Goal: Feedback & Contribution: Contribute content

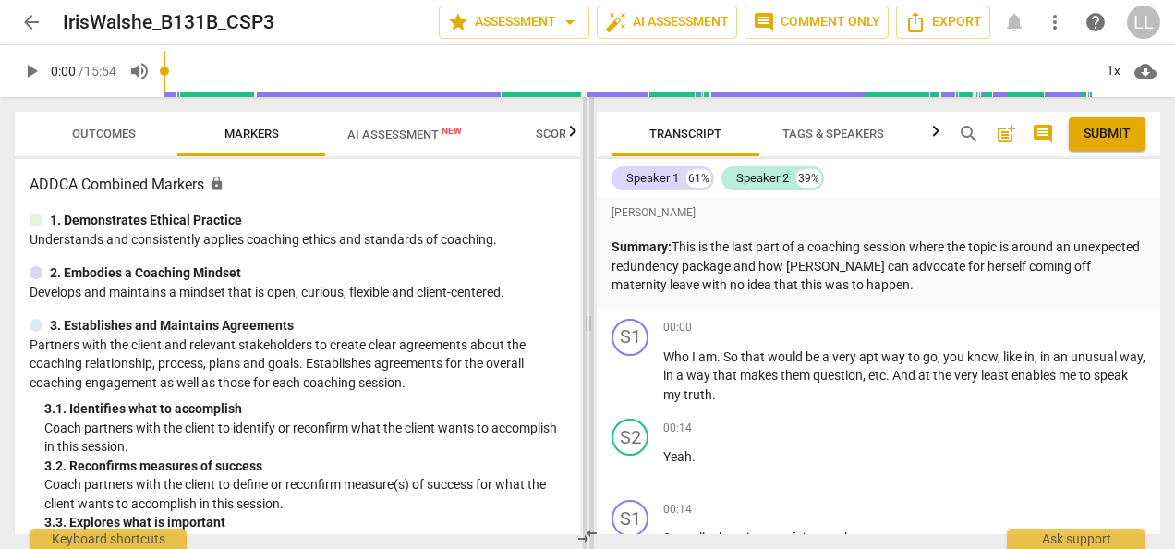
drag, startPoint x: 589, startPoint y: 325, endPoint x: 498, endPoint y: 325, distance: 90.6
click at [583, 325] on span at bounding box center [588, 323] width 11 height 452
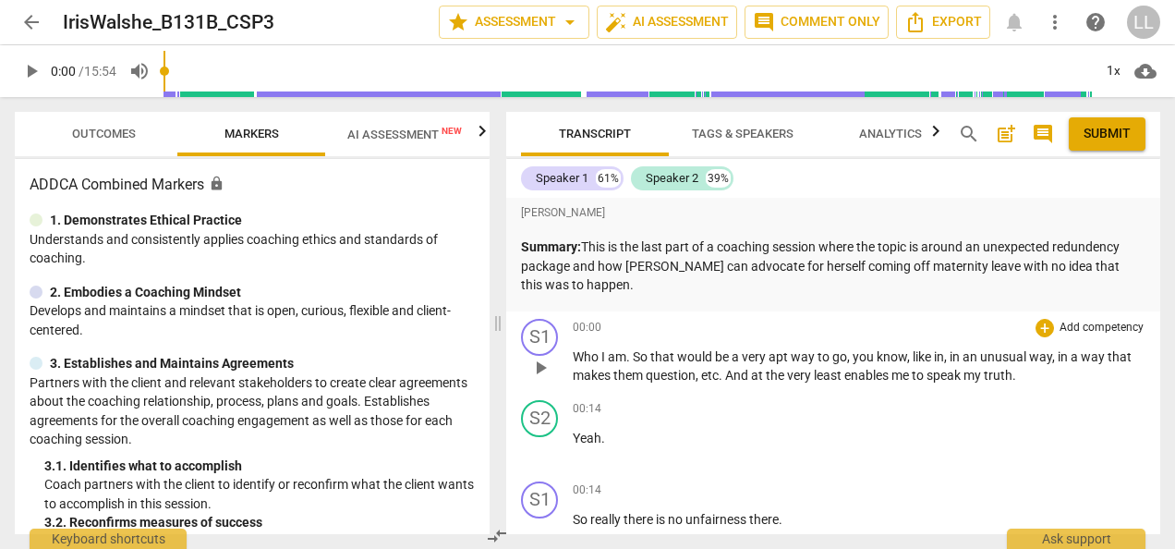
click at [541, 368] on span "play_arrow" at bounding box center [540, 368] width 22 height 22
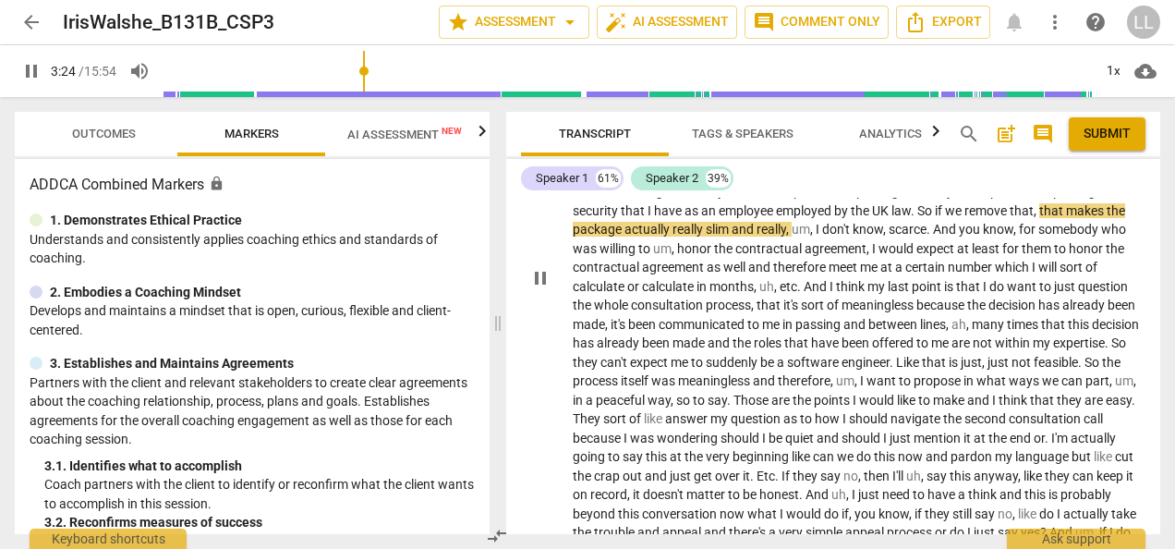
scroll to position [924, 0]
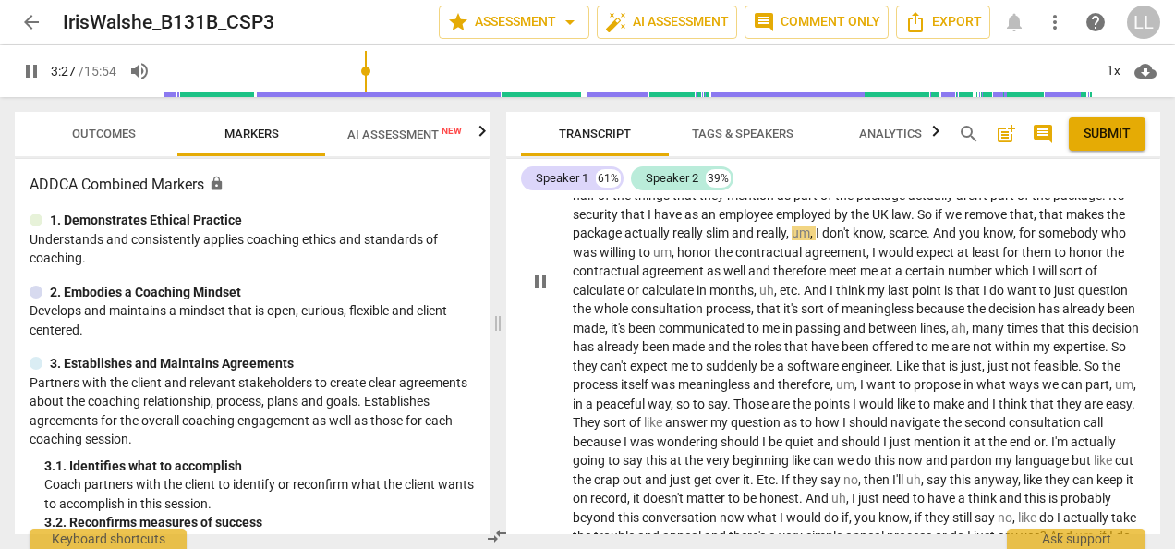
click at [534, 291] on span "pause" at bounding box center [540, 282] width 22 height 22
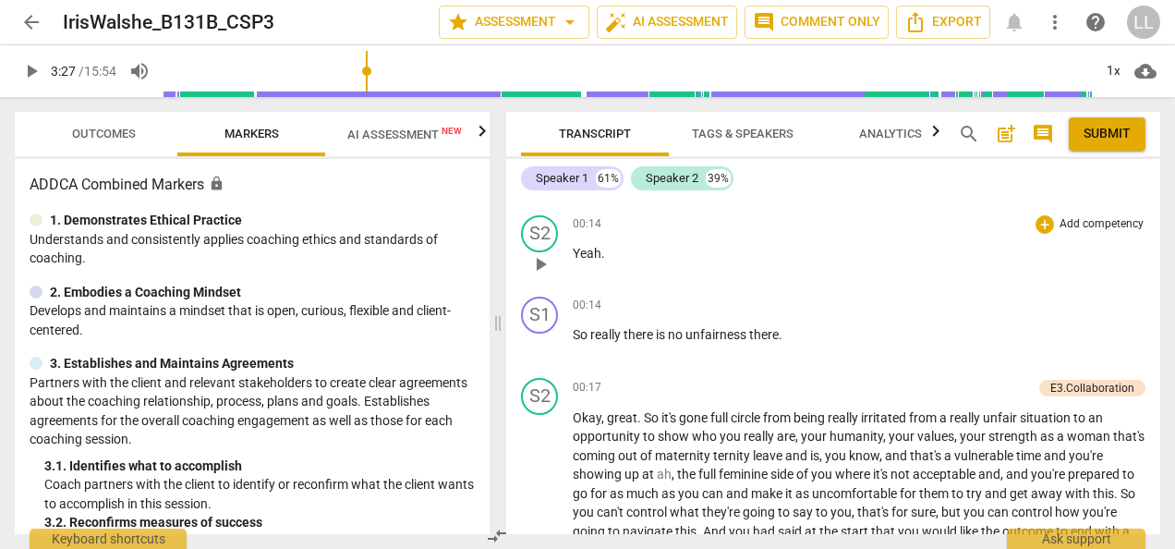
scroll to position [277, 0]
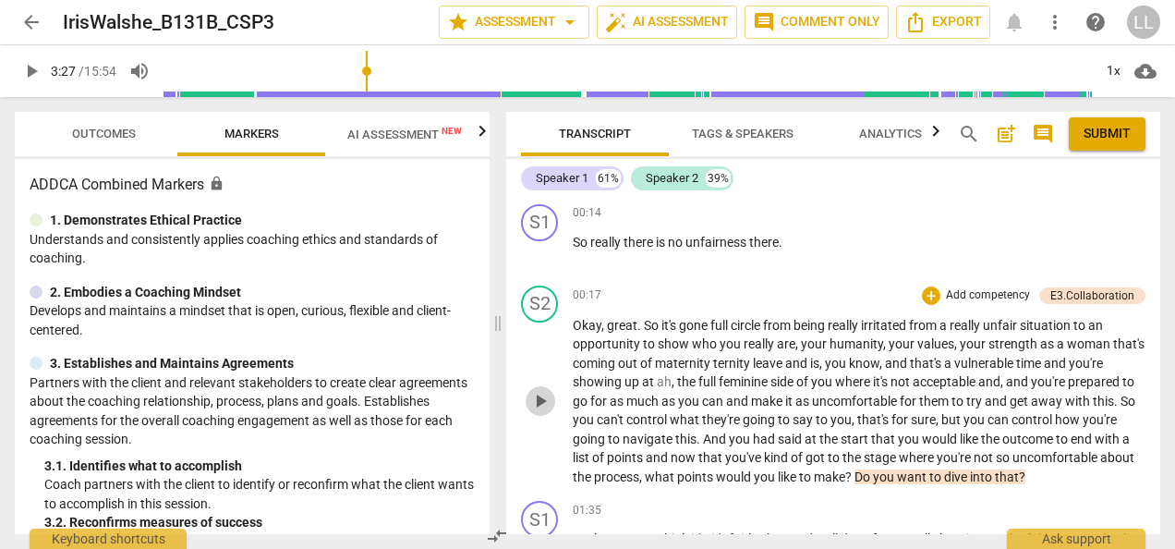
click at [535, 404] on span "play_arrow" at bounding box center [540, 401] width 22 height 22
click at [534, 395] on span "pause" at bounding box center [540, 401] width 22 height 22
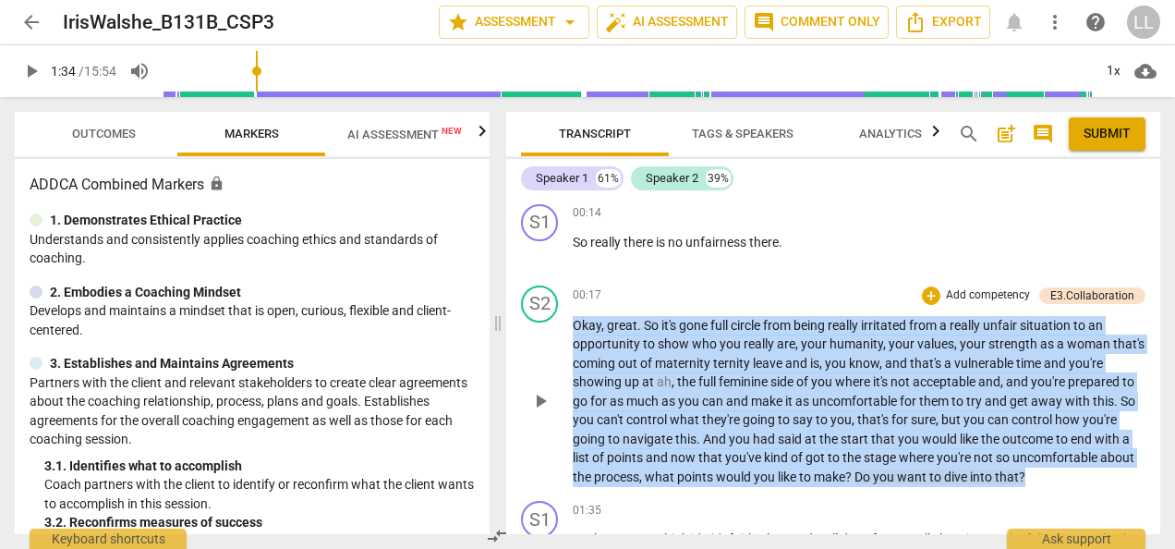
drag, startPoint x: 573, startPoint y: 325, endPoint x: 1052, endPoint y: 480, distance: 504.0
click at [1052, 480] on p "Okay , great . So it's gone full circle from being really irritated from a real…" at bounding box center [859, 401] width 573 height 171
copy p "Okay , great . So it's gone full circle from being really irritated from a real…"
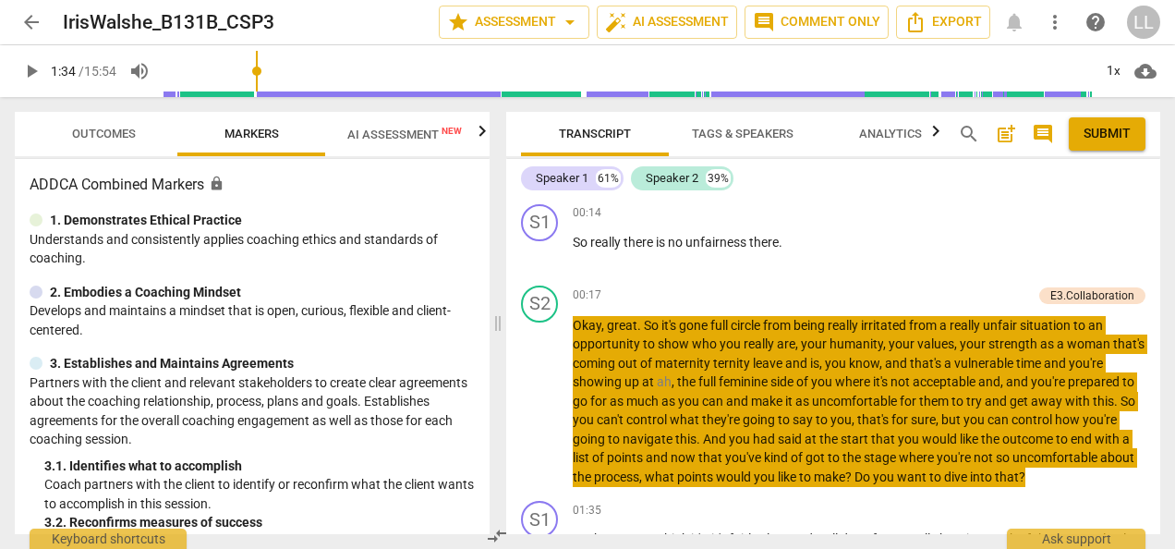
type input "95"
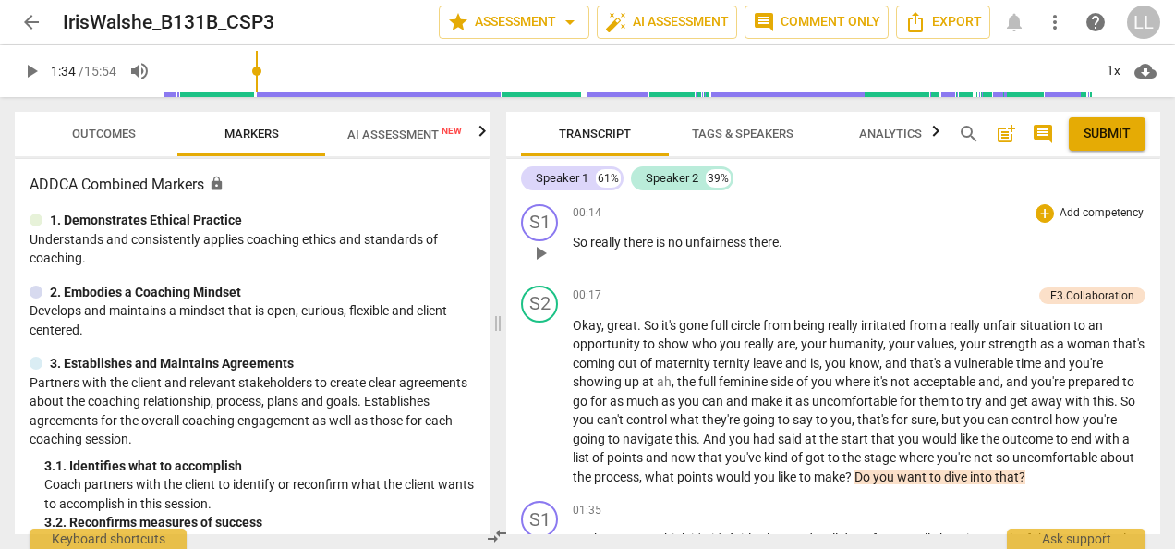
click at [846, 225] on div "00:14 + Add competency keyboard_arrow_right So really there is no unfairness th…" at bounding box center [859, 237] width 573 height 67
click at [927, 296] on div "+" at bounding box center [931, 295] width 18 height 18
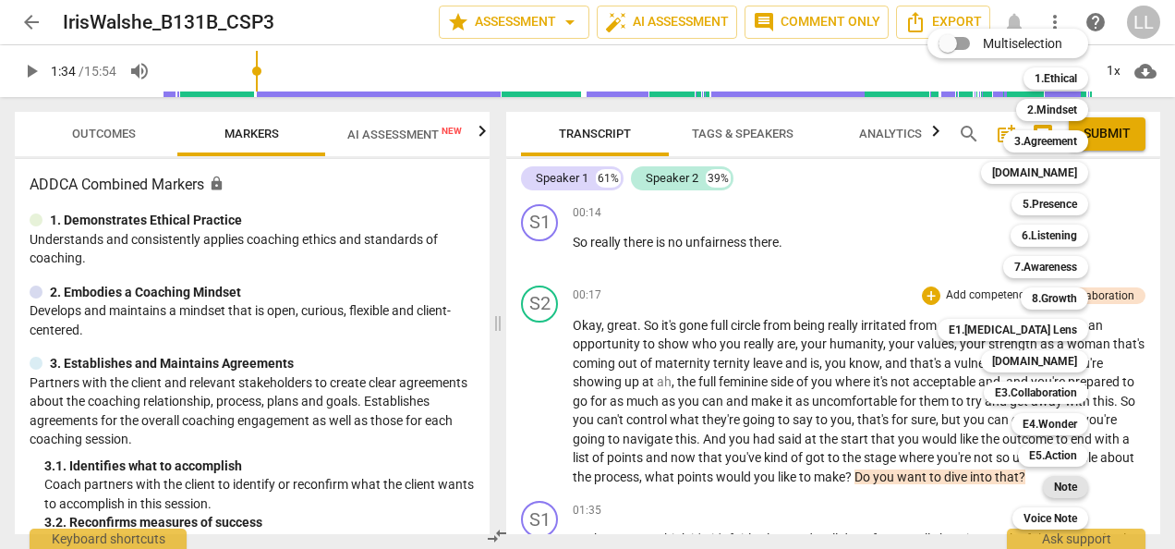
click at [1066, 489] on b "Note" at bounding box center [1065, 487] width 23 height 22
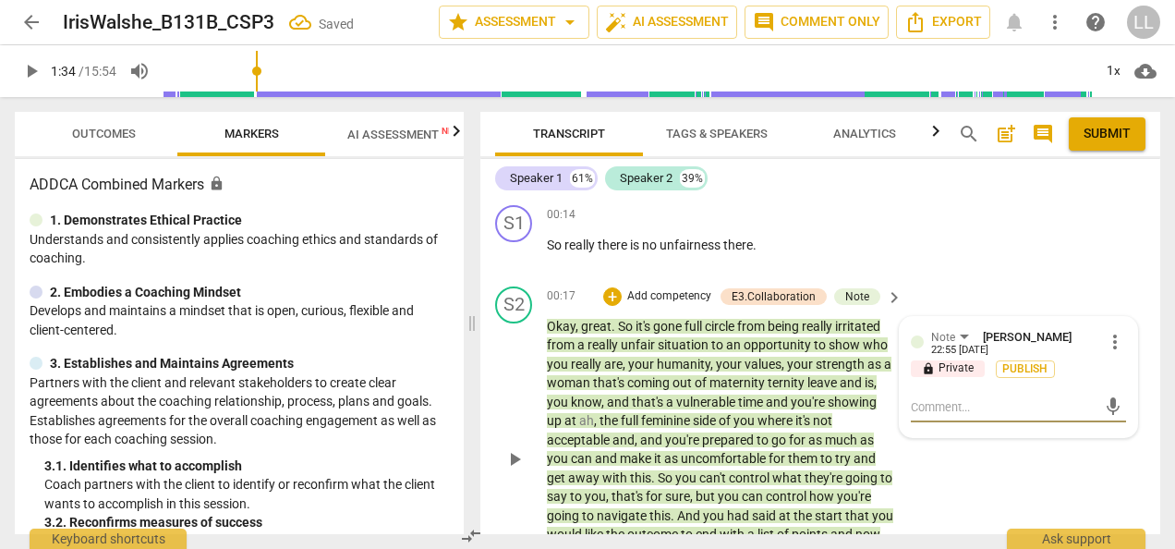
scroll to position [394, 0]
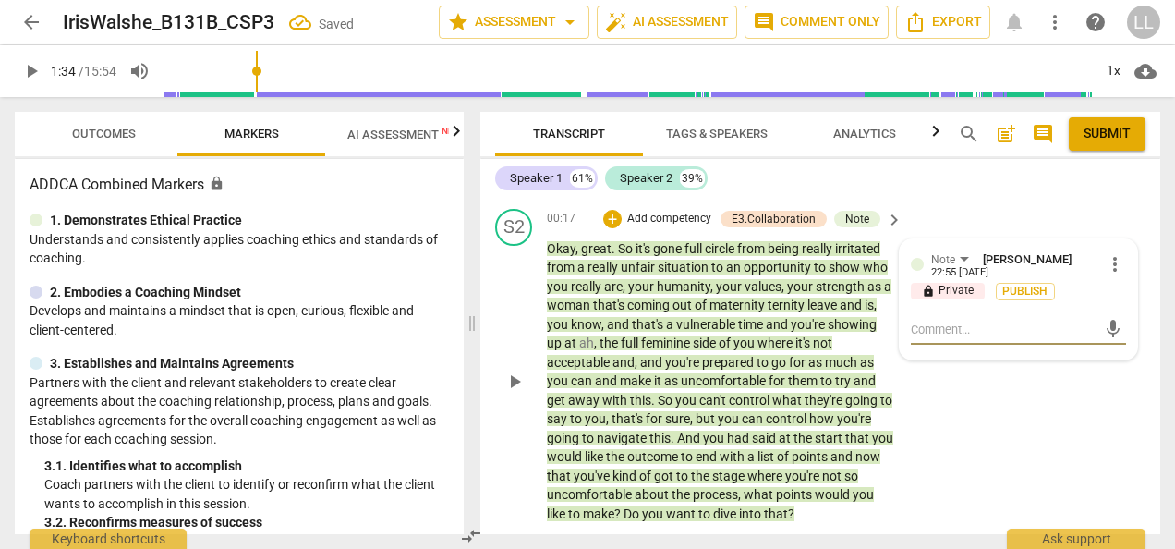
click at [922, 334] on textarea at bounding box center [1004, 330] width 186 height 18
type textarea "The coach does a strong job reflecting the client’s journey — from frustration …"
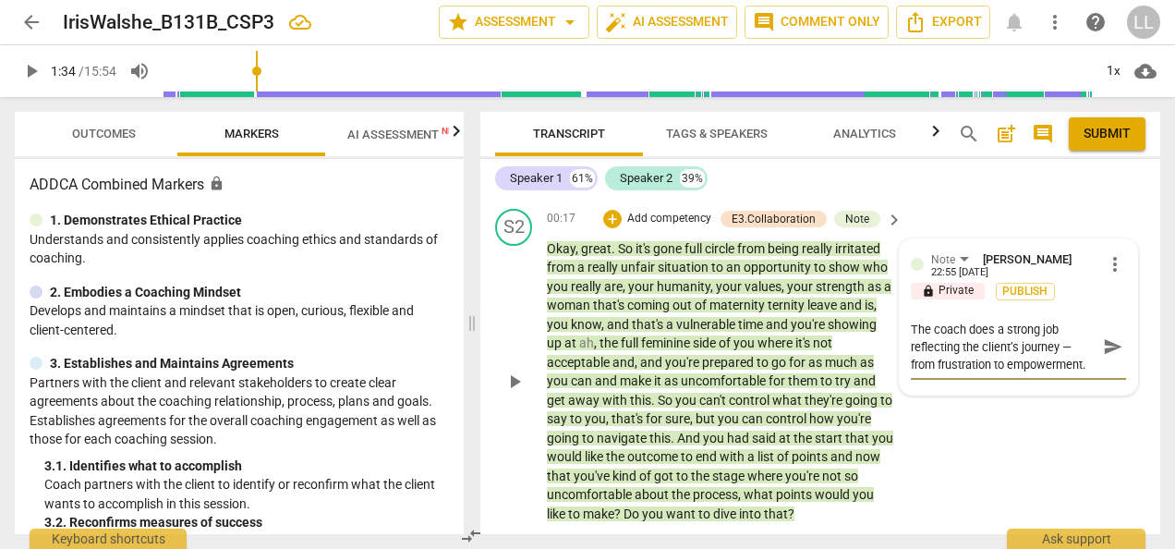
scroll to position [0, 0]
click at [965, 333] on textarea "The coach does a strong job reflecting the client’s journey — from frustration …" at bounding box center [1004, 347] width 186 height 53
type textarea "The coach doe a strong job reflecting the client’s journey — from frustration t…"
type textarea "The coach do a strong job reflecting the client’s journey — from frustration to…"
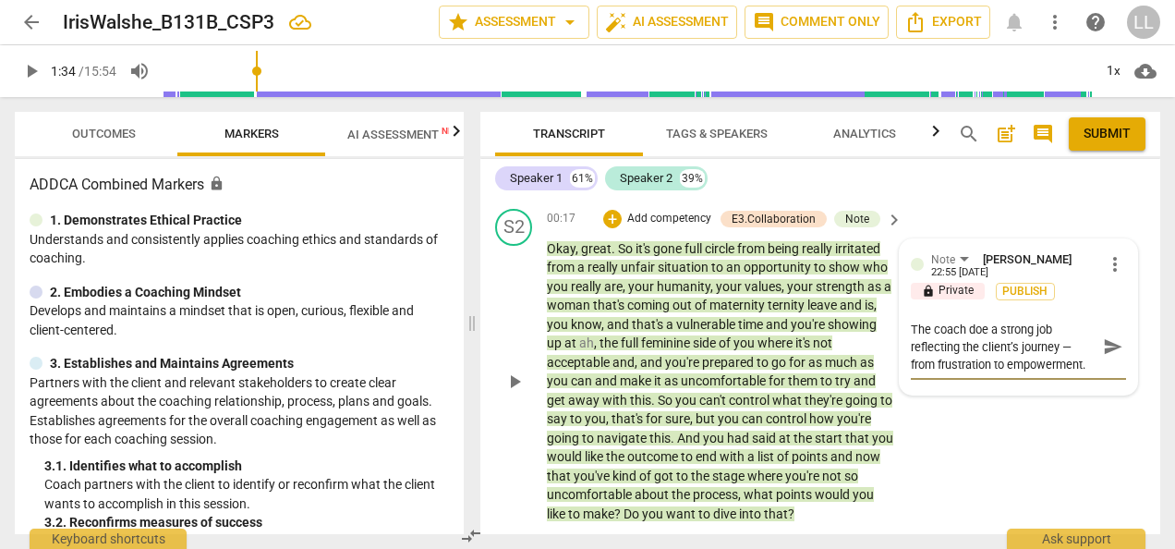
type textarea "The coach do a strong job reflecting the client’s journey — from frustration to…"
type textarea "The coach d a strong job reflecting the client’s journey — from frustration to …"
type textarea "The coach a strong job reflecting the client’s journey — from frustration to em…"
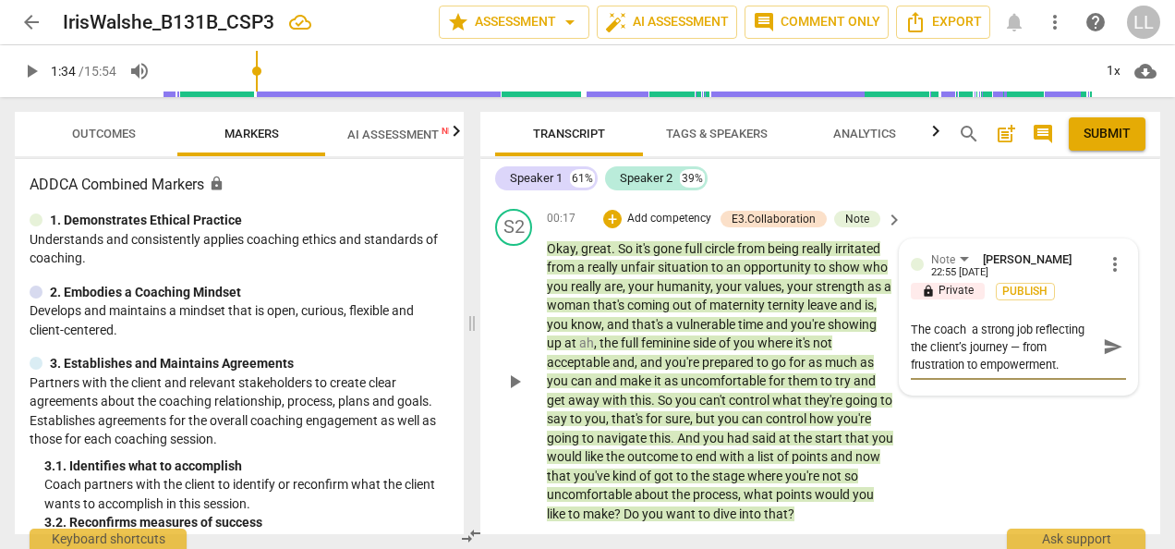
type textarea "The coach a strong job reflecting the client’s journey — from frustration to em…"
type textarea "The coac a strong job reflecting the client’s journey — from frustration to emp…"
type textarea "The coa a strong job reflecting the client’s journey — from frustration to empo…"
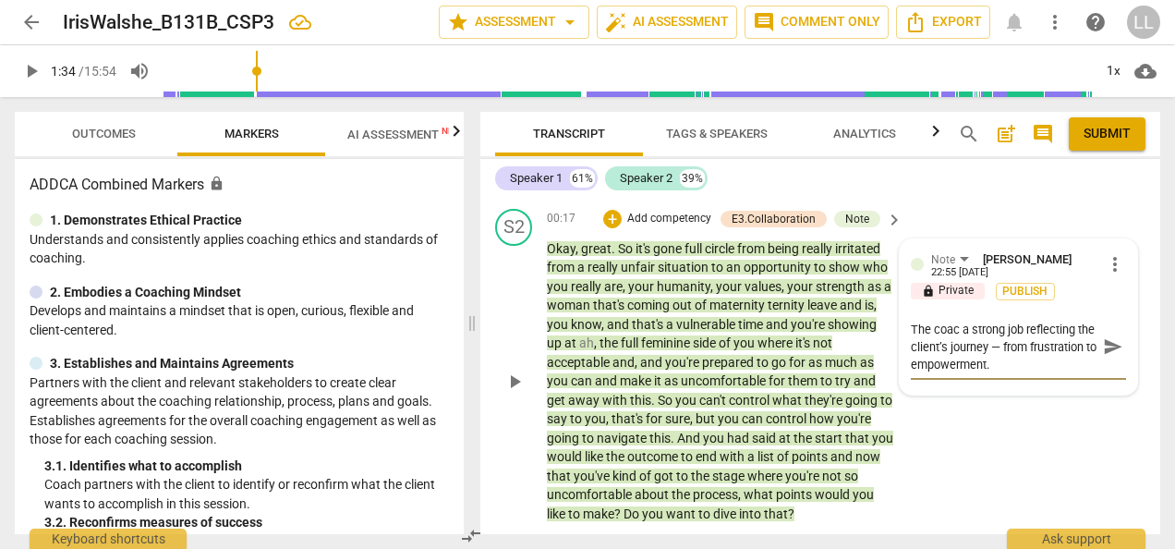
type textarea "The coa a strong job reflecting the client’s journey — from frustration to empo…"
type textarea "The co a strong job reflecting the client’s journey — from frustration to empow…"
type textarea "The c a strong job reflecting the client’s journey — from frustration to empowe…"
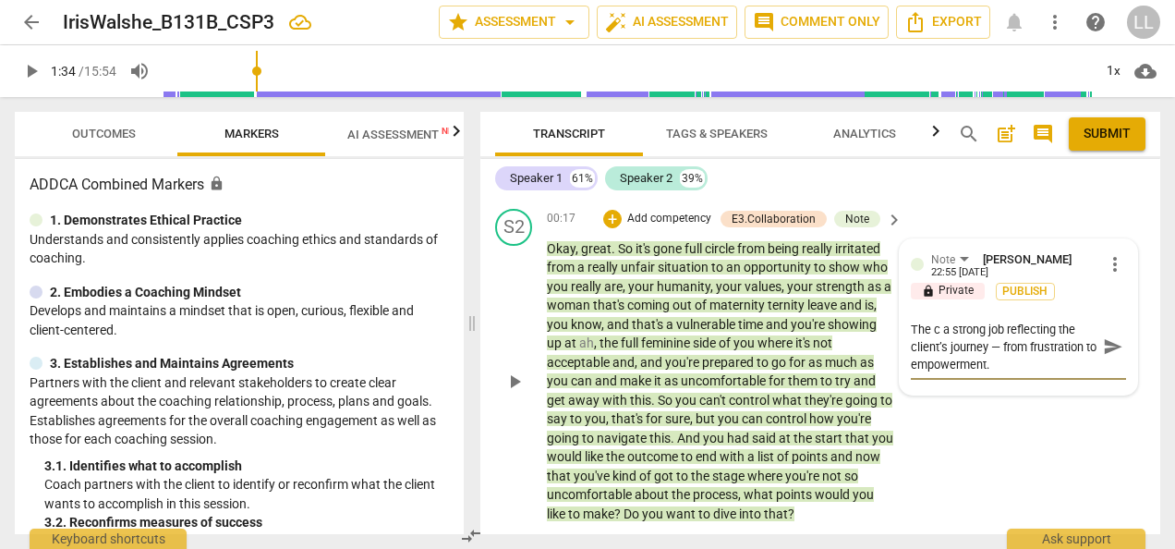
type textarea "The a strong job reflecting the client’s journey — from frustration to empowerm…"
type textarea "Th a strong job reflecting the client’s journey — from frustration to empowerme…"
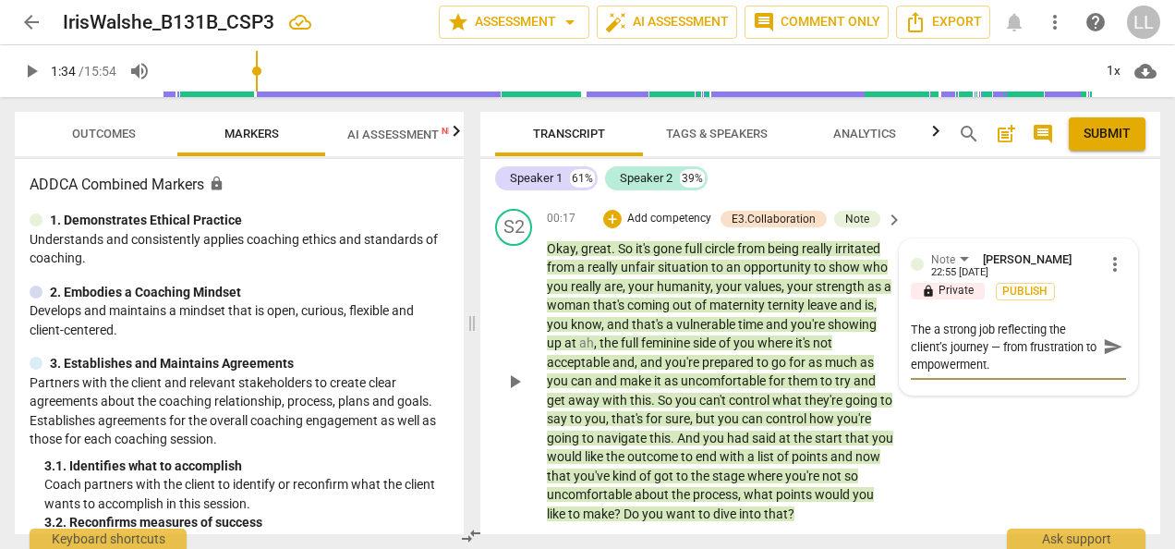
type textarea "Th a strong job reflecting the client’s journey — from frustration to empowerme…"
type textarea "T a strong job reflecting the client’s journey — from frustration to empowermen…"
type textarea "a strong job reflecting the client’s journey — from frustration to empowerment."
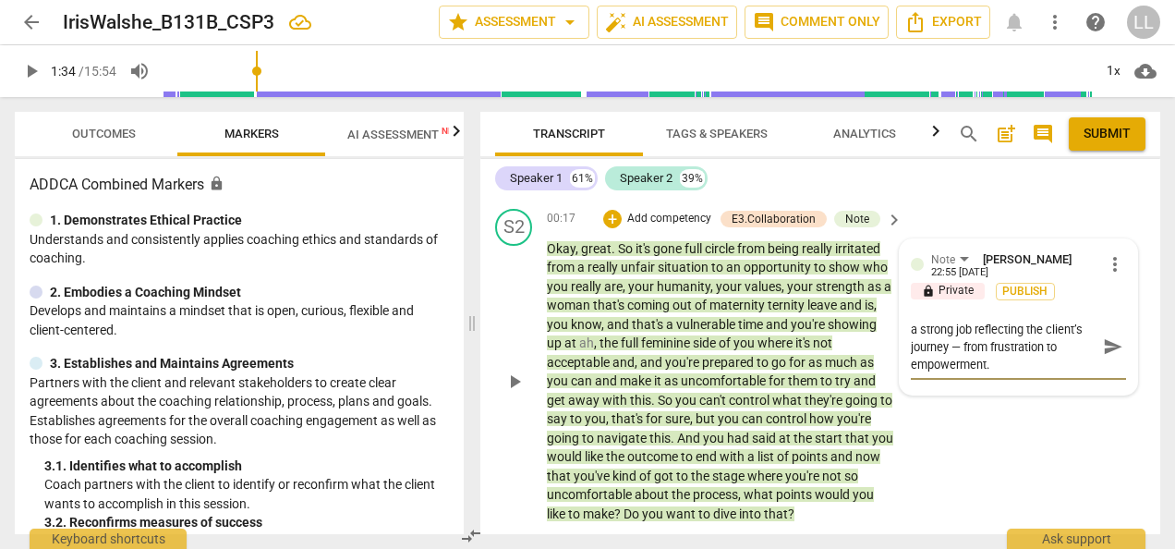
type textarea "Y a strong job reflecting the client’s journey — from frustration to empowermen…"
type textarea "Yo a strong job reflecting the client’s journey — from frustration to empowerme…"
type textarea "You a strong job reflecting the client’s journey — from frustration to empowerm…"
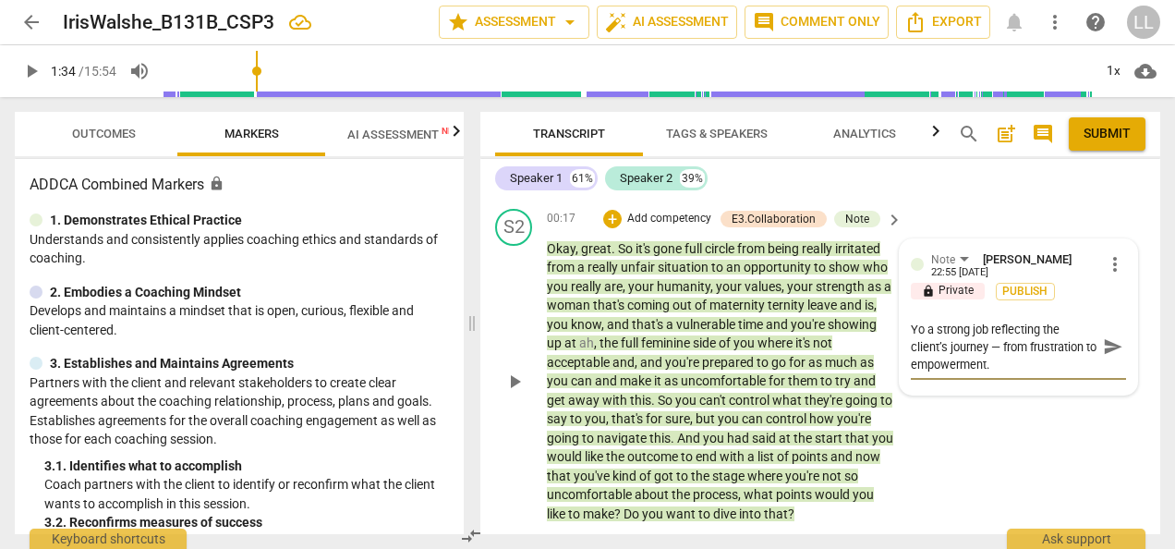
type textarea "You a strong job reflecting the client’s journey — from frustration to empowerm…"
type textarea "You d a strong job reflecting the client’s journey — from frustration to empowe…"
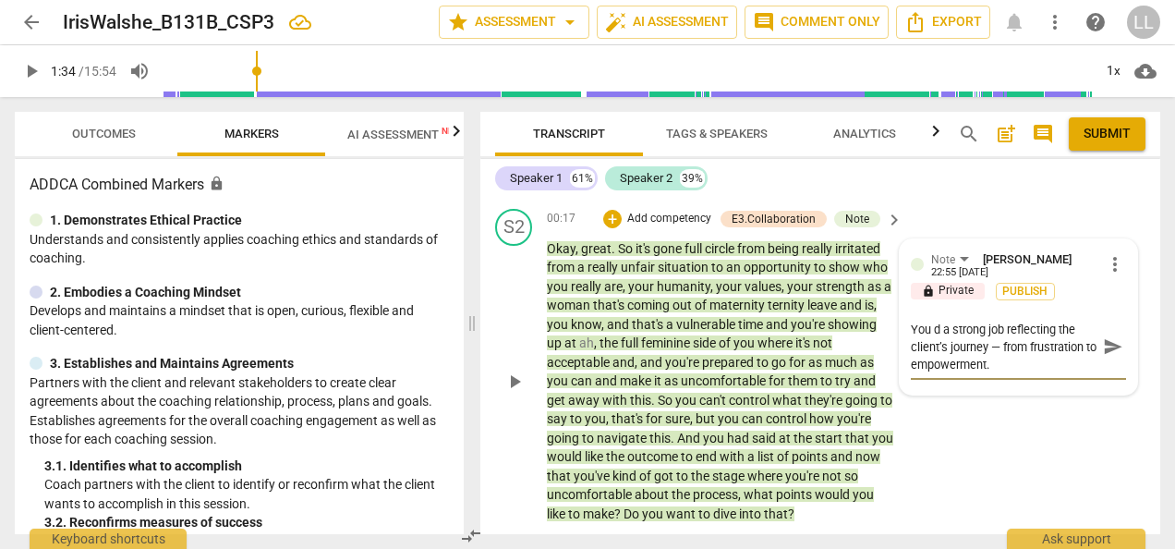
type textarea "You di a strong job reflecting the client’s journey — from frustration to empow…"
type textarea "You did a strong job reflecting the client’s journey — from frustration to empo…"
click at [1022, 372] on textarea "You did a strong job reflecting the client’s journey — from frustration to empo…" at bounding box center [1004, 347] width 186 height 53
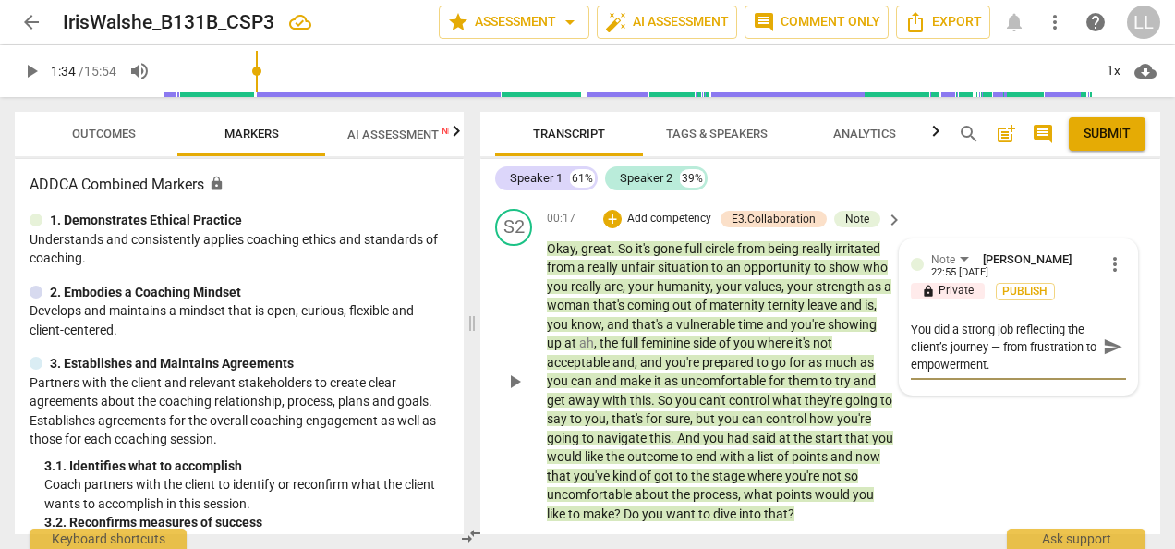
type textarea "You did a strong job reflecting the client’s journey"
type textarea "You did a strong job reflecting the client’s journey."
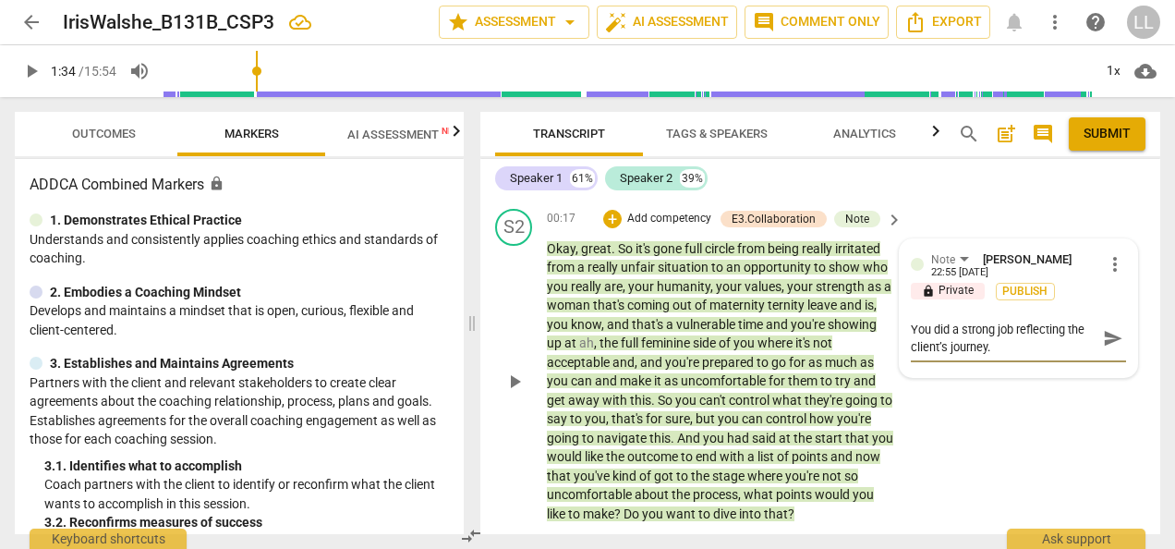
type textarea "You did a strong job reflecting the client’s journey."
type textarea "You did a strong job reflecting the client’s journey. H"
type textarea "You did a strong job reflecting the client’s journey. Ho"
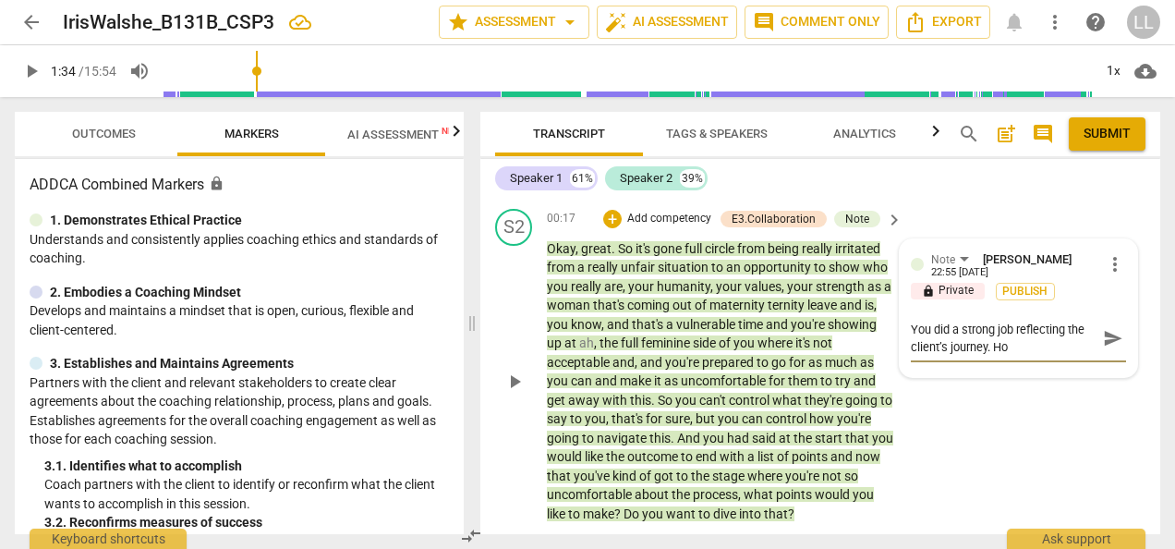
type textarea "You did a strong job reflecting the client’s journey. How"
type textarea "You did a strong job reflecting the client’s journey. [PERSON_NAME]"
type textarea "You did a strong job reflecting the client’s journey. [GEOGRAPHIC_DATA]"
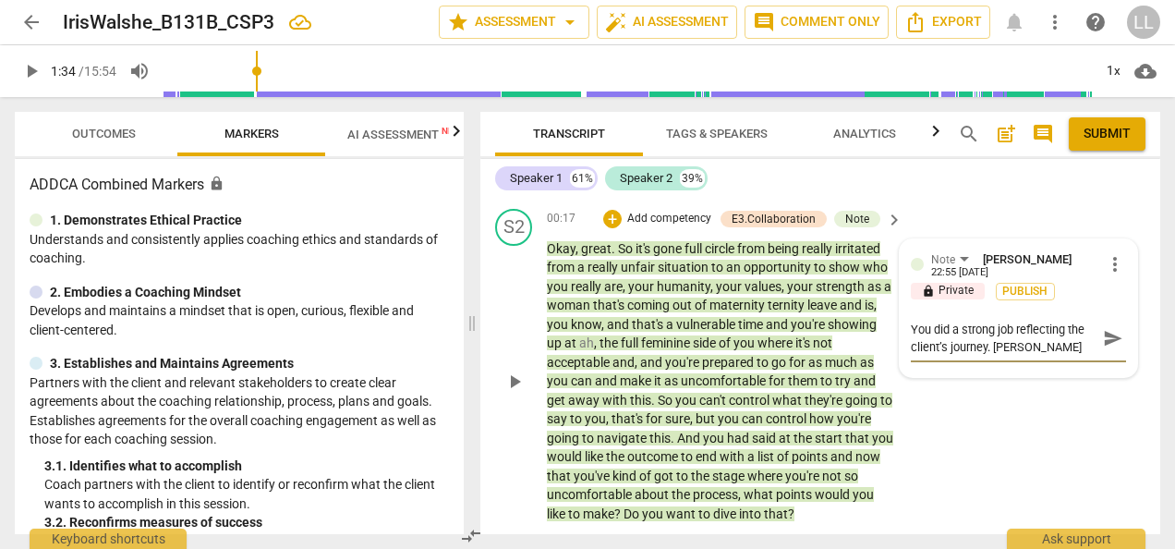
type textarea "You did a strong job reflecting the client’s journey. [GEOGRAPHIC_DATA]"
type textarea "You did a strong job reflecting the client’s journey. However"
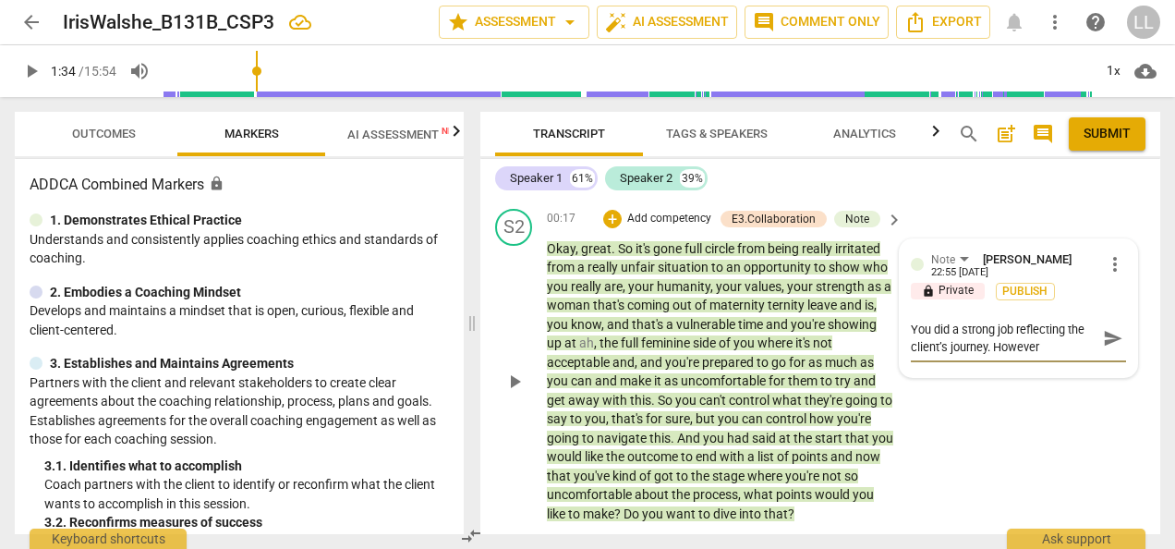
type textarea "You did a strong job reflecting the client’s journey. However,"
click at [1063, 341] on textarea "You did a strong job reflecting the client’s journey. However," at bounding box center [1004, 338] width 186 height 35
paste textarea "The paragraph is quite long and contains multiple interpretations (“your humani…"
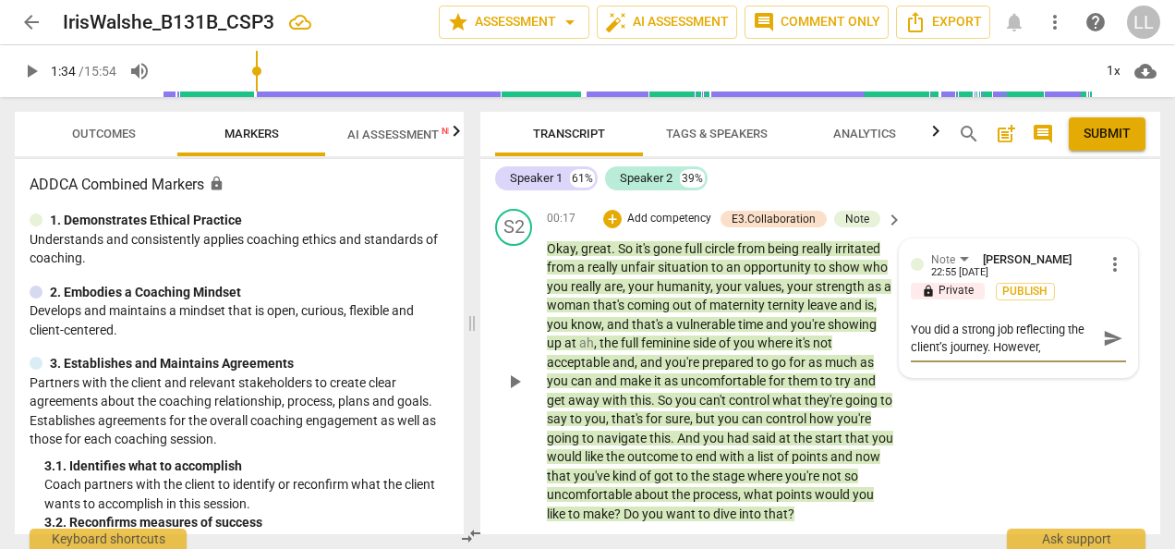
type textarea "You did a strong job reflecting the client’s journey. However, The paragraph is…"
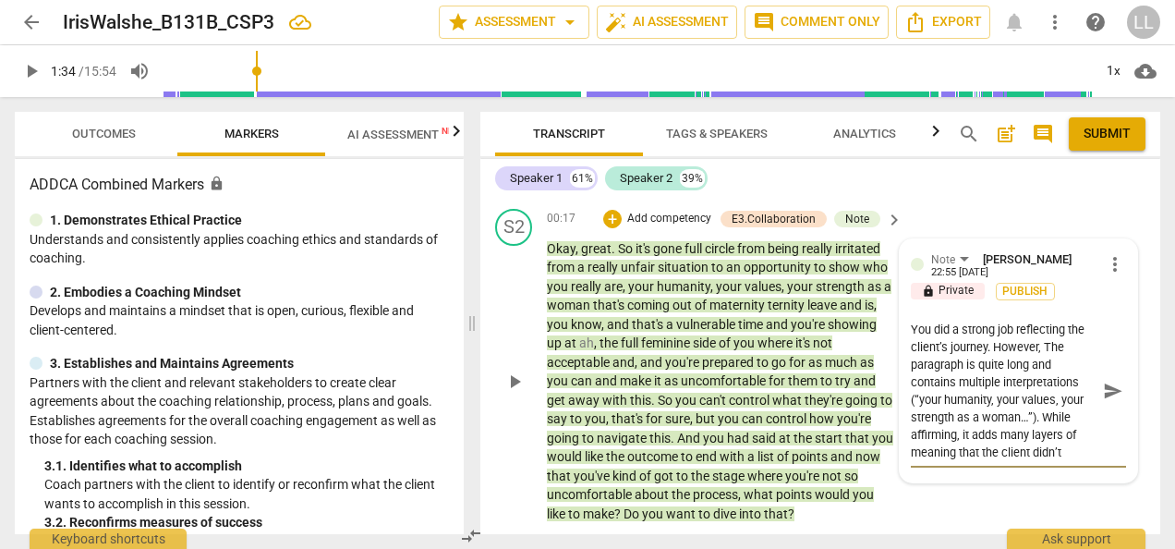
scroll to position [24, 0]
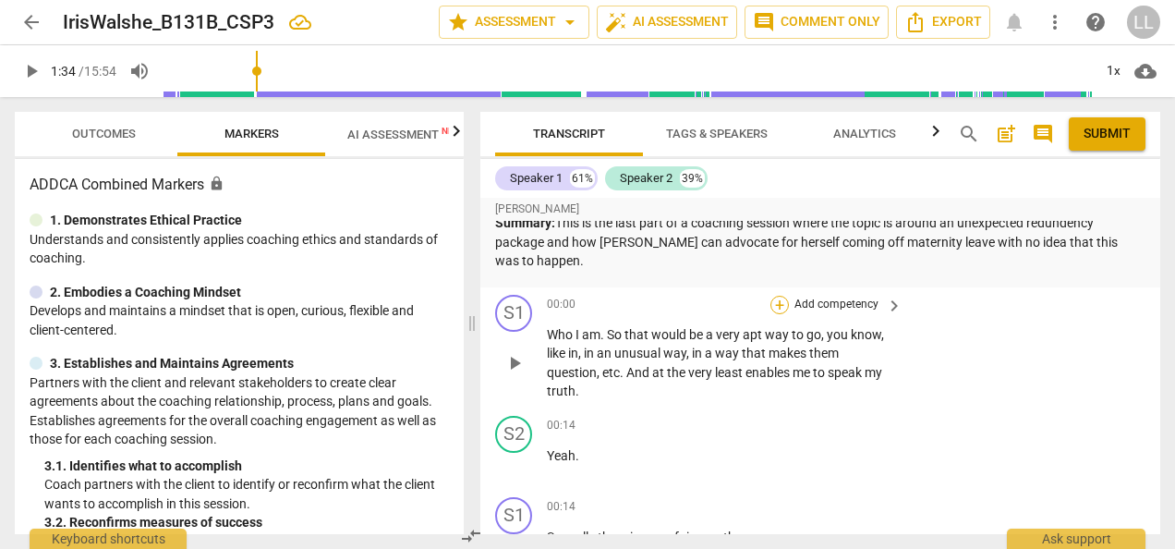
click at [778, 303] on div "+" at bounding box center [780, 305] width 18 height 18
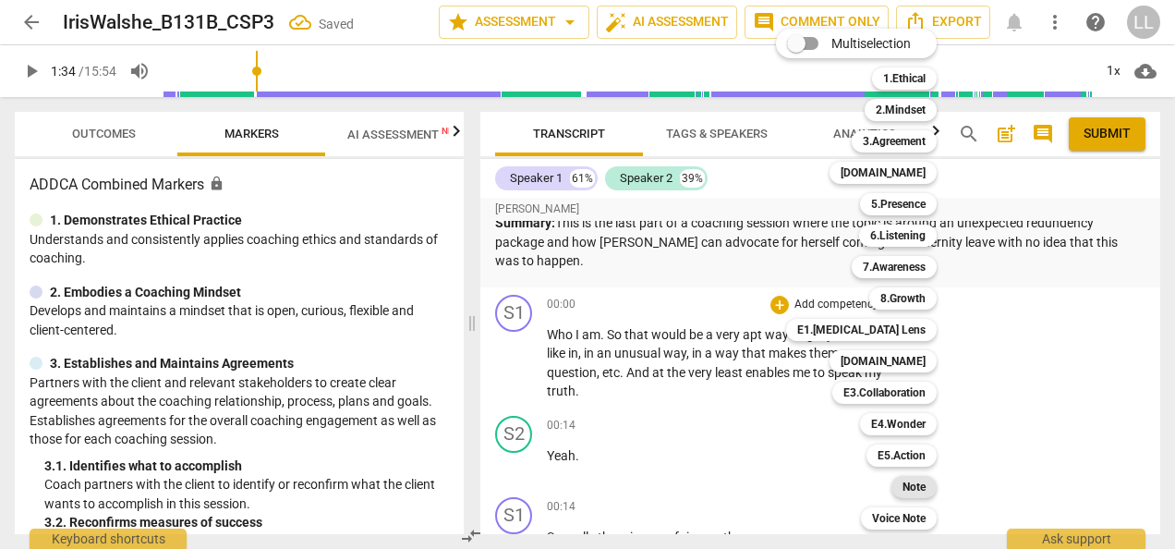
click at [917, 486] on b "Note" at bounding box center [914, 487] width 23 height 22
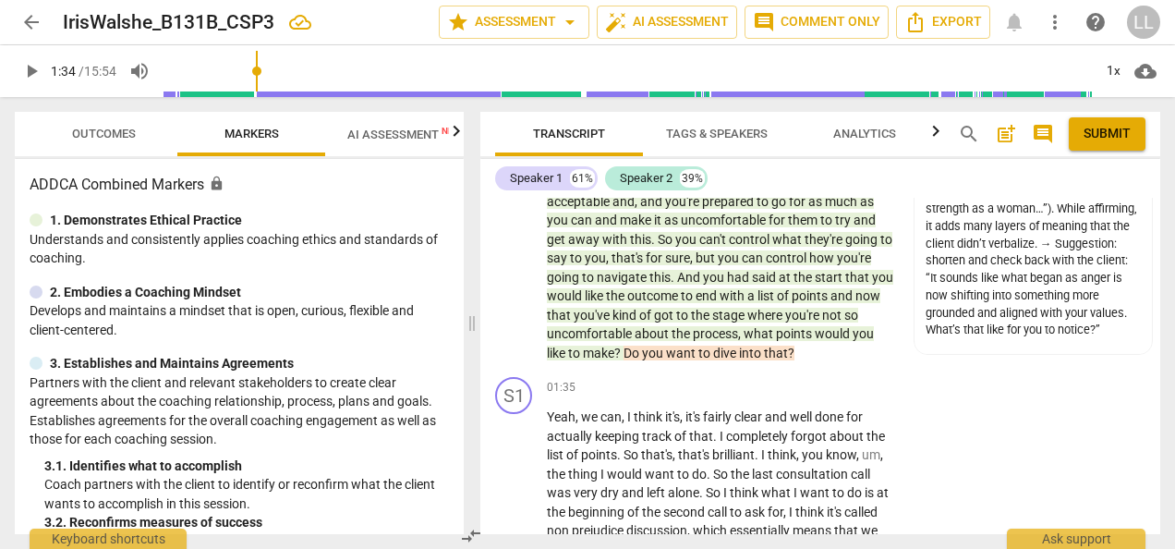
scroll to position [462, 0]
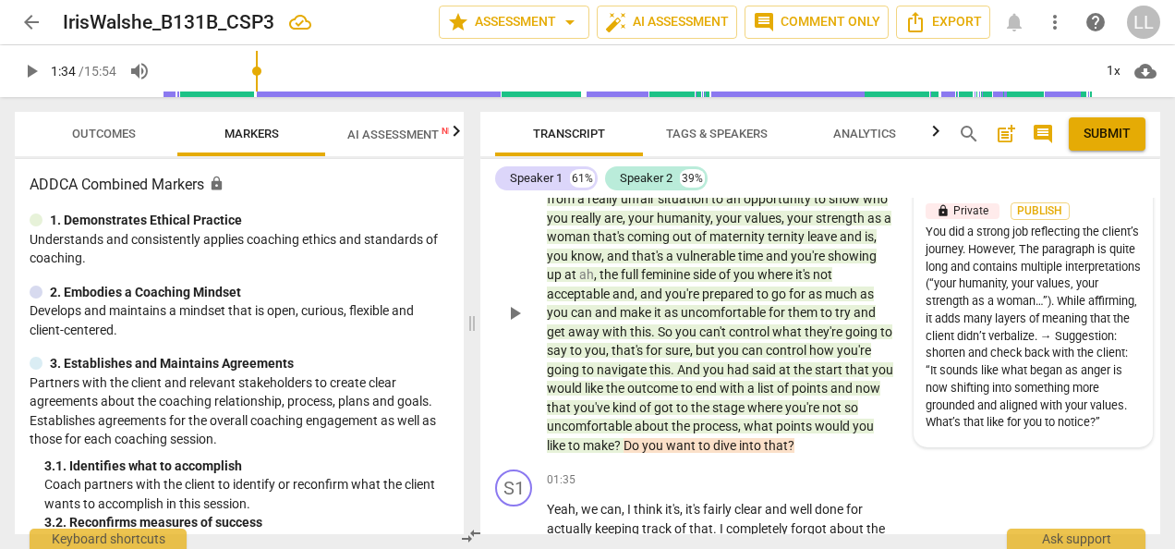
click at [1003, 324] on div "You did a strong job reflecting the client’s journey. However, The paragraph is…" at bounding box center [1033, 328] width 215 height 208
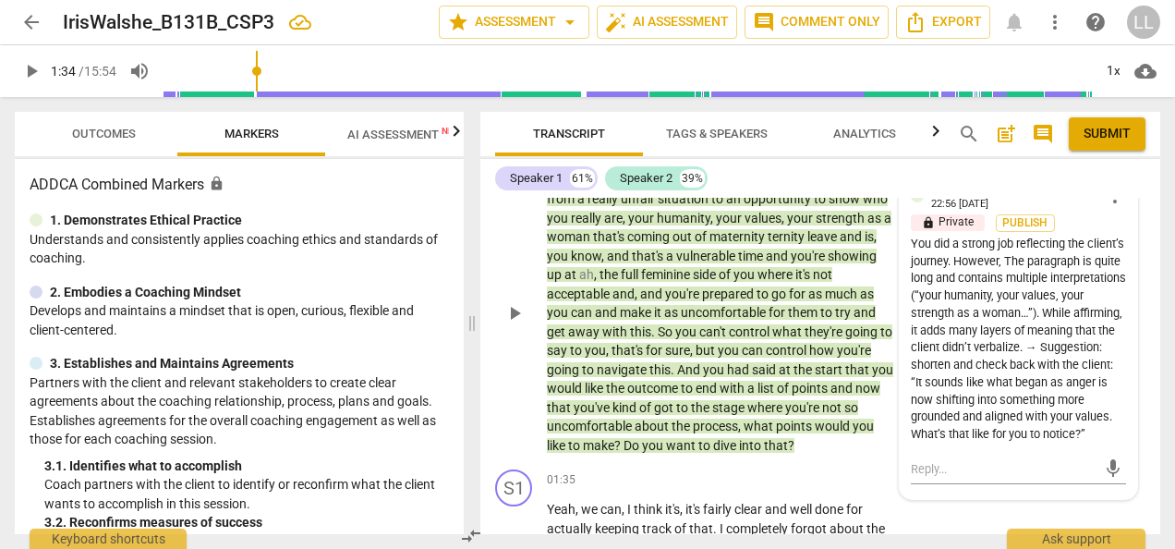
click at [1005, 444] on div "You did a strong job reflecting the client’s journey. However, The paragraph is…" at bounding box center [1018, 340] width 215 height 208
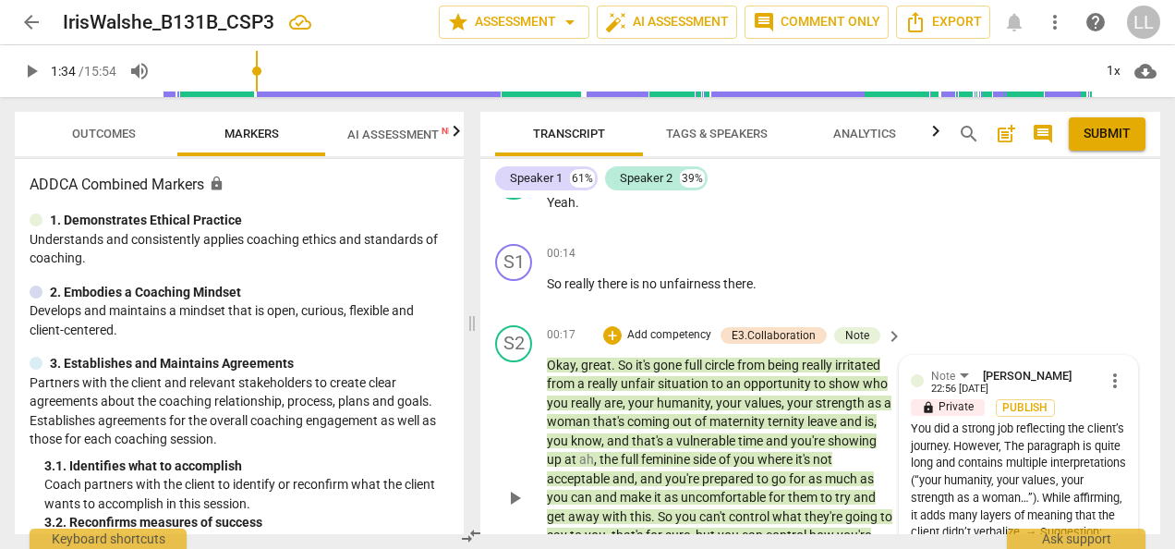
click at [1111, 379] on span "more_vert" at bounding box center [1115, 381] width 22 height 22
click at [1114, 383] on li "Edit" at bounding box center [1128, 380] width 64 height 35
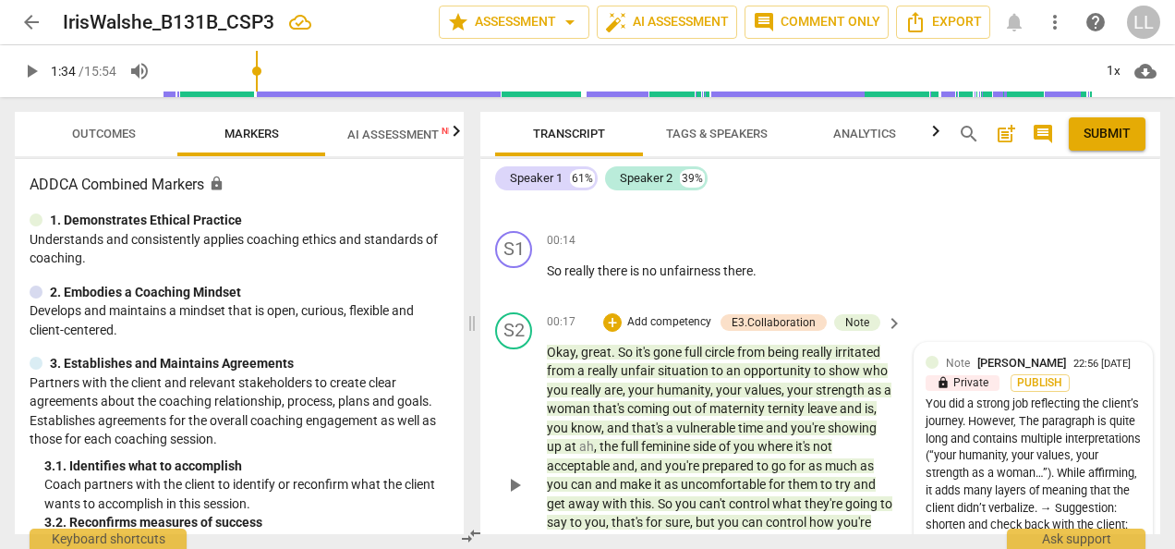
scroll to position [490, 0]
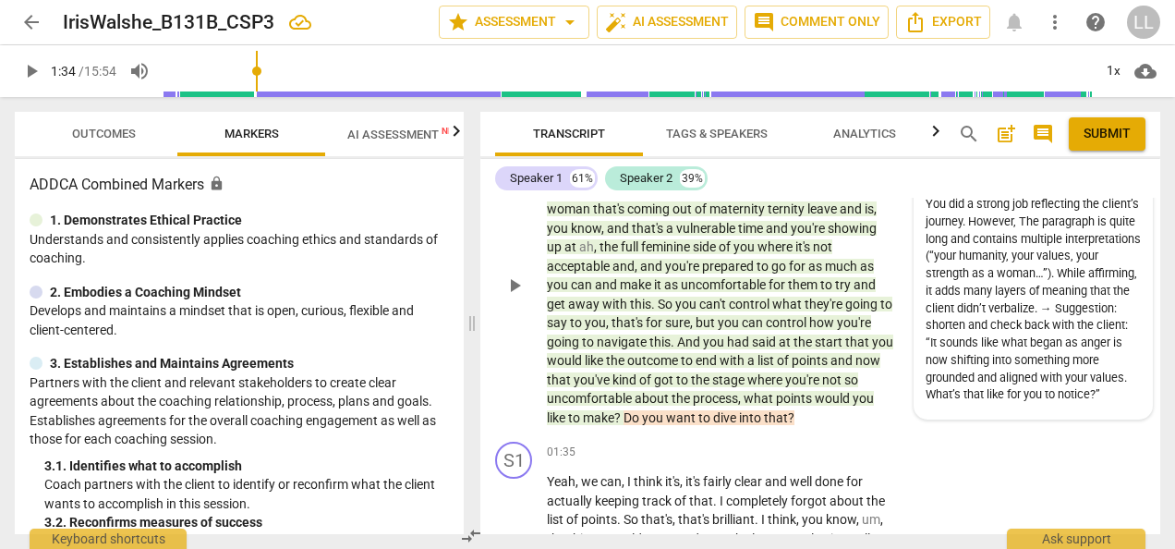
click at [926, 240] on div "You did a strong job reflecting the client’s journey. However, The paragraph is…" at bounding box center [1033, 300] width 215 height 208
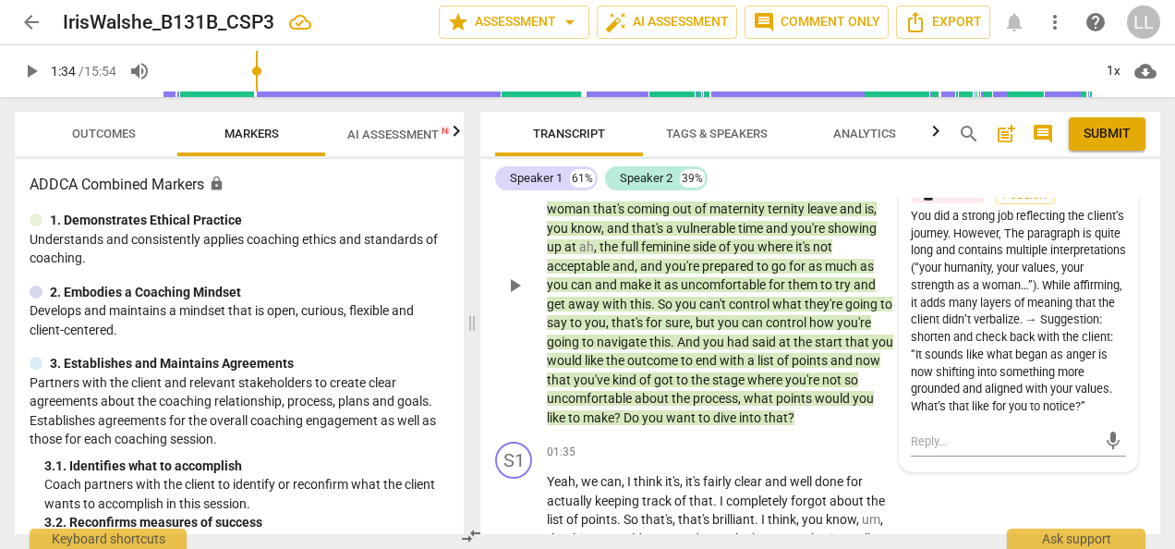
click at [918, 251] on div "You did a strong job reflecting the client’s journey. However, The paragraph is…" at bounding box center [1018, 312] width 215 height 208
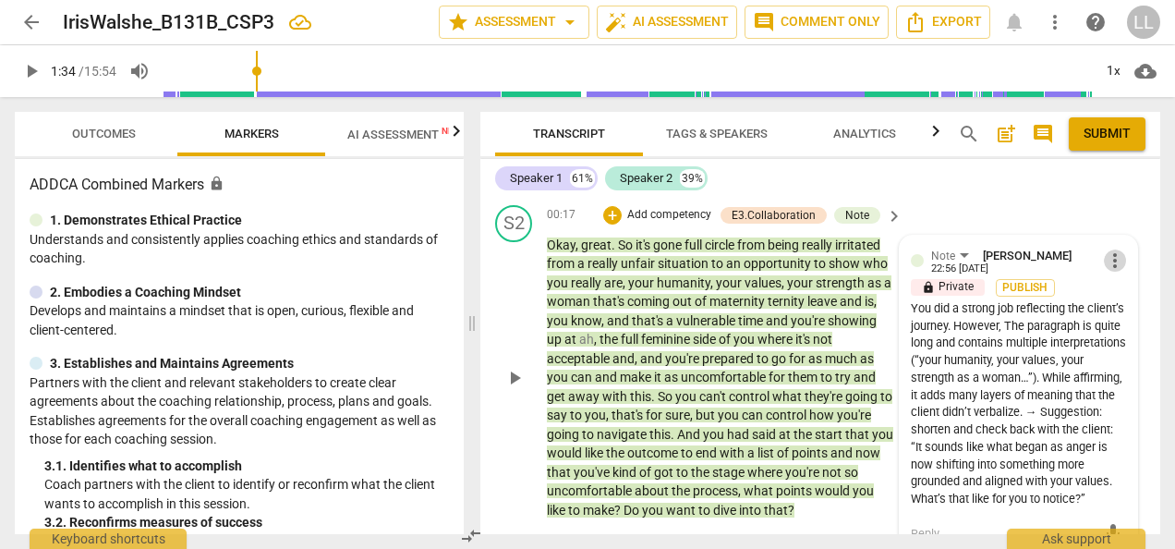
click at [1112, 266] on span "more_vert" at bounding box center [1115, 260] width 22 height 22
click at [1124, 261] on li "Edit" at bounding box center [1128, 260] width 64 height 35
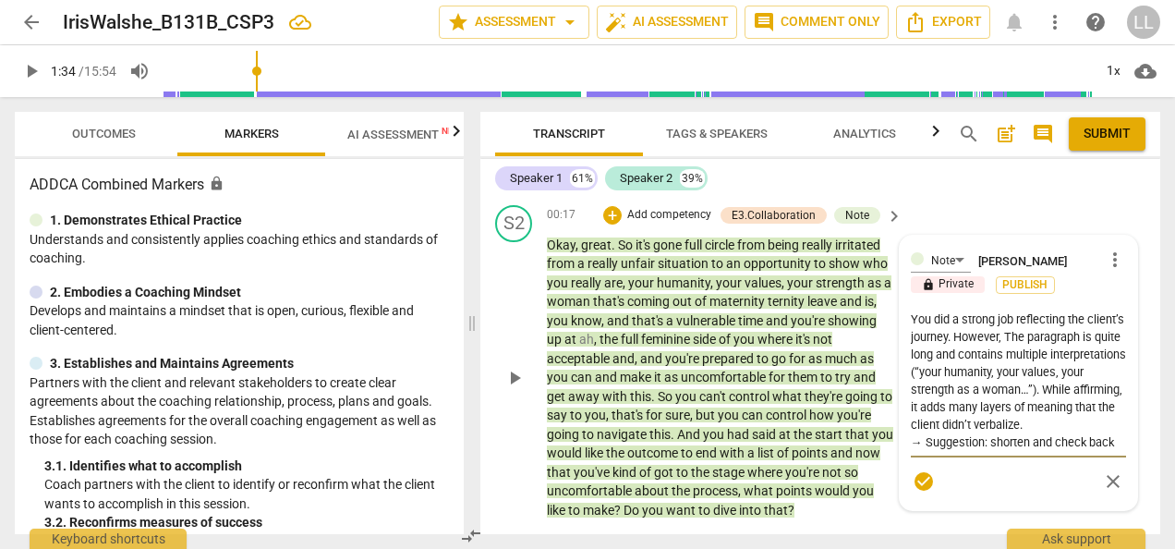
type textarea "You did a strong job reflecting the client’s journey. However, The paragraph s …"
type textarea "You did a strong job reflecting the client’s journey. However, The paragraphs q…"
type textarea "You did a strong job reflecting the client’s journey. However, The paragraps qu…"
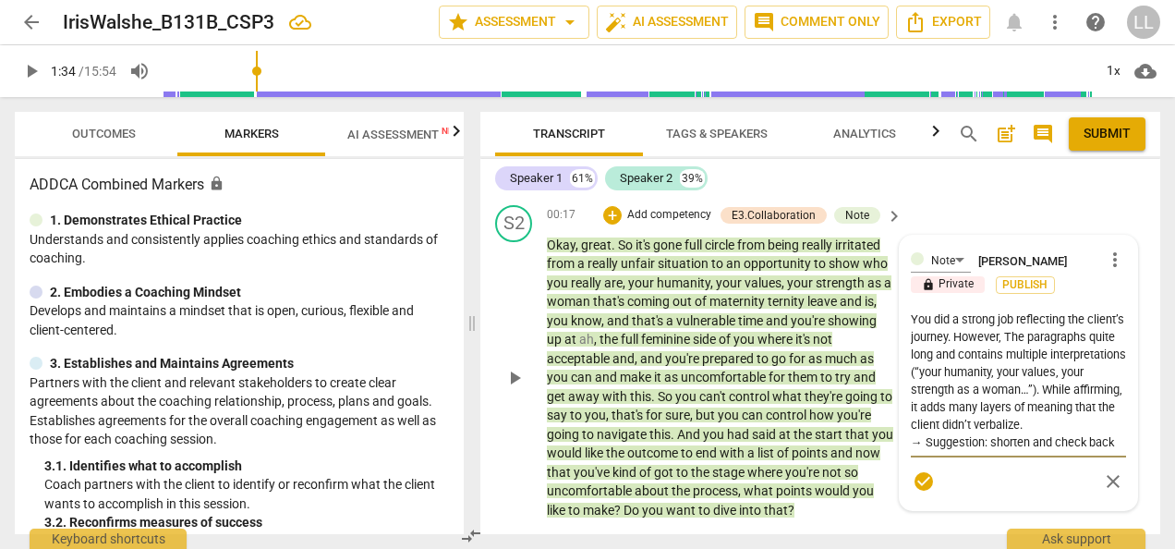
type textarea "You did a strong job reflecting the client’s journey. However, The paragraps qu…"
type textarea "You did a strong job reflecting the client’s journey. However, The paragras qui…"
type textarea "You did a strong job reflecting the client’s journey. However, The paragrs quit…"
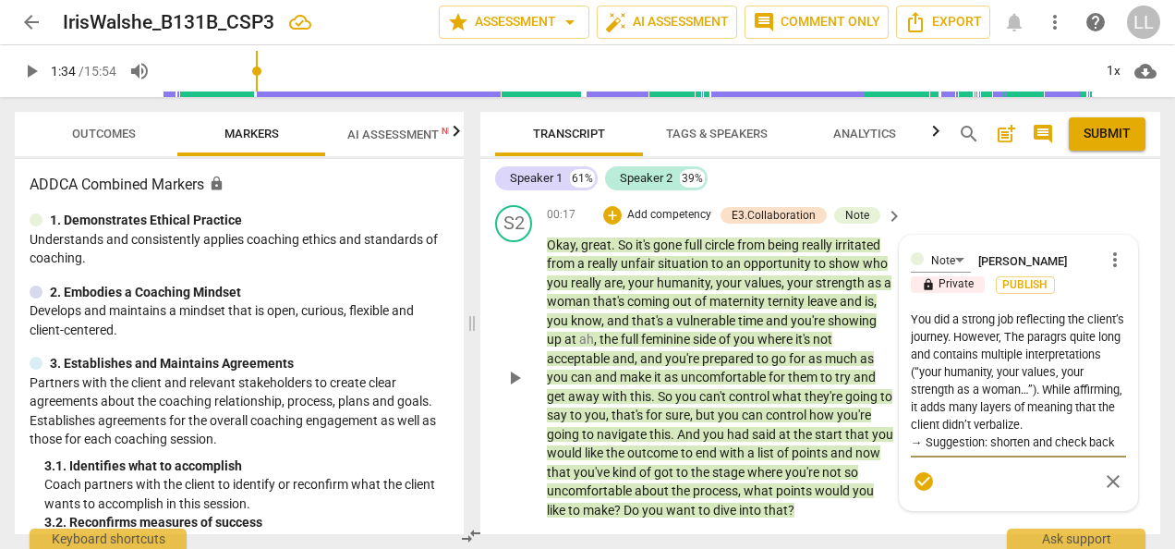
type textarea "You did a strong job reflecting the client’s journey. However, The parags quite…"
type textarea "You did a strong job reflecting the client’s journey. However, The paras quite …"
type textarea "You did a strong job reflecting the client’s journey. However, The pars quite l…"
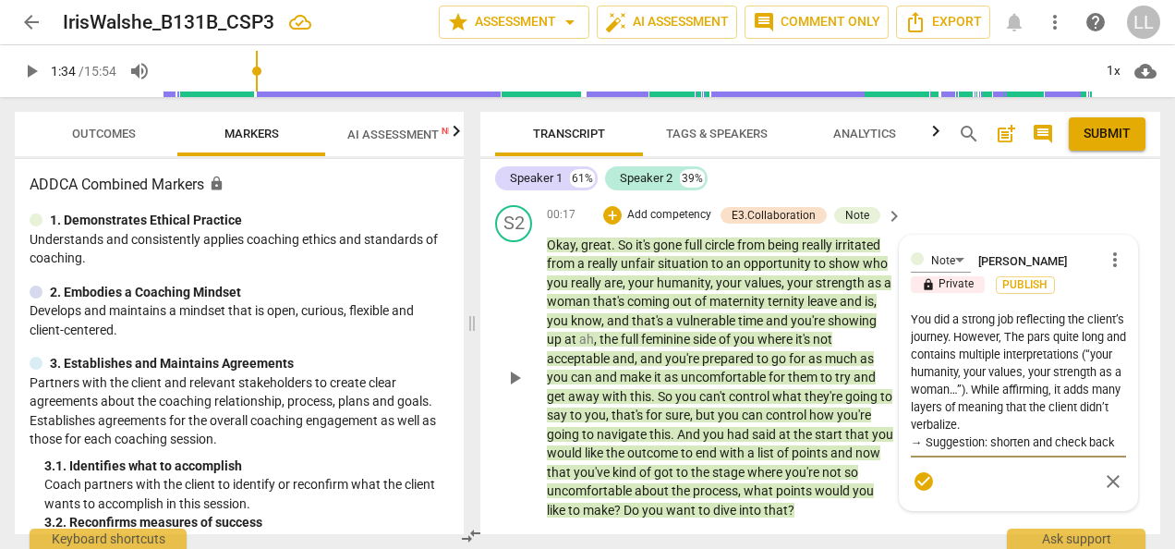
type textarea "You did a strong job reflecting the client’s journey. However, The pas quite lo…"
type textarea "You did a strong job reflecting the client’s journey. However, The ps quite lon…"
type textarea "You did a strong job reflecting the client’s journey. However, The s quite long…"
type textarea "You did a strong job reflecting the client’s journey. However, Thes quite long …"
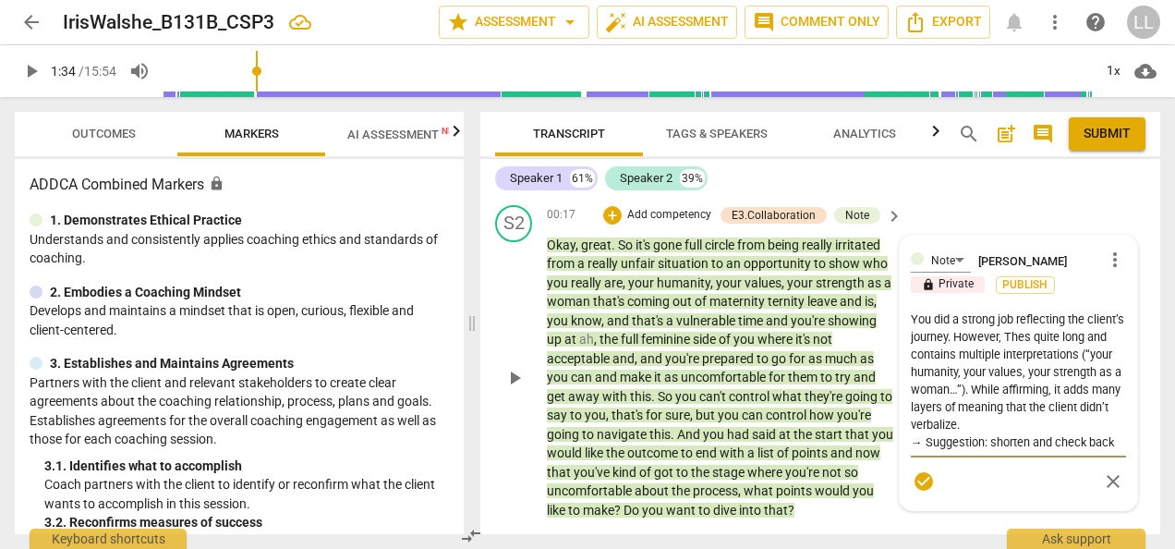
type textarea "You did a strong job reflecting the client’s journey. However, Ths quite long a…"
type textarea "You did a strong job reflecting the client’s journey. However, Ts quite long an…"
type textarea "You did a strong job reflecting the client’s journey. However, s quite long and…"
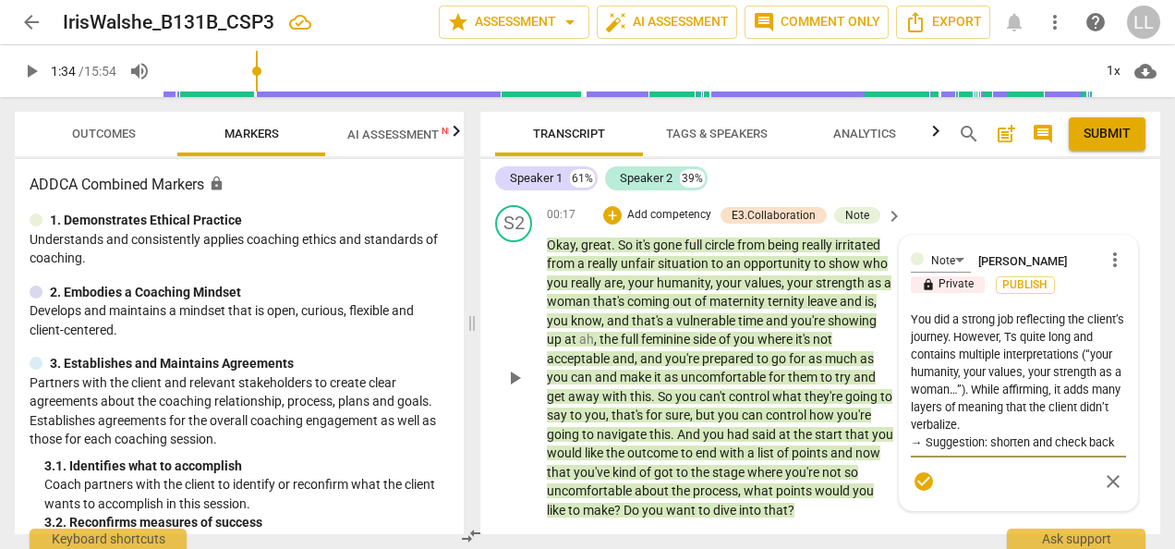
type textarea "You did a strong job reflecting the client’s journey. However, s quite long and…"
type textarea "You did a strong job reflecting the client’s journey. However, ys quite long an…"
type textarea "You did a strong job reflecting the client’s journey. However, yos quite long a…"
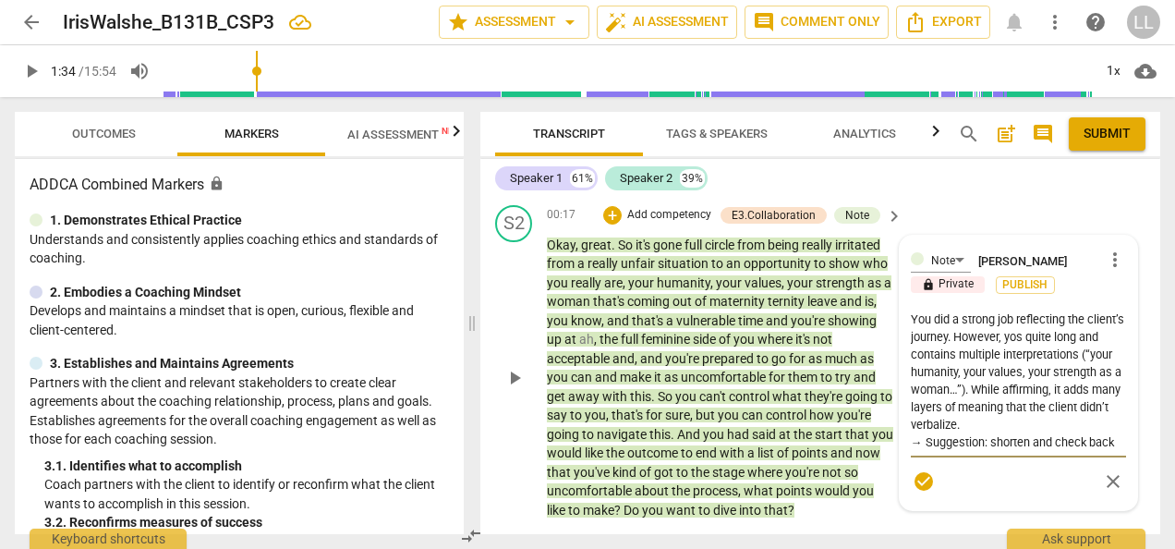
type textarea "You did a strong job reflecting the client’s journey. However, yous quite long …"
type textarea "You did a strong job reflecting the client’s journey. However, yours quite long…"
type textarea "You did a strong job reflecting the client’s journey. However, your s quite lon…"
type textarea "You did a strong job reflecting the client’s journey. However, your rs quite lo…"
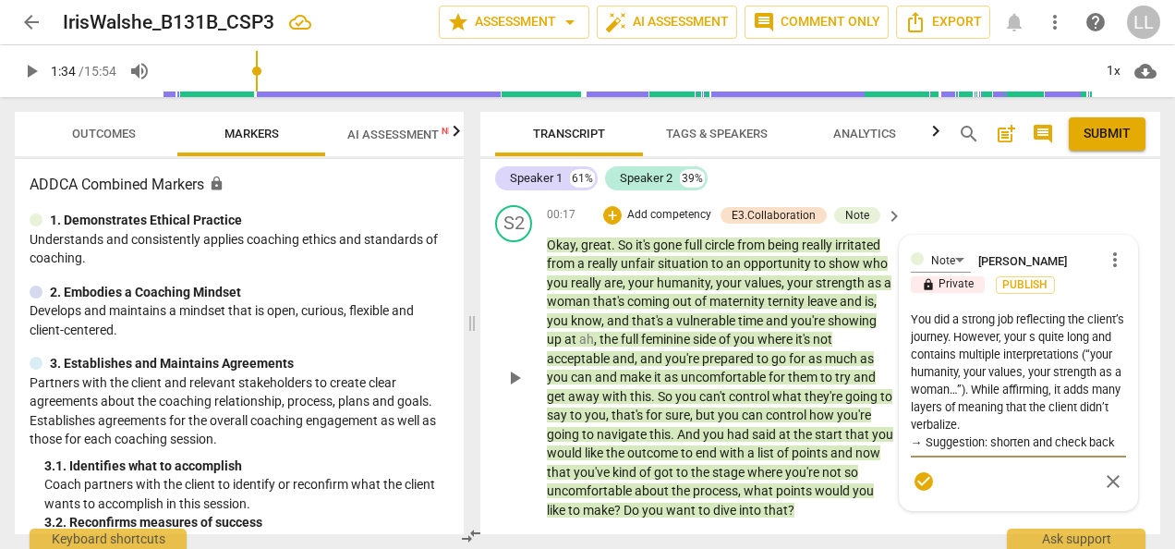
type textarea "You did a strong job reflecting the client’s journey. However, your rs quite lo…"
type textarea "You did a strong job reflecting the client’s journey. However, your res quite l…"
type textarea "You did a strong job reflecting the client’s journey. However, your refs quite …"
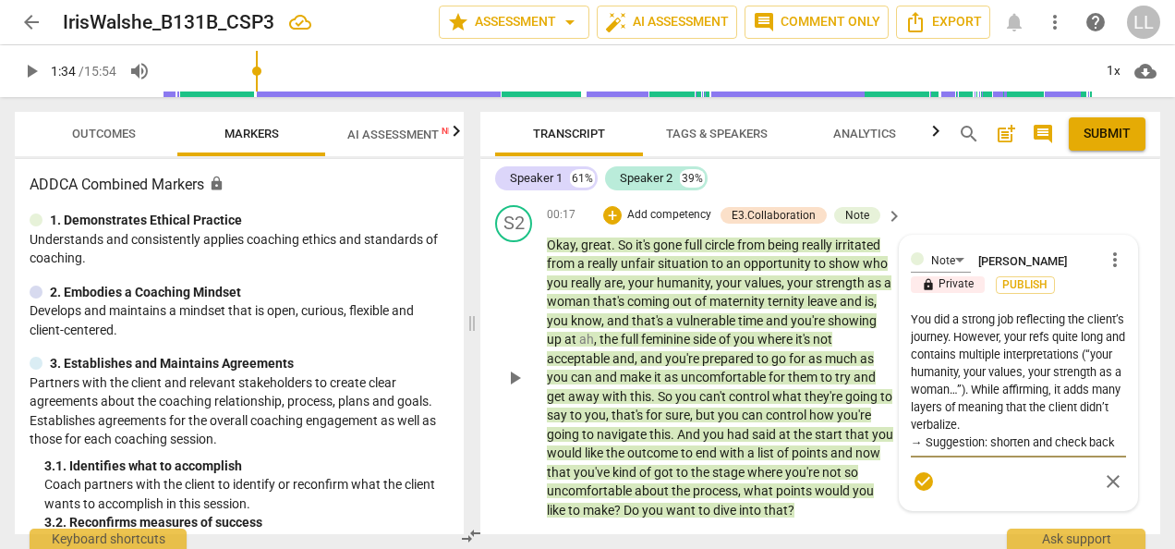
type textarea "You did a strong job reflecting the client’s journey. However, your refls quite…"
type textarea "You did a strong job reflecting the client’s journey. However, your refles quit…"
type textarea "You did a strong job reflecting the client’s journey. However, your reflecs qui…"
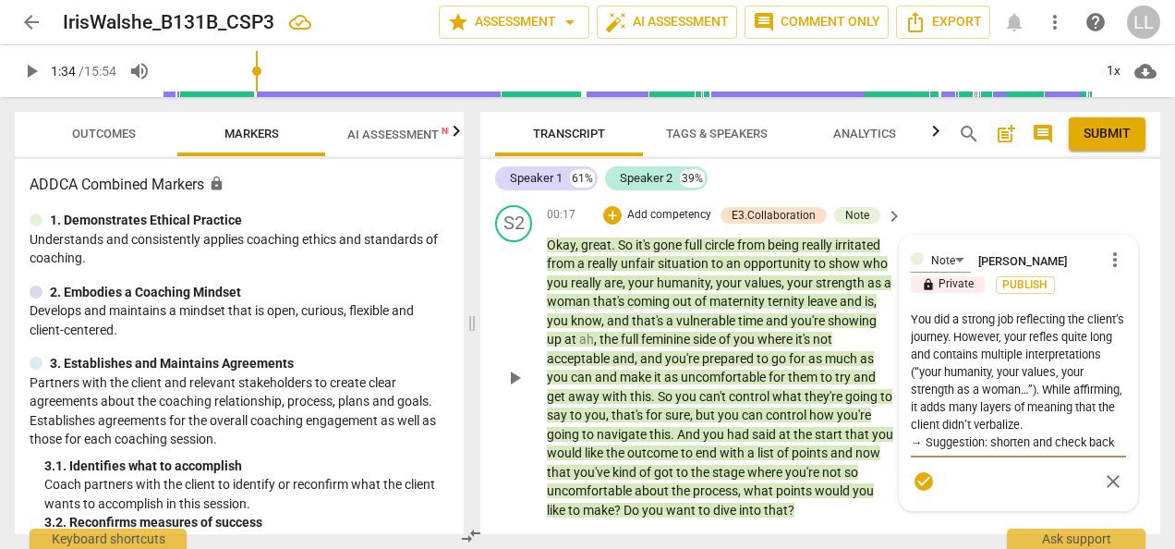
type textarea "You did a strong job reflecting the client’s journey. However, your reflecs qui…"
type textarea "You did a strong job reflecting the client’s journey. However, your reflects qu…"
type textarea "You did a strong job reflecting the client’s journey. However, your reflectis q…"
type textarea "You did a strong job reflecting the client’s journey. However, your reflectios …"
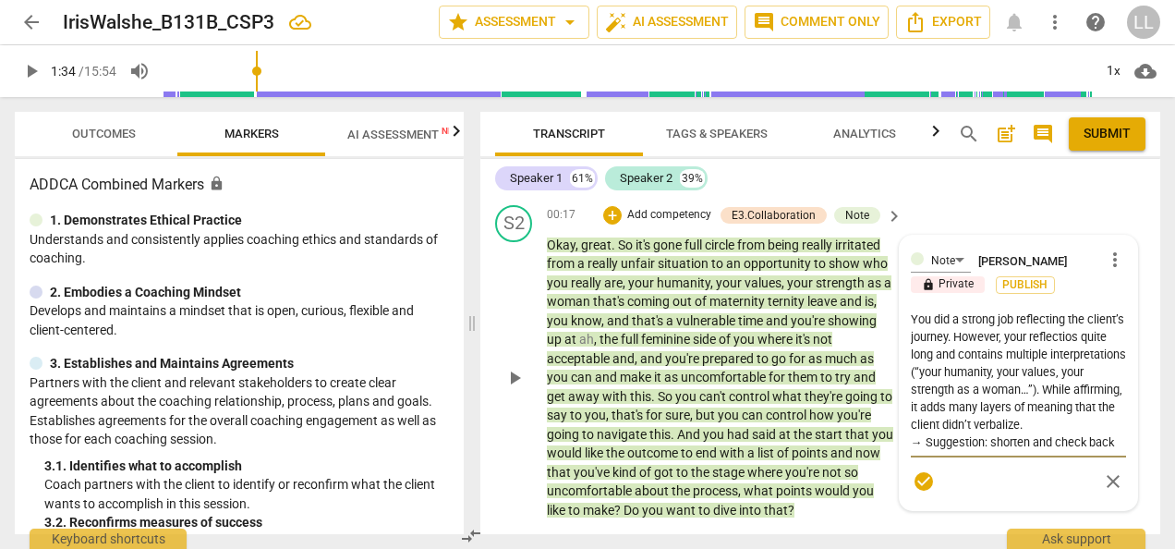
type textarea "You did a strong job reflecting the client’s journey. However, your reflections…"
type textarea "You did a strong job reflecting the client’s journey. However, your reflection …"
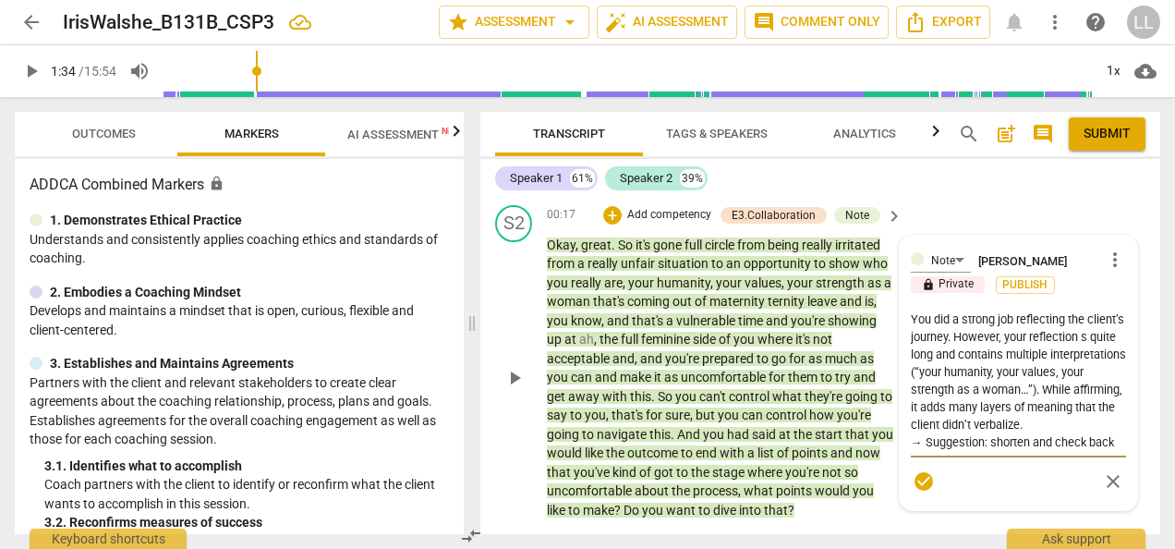
type textarea "You did a strong job reflecting the client’s journey. However, your reflection …"
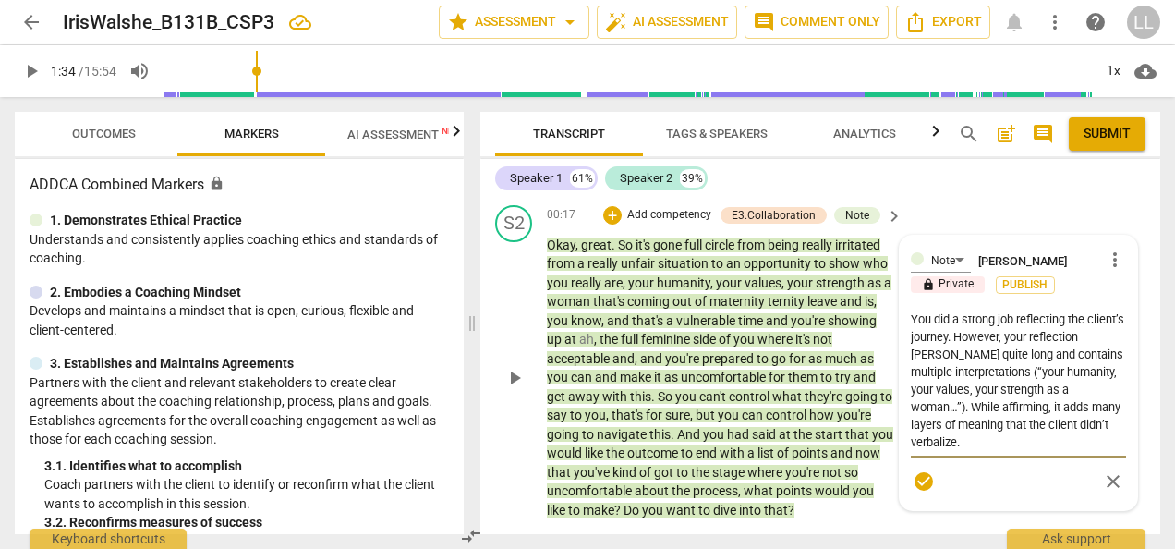
type textarea "You did a strong job reflecting the client’s journey. However, your reflection …"
click at [1105, 355] on textarea "You did a strong job reflecting the client’s journey. However, your reflection …" at bounding box center [1018, 380] width 215 height 140
type textarea "You did a strong job reflecting the client’s journey. However, your reflection …"
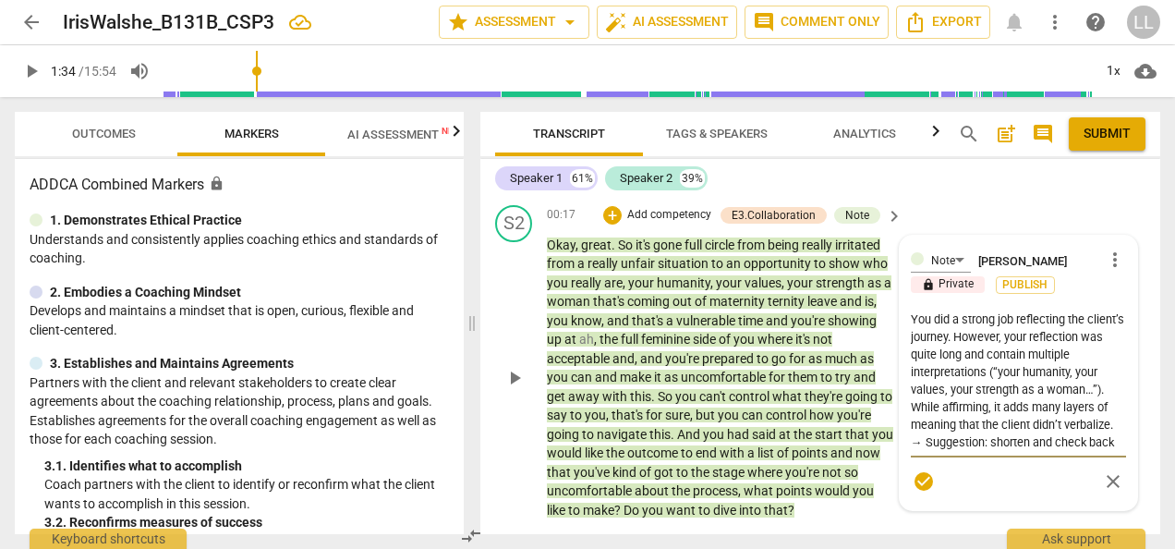
type textarea "You did a strong job reflecting the client’s journey. However, your reflection …"
click at [1029, 391] on textarea "You did a strong job reflecting the client’s journey. However, your reflection …" at bounding box center [1018, 380] width 215 height 140
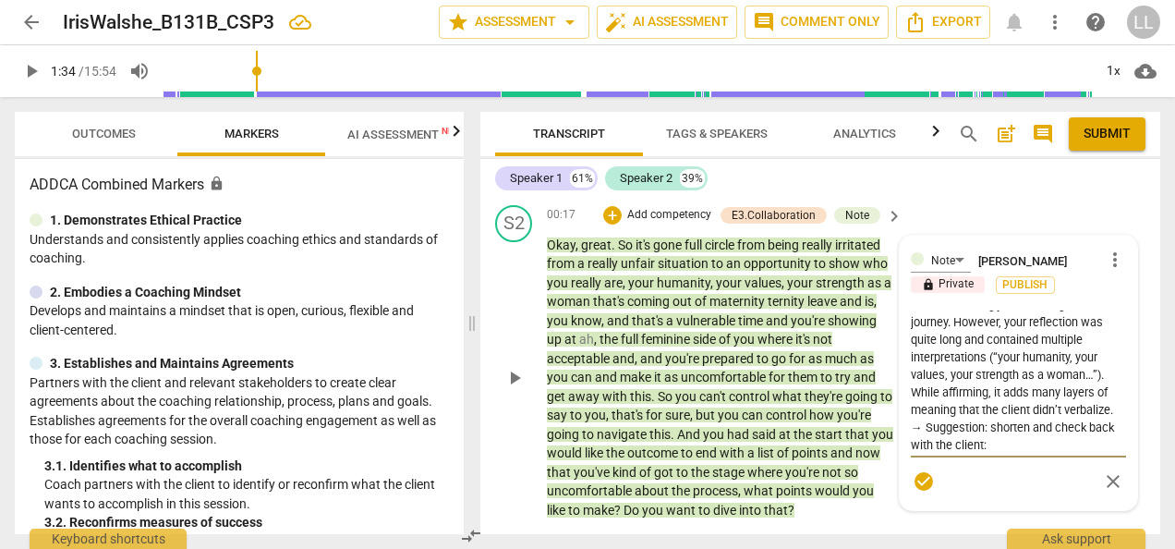
scroll to position [33, 0]
drag, startPoint x: 1029, startPoint y: 336, endPoint x: 1003, endPoint y: 400, distance: 69.2
click at [1003, 400] on textarea "You did a strong job reflecting the client’s journey. However, your reflection …" at bounding box center [1018, 380] width 215 height 140
type textarea "You did a strong job reflecting the client’s journey. However, your reflection …"
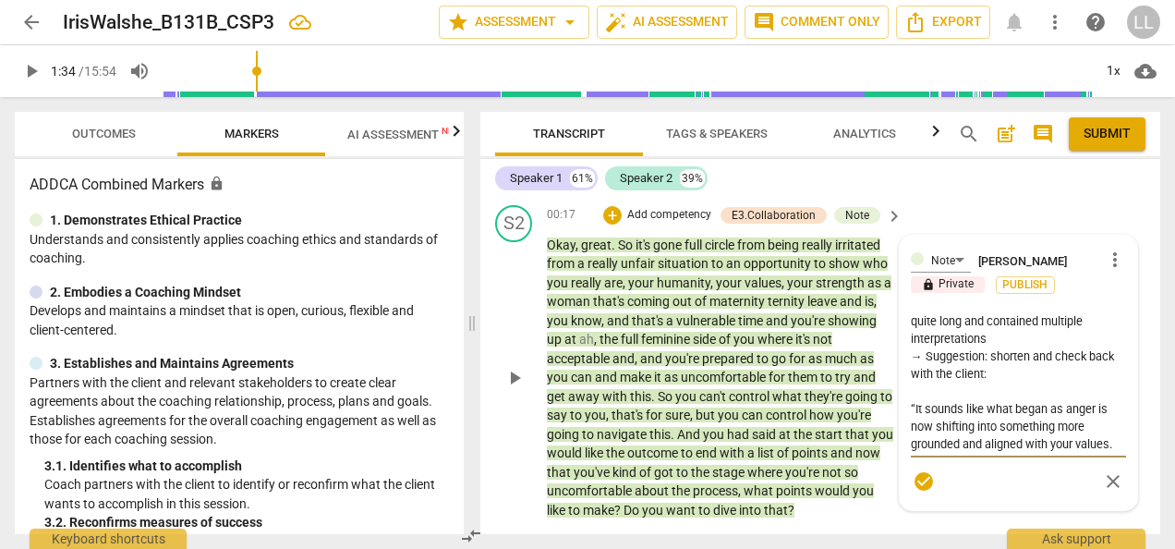
click at [922, 355] on textarea "You did a strong job reflecting the client’s journey. However, your reflection …" at bounding box center [1018, 380] width 215 height 140
type textarea "You did a strong job reflecting the client’s journey. However, your reflection …"
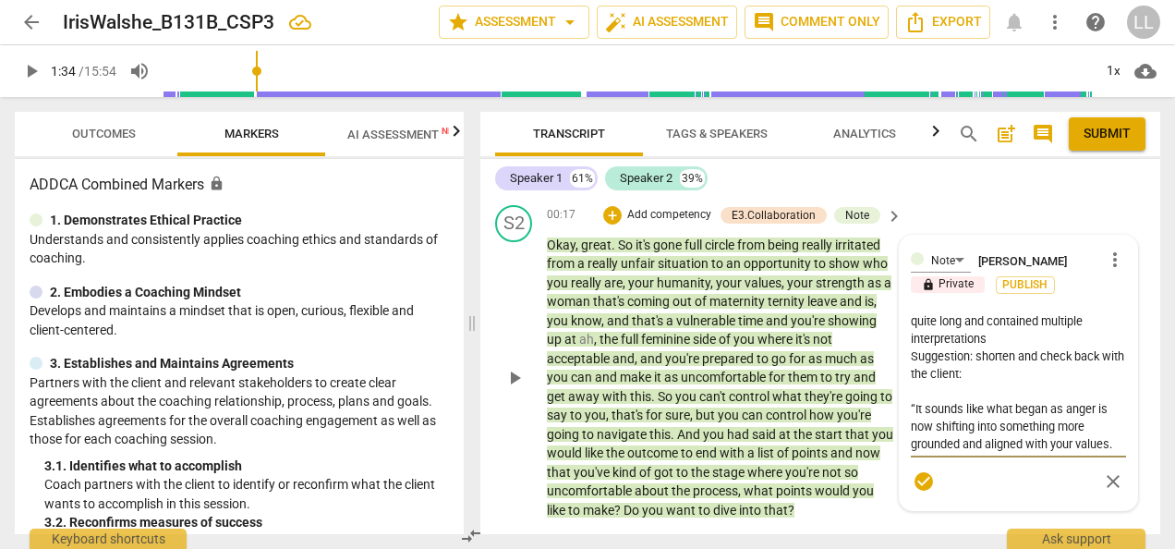
type textarea "You did a strong job reflecting the client’s journey. However, your reflection …"
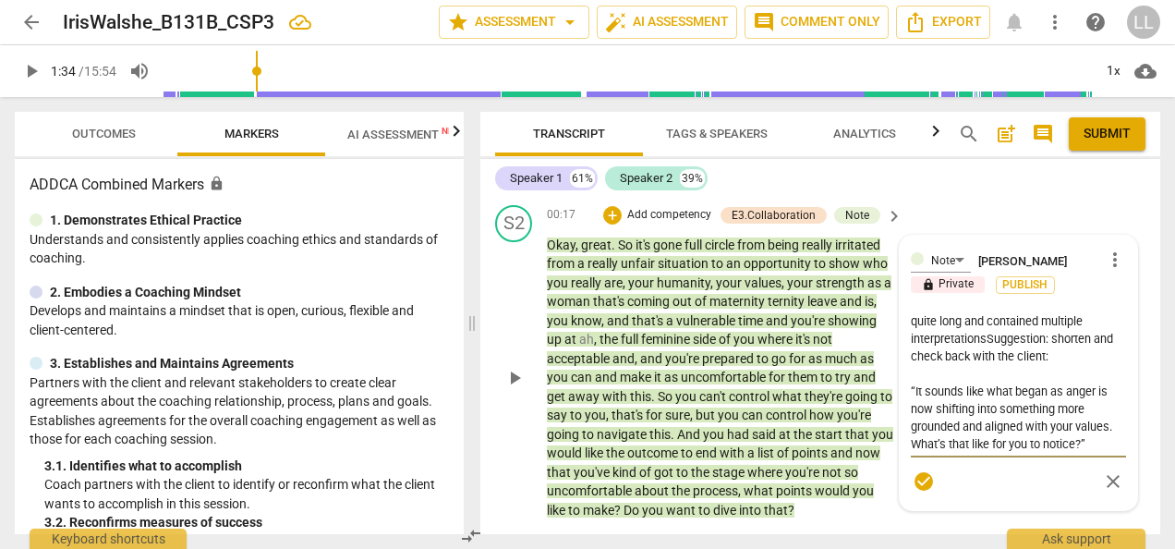
scroll to position [16, 0]
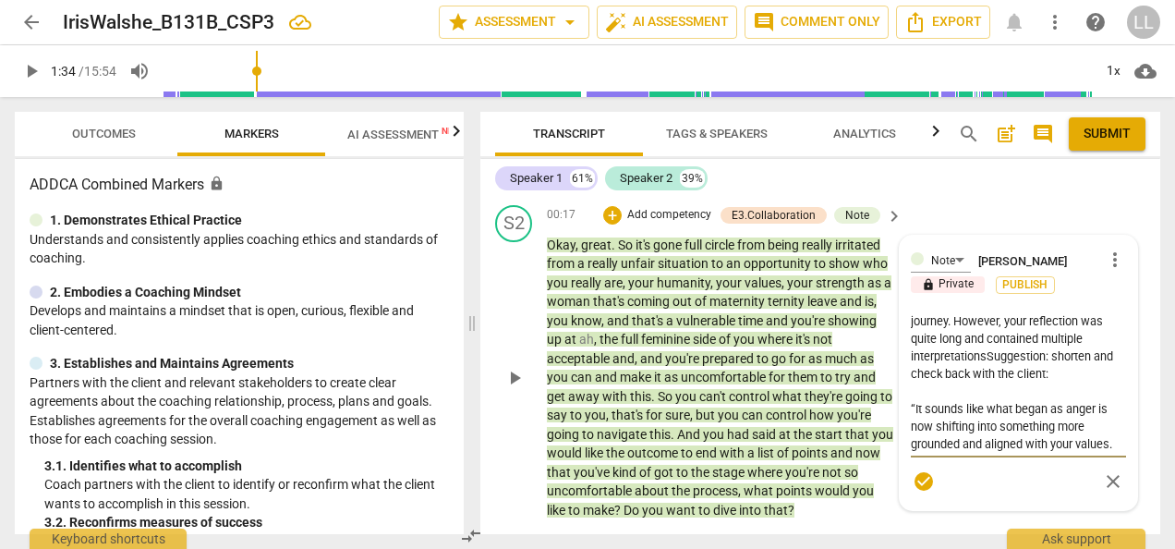
type textarea "You did a strong job reflecting the client’s journey. However, your reflection …"
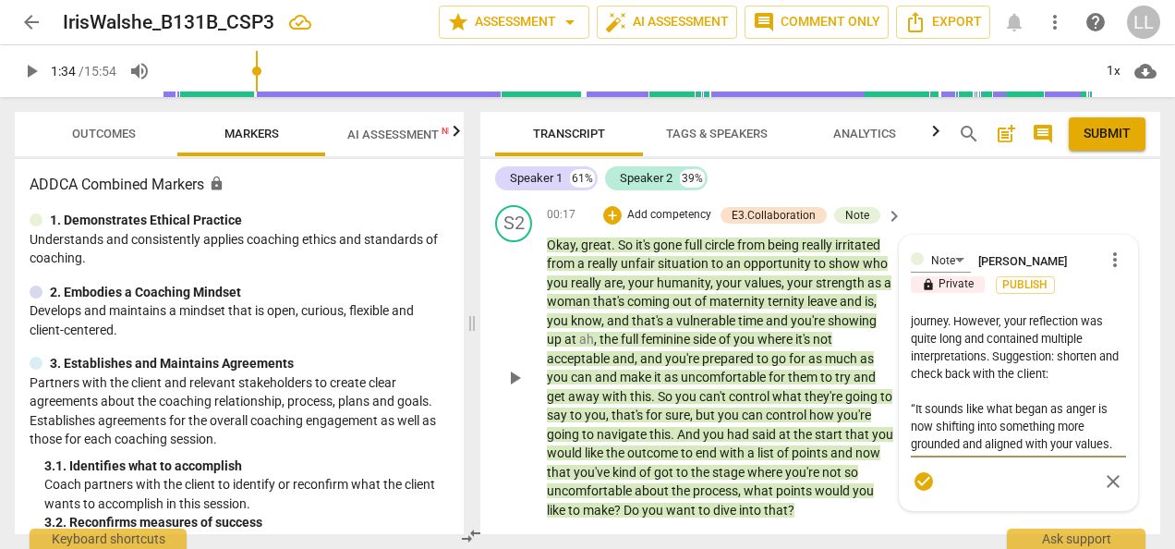
type textarea "You did a strong job reflecting the client’s journey. However, your reflection …"
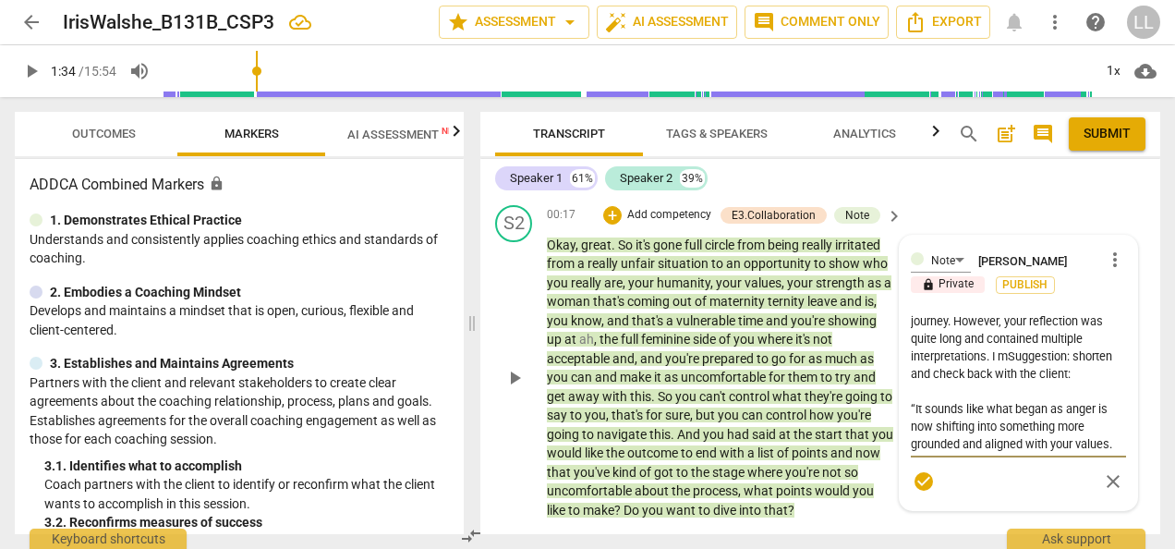
type textarea "You did a strong job reflecting the client’s journey. However, your reflection …"
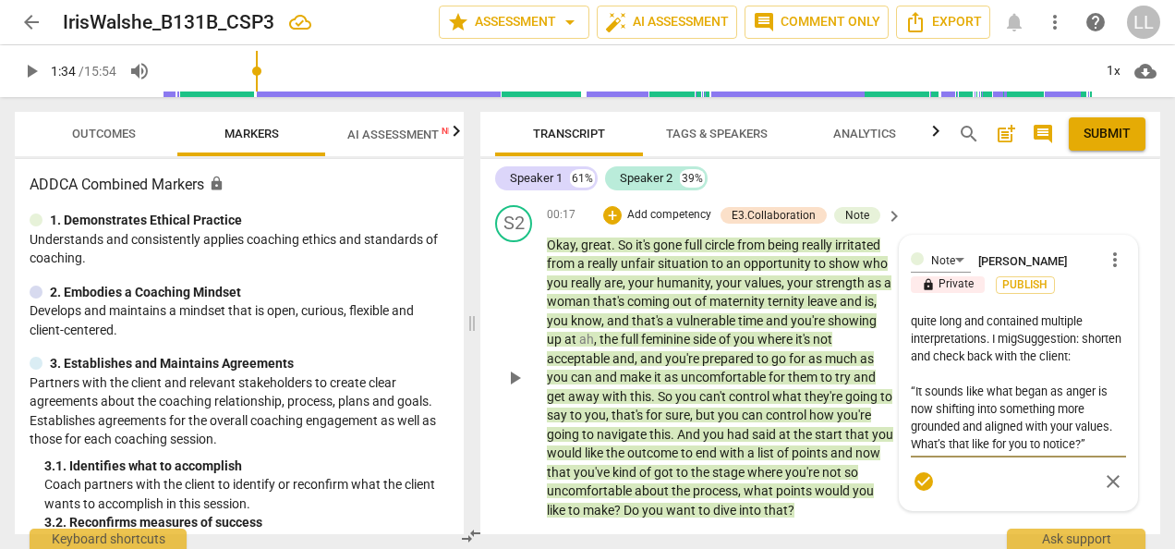
type textarea "You did a strong job reflecting the client’s journey. However, your reflection …"
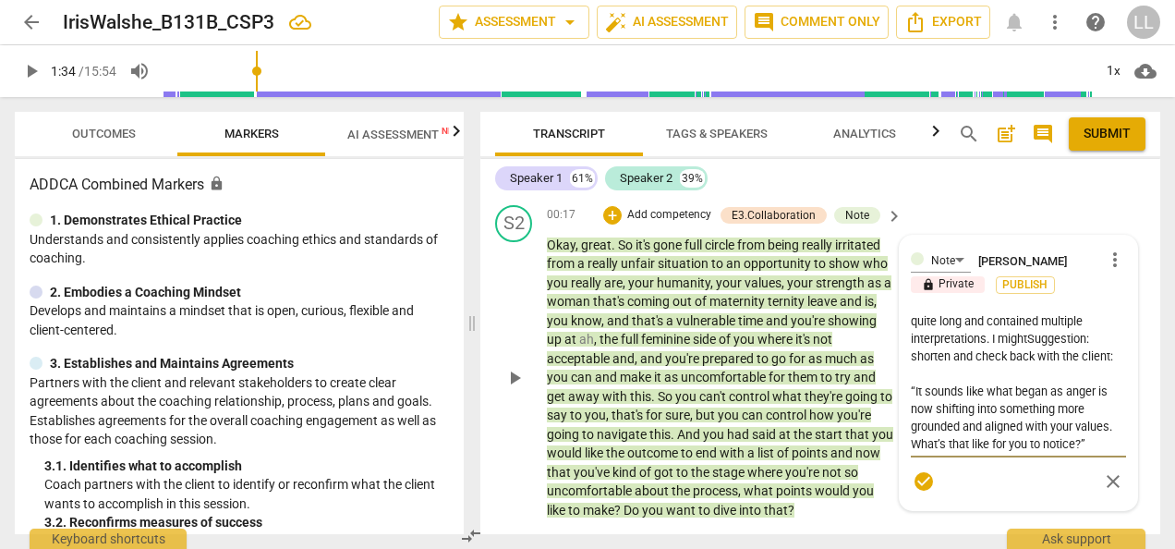
type textarea "You did a strong job reflecting the client’s journey. However, your reflection …"
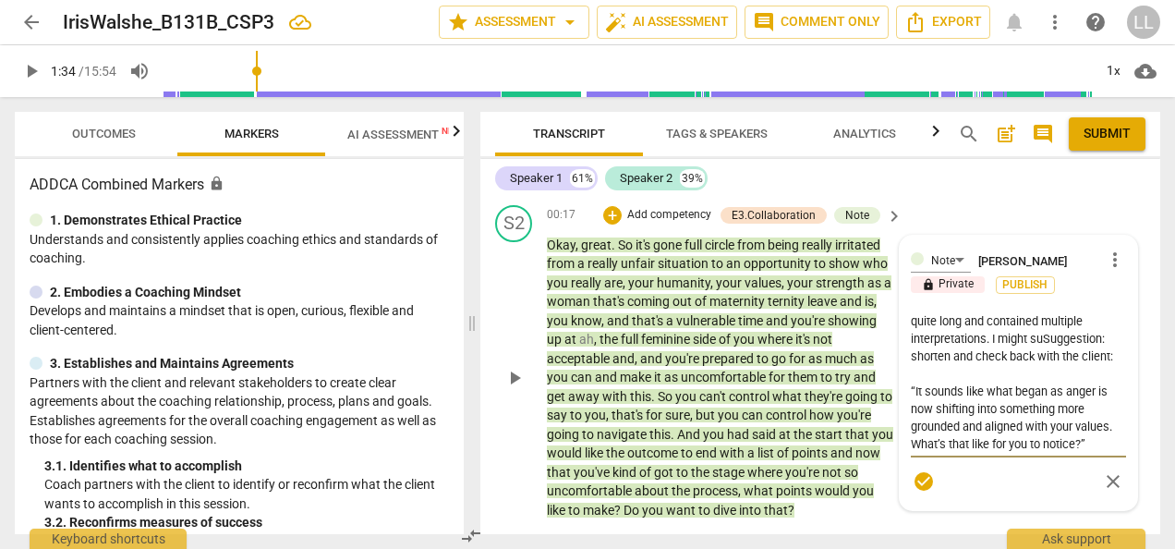
type textarea "You did a strong job reflecting the client’s journey. However, your reflection …"
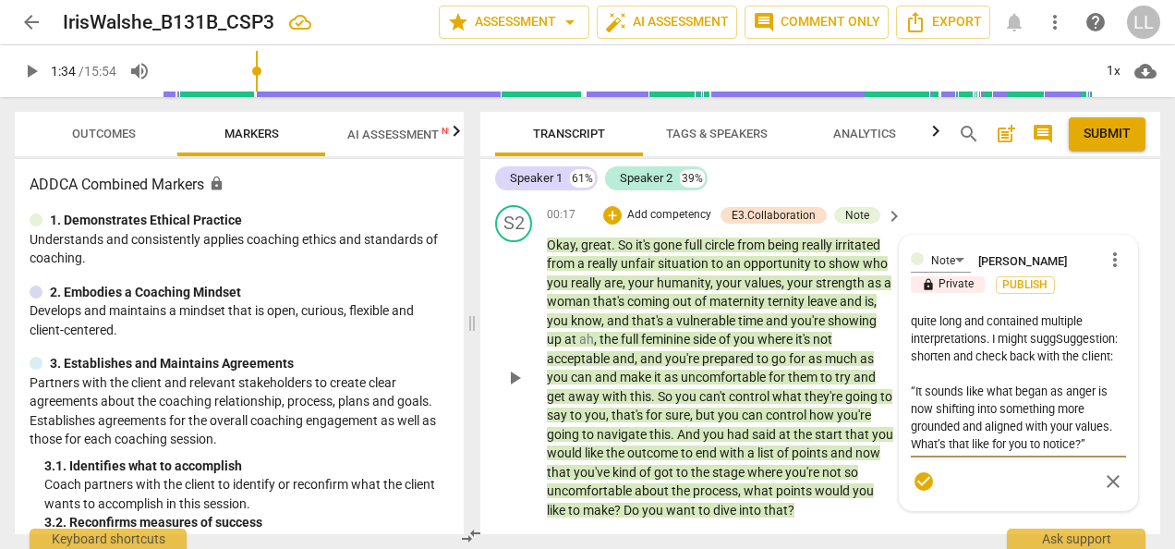
type textarea "You did a strong job reflecting the client’s journey. However, your reflection …"
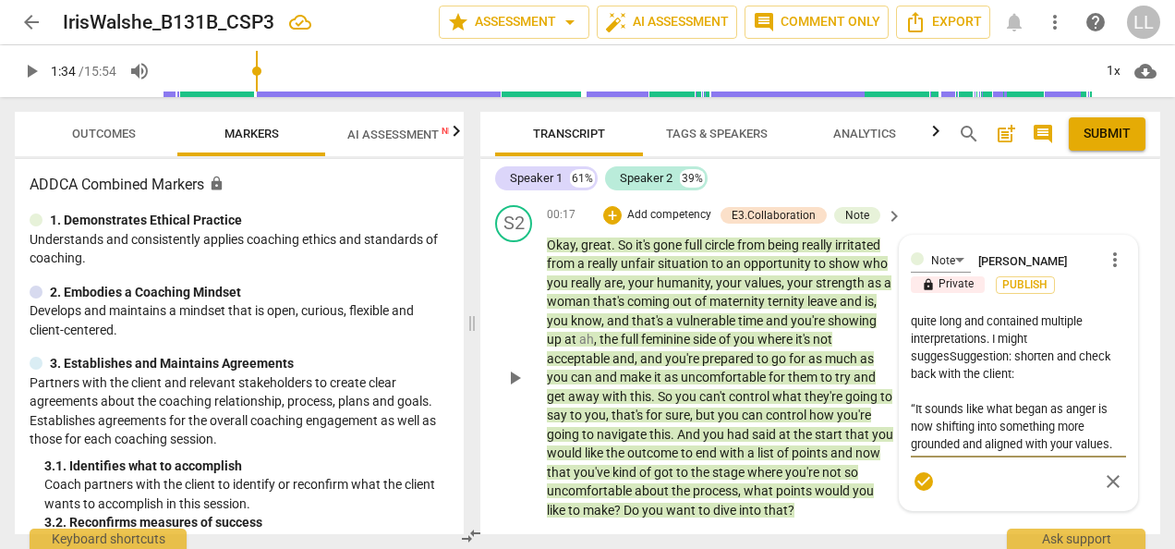
type textarea "You did a strong job reflecting the client’s journey. However, your reflection …"
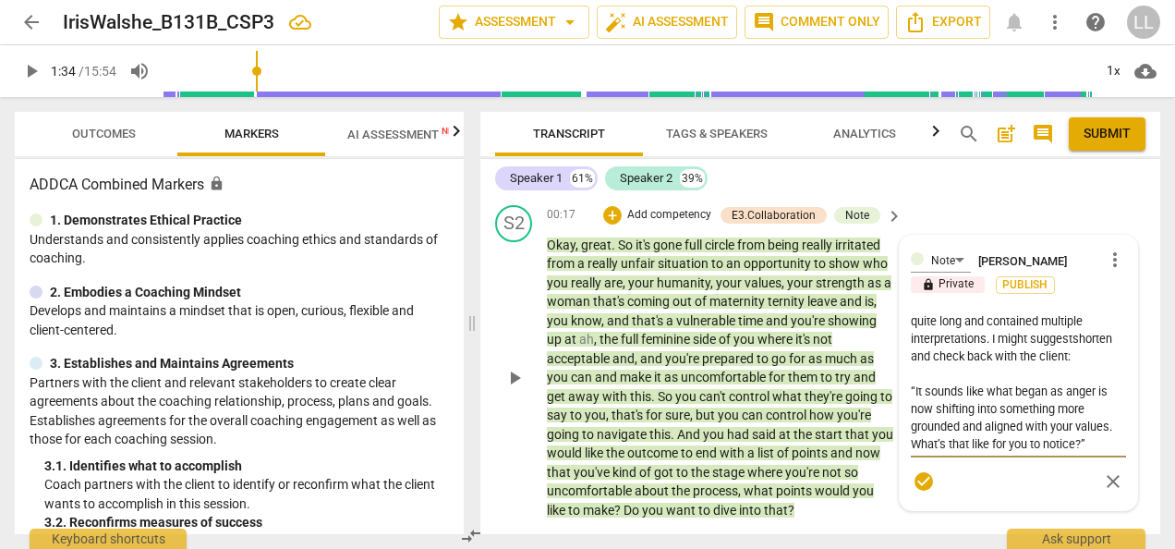
type textarea "You did a strong job reflecting the client’s journey. However, your reflection …"
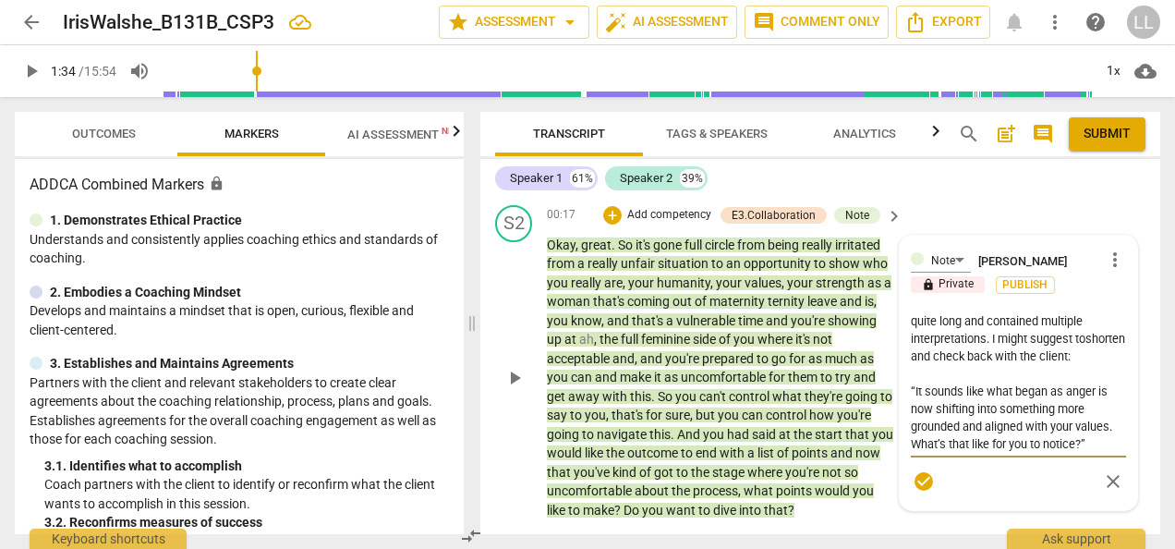
type textarea "You did a strong job reflecting the client’s journey. However, your reflection …"
click at [1007, 372] on textarea "You did a strong job reflecting the client’s journey. However, your reflection …" at bounding box center [1018, 380] width 215 height 140
type textarea "You did a strong job reflecting the client’s journey. However, your reflection …"
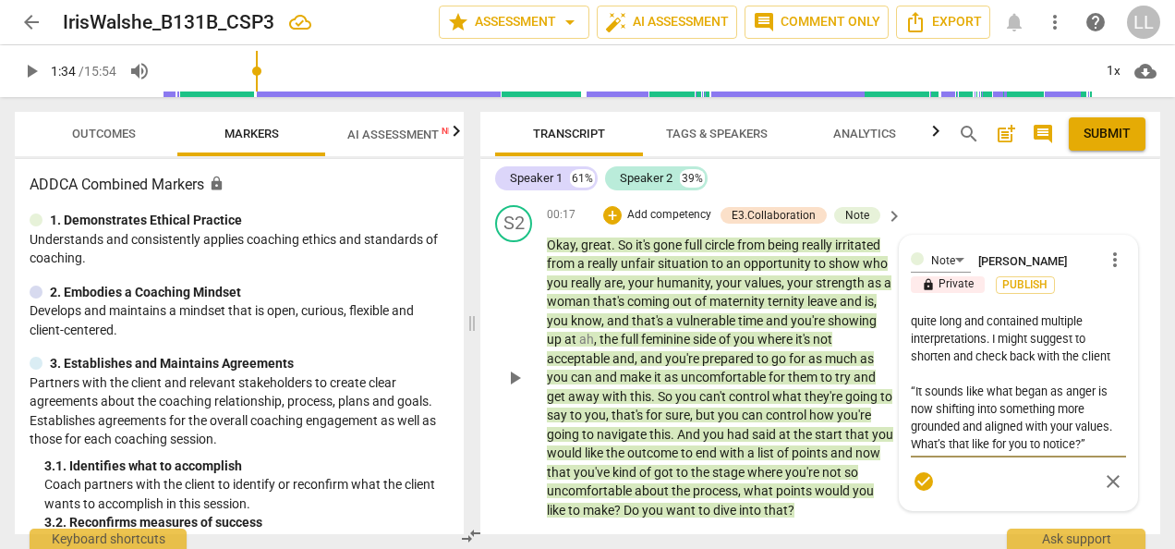
type textarea "You did a strong job reflecting the client’s journey. However, your reflection …"
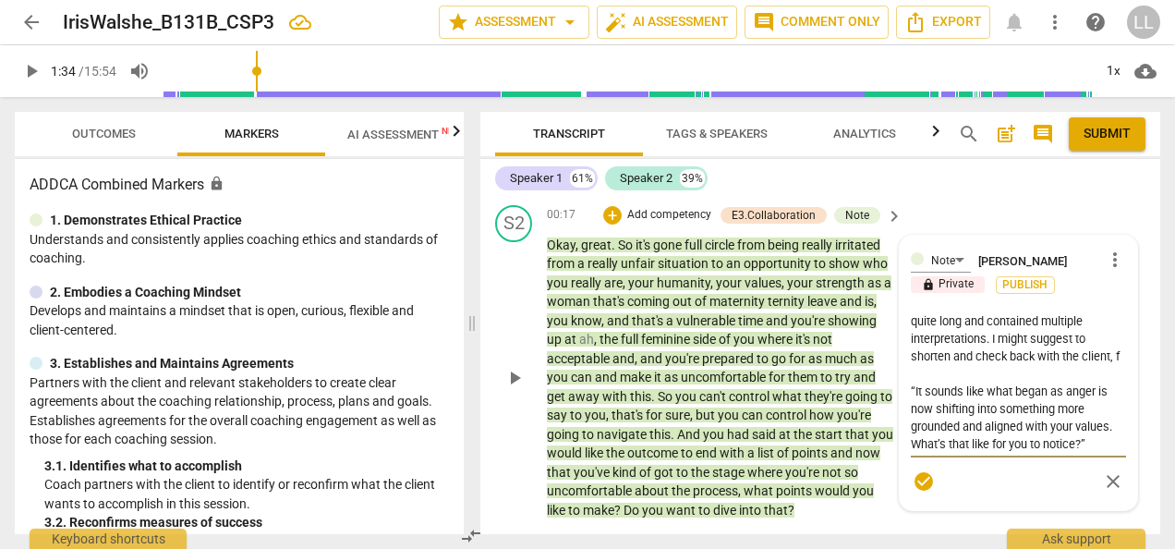
type textarea "You did a strong job reflecting the client’s journey. However, your reflection …"
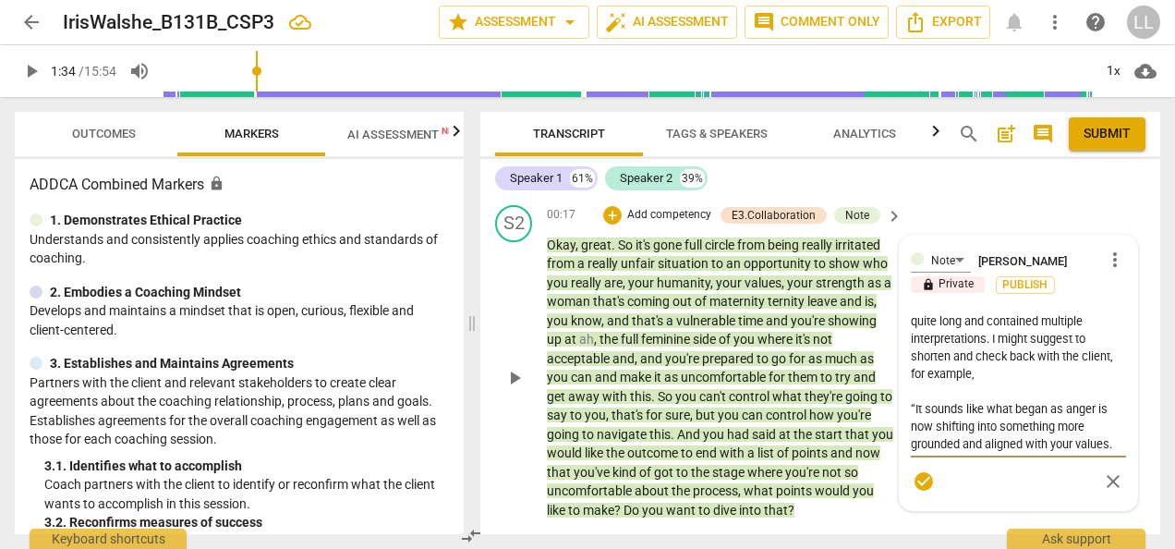
scroll to position [50, 0]
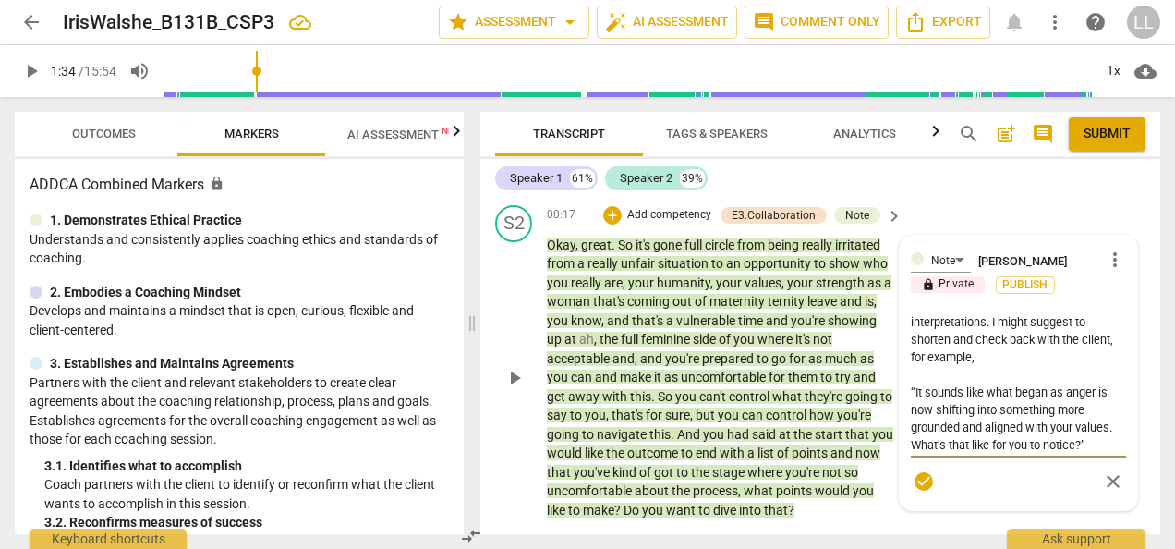
click at [920, 483] on span "check_circle" at bounding box center [924, 481] width 22 height 22
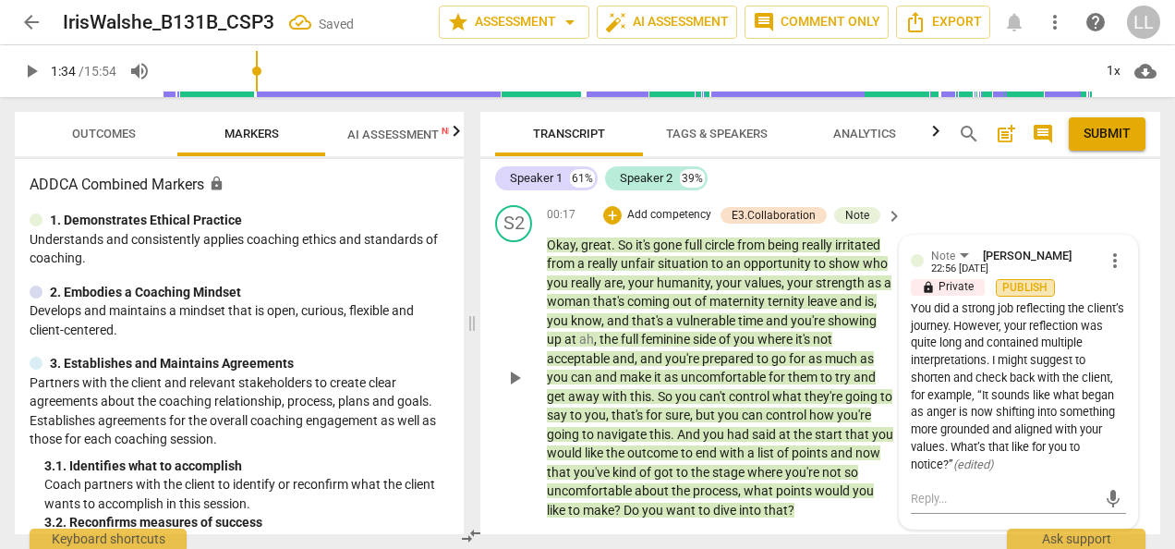
click at [1012, 294] on span "Publish" at bounding box center [1026, 288] width 28 height 16
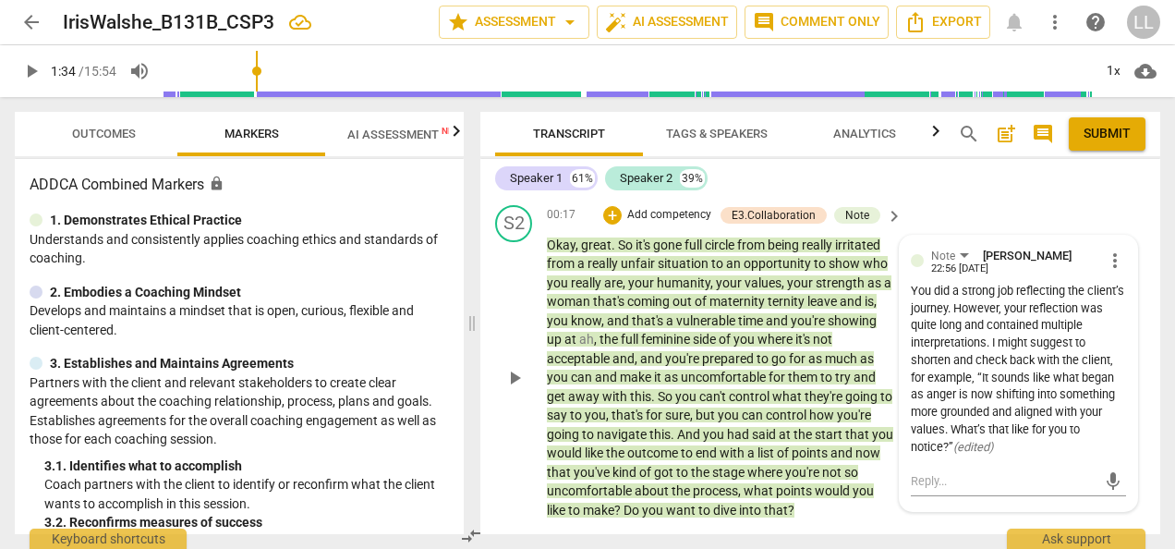
click at [773, 180] on div "Speaker 1 61% Speaker 2 39%" at bounding box center [820, 178] width 650 height 31
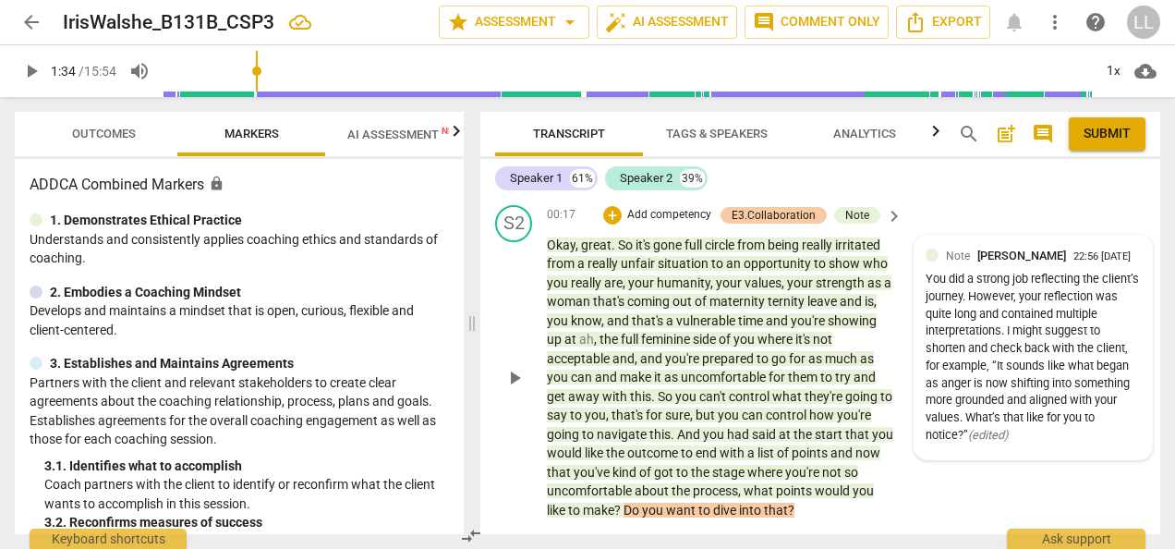
click at [742, 210] on div "E3.Collaboration" at bounding box center [774, 215] width 84 height 17
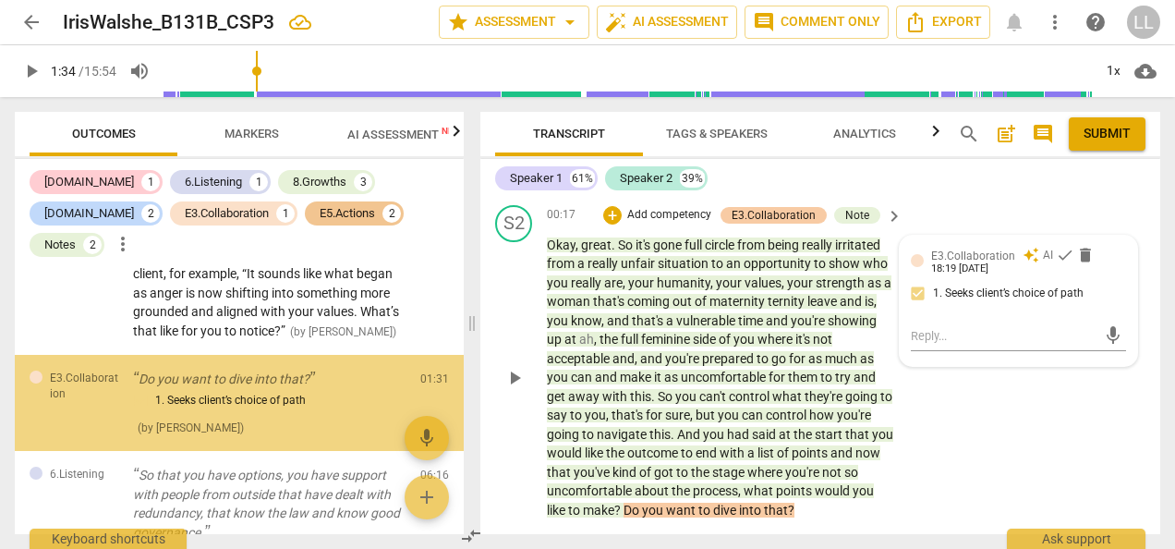
scroll to position [585, 0]
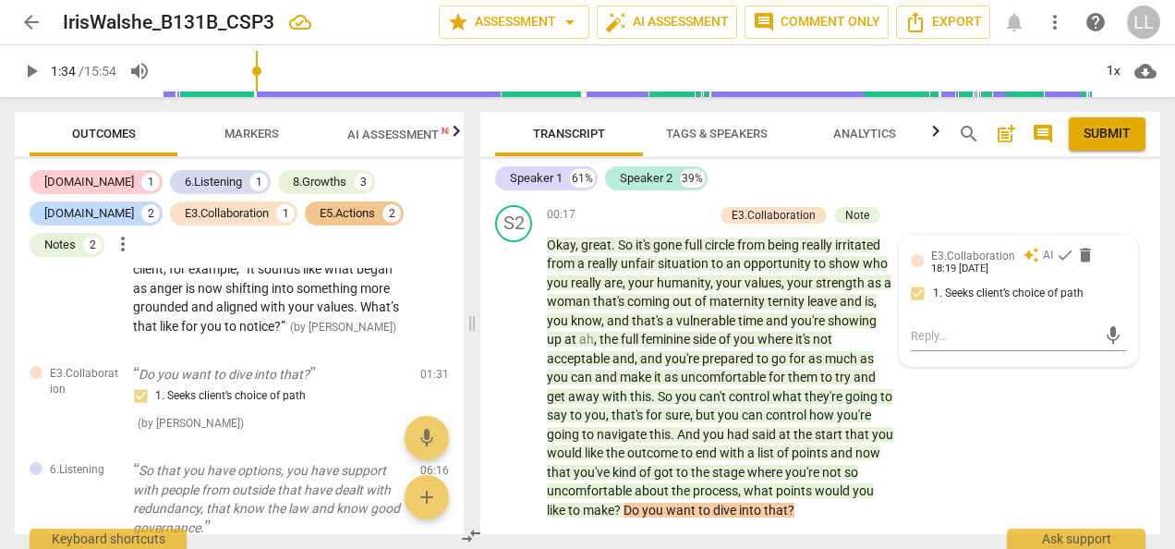
click at [913, 294] on div "E3.Collaboration auto_awesome AI check delete 18:19 [DATE] 1. Seeks client’s ch…" at bounding box center [1018, 280] width 215 height 67
click at [1058, 255] on span "check" at bounding box center [1065, 255] width 18 height 18
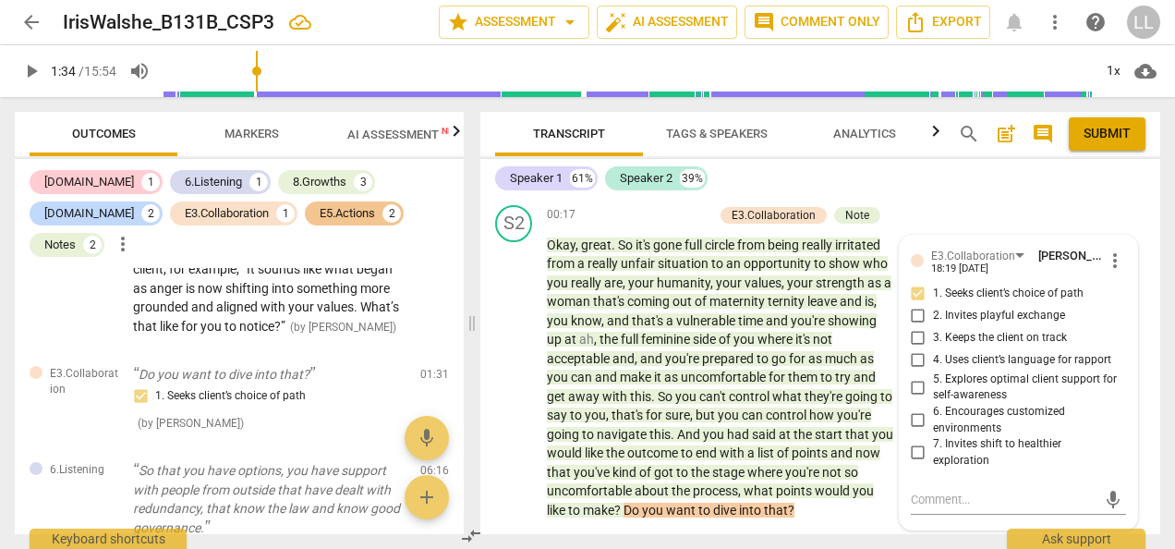
click at [913, 333] on input "3. Keeps the client on track" at bounding box center [919, 338] width 30 height 22
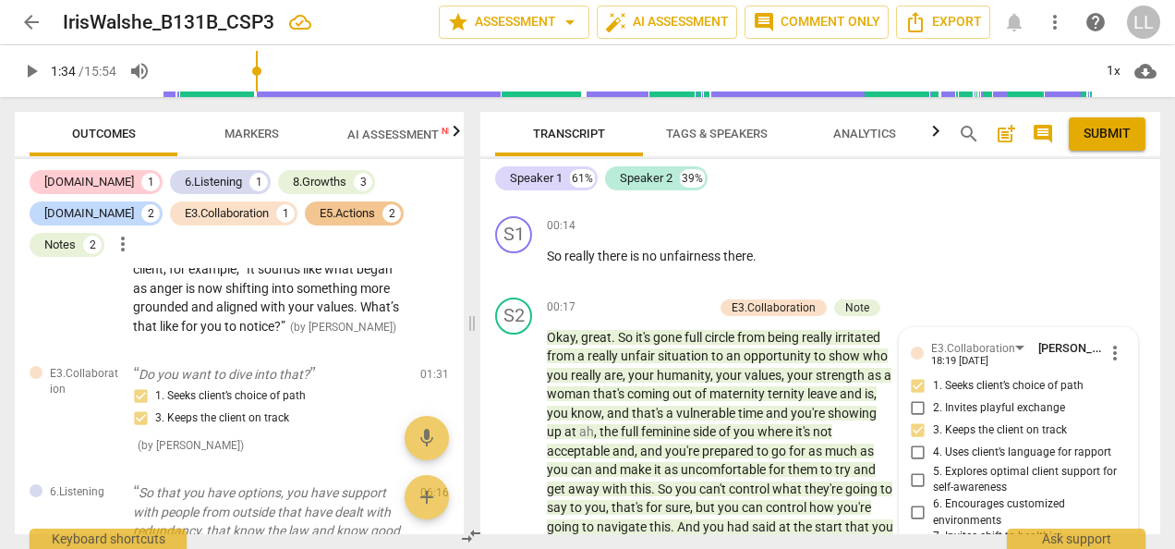
scroll to position [397, 0]
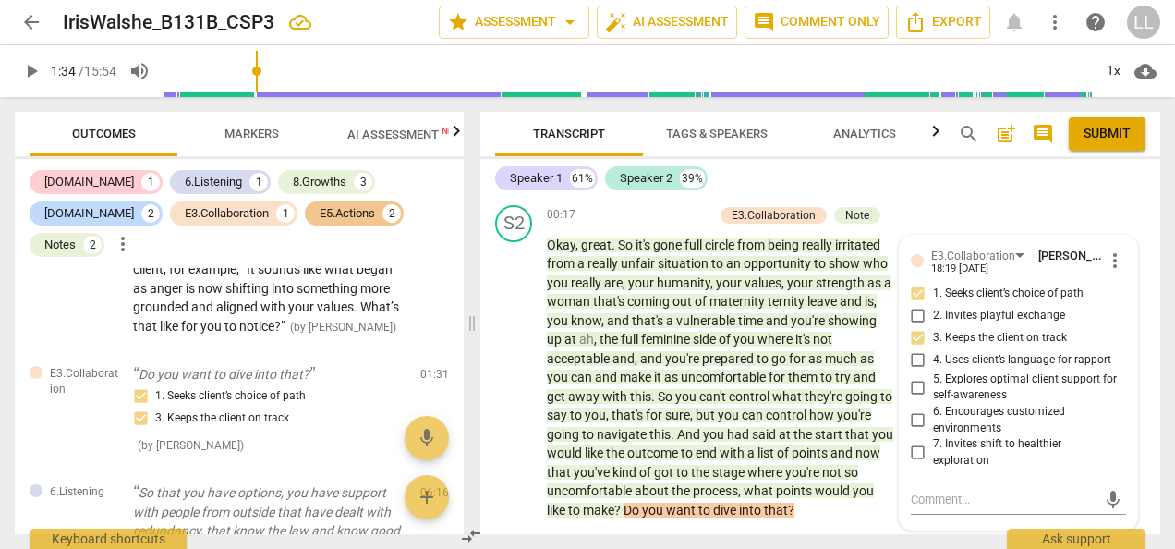
click at [931, 183] on div "Speaker 1 61% Speaker 2 39%" at bounding box center [820, 178] width 650 height 31
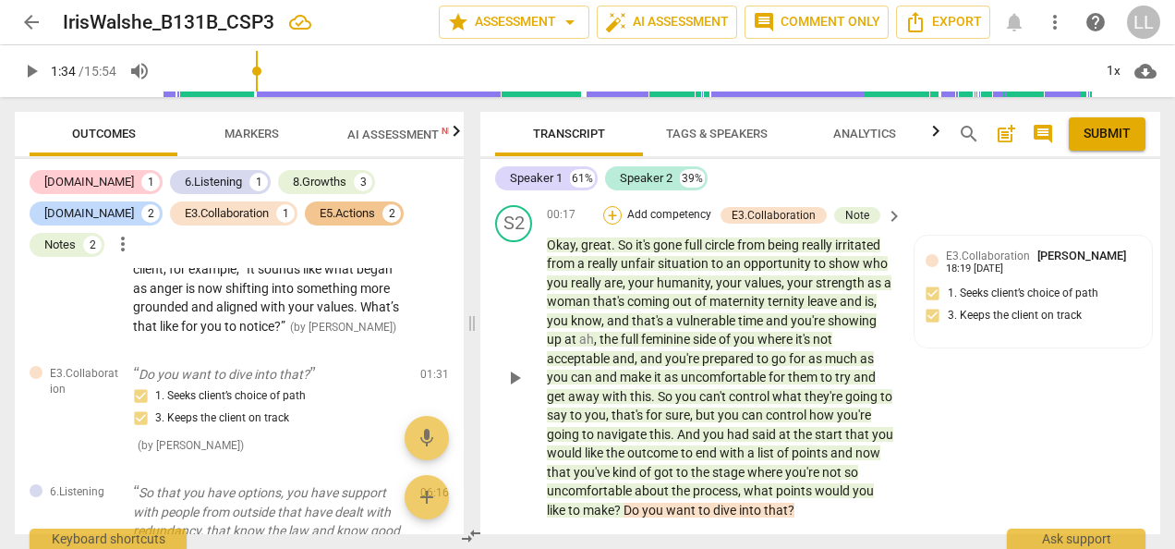
click at [618, 213] on div "+" at bounding box center [612, 215] width 18 height 18
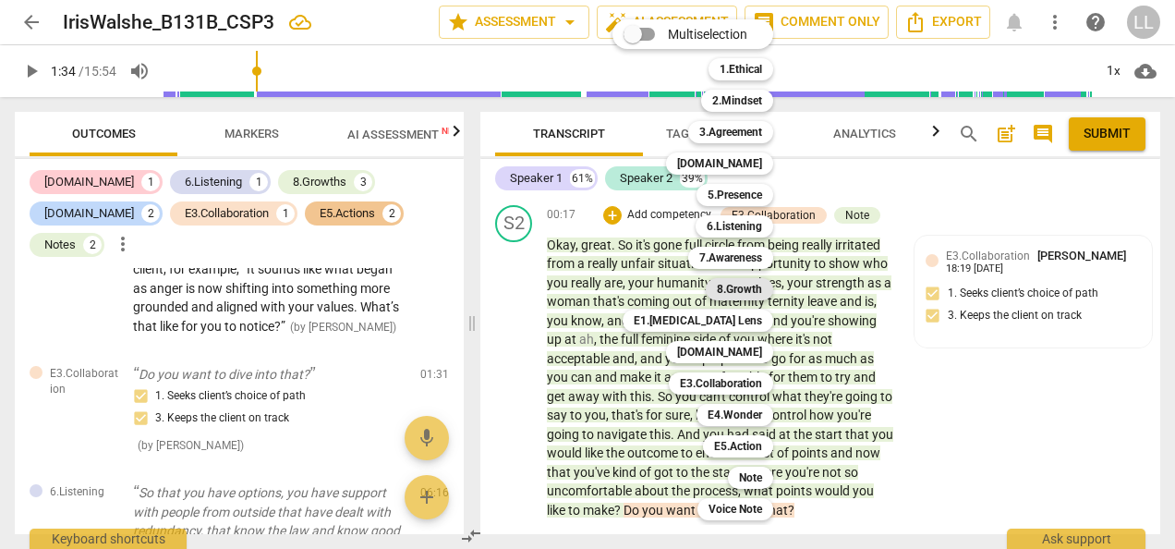
click at [745, 286] on b "8.Growth" at bounding box center [739, 289] width 45 height 22
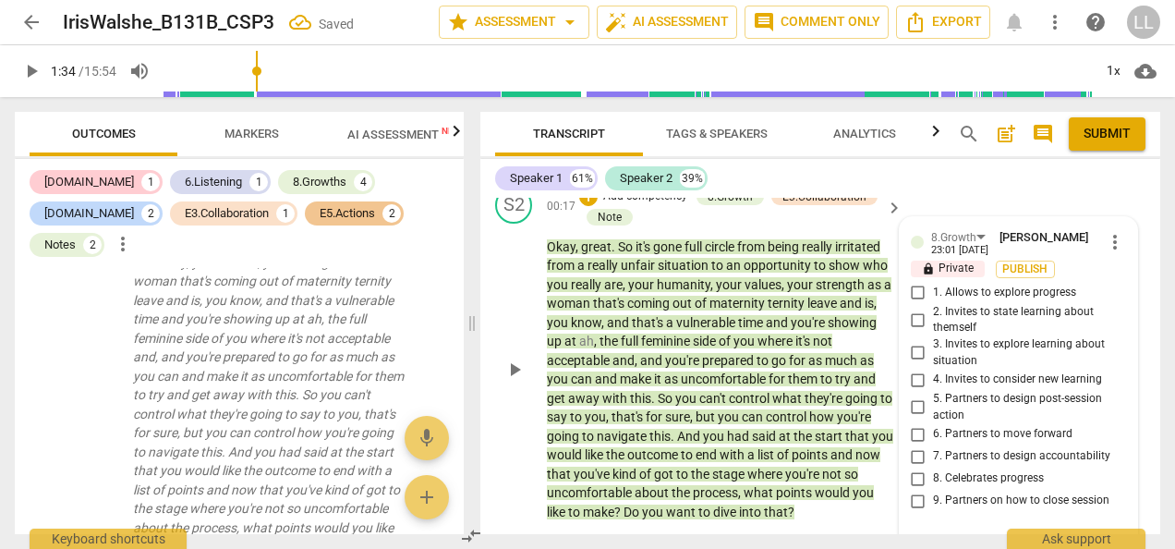
scroll to position [407, 0]
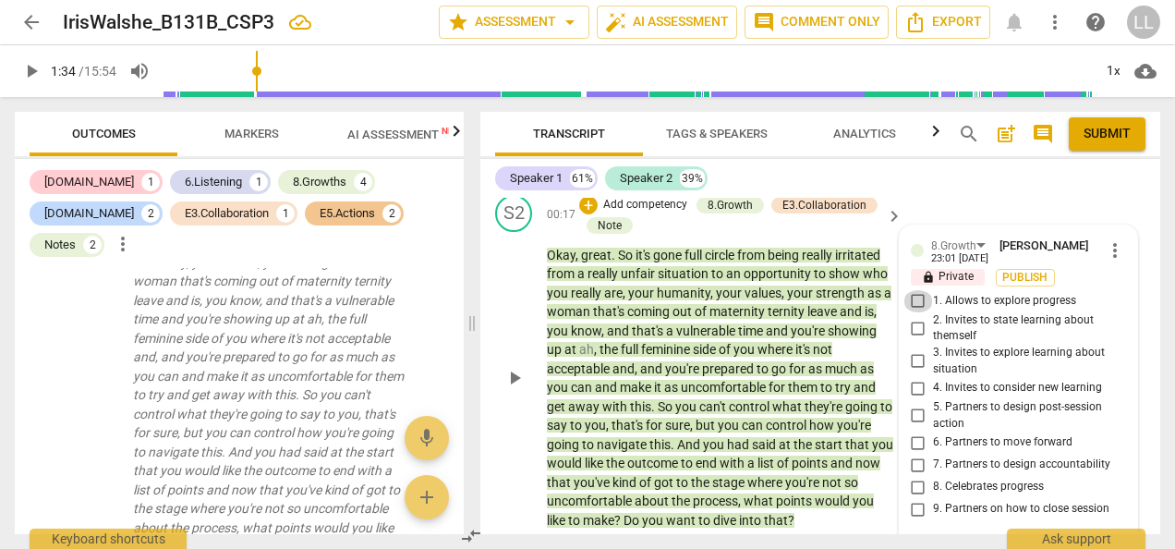
click at [914, 299] on input "1. Allows to explore progress" at bounding box center [919, 301] width 30 height 22
click at [1017, 275] on span "Publish" at bounding box center [1026, 278] width 28 height 16
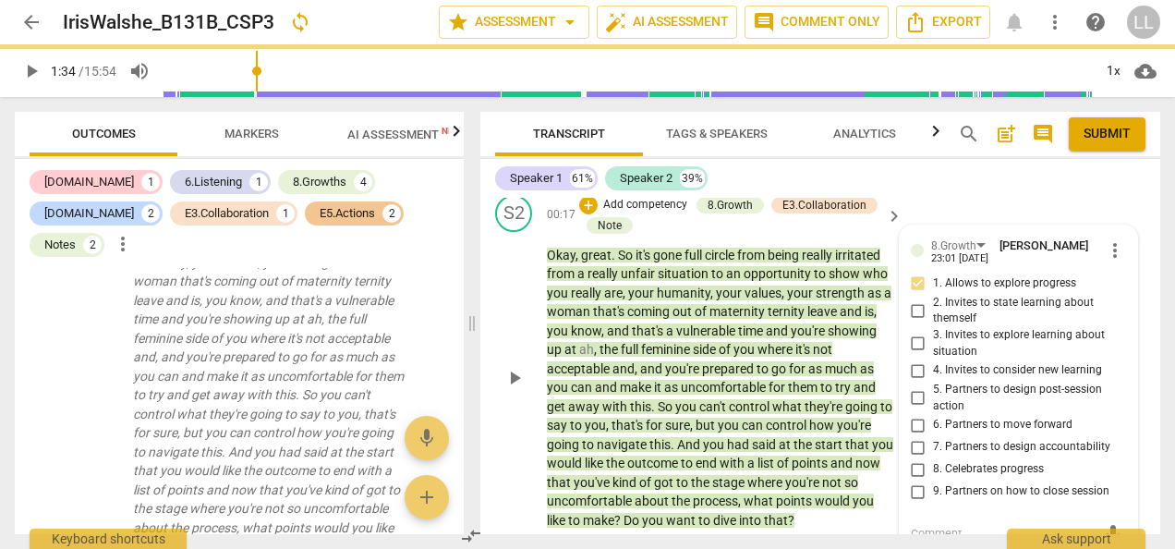
click at [647, 204] on p "Add competency" at bounding box center [646, 205] width 88 height 17
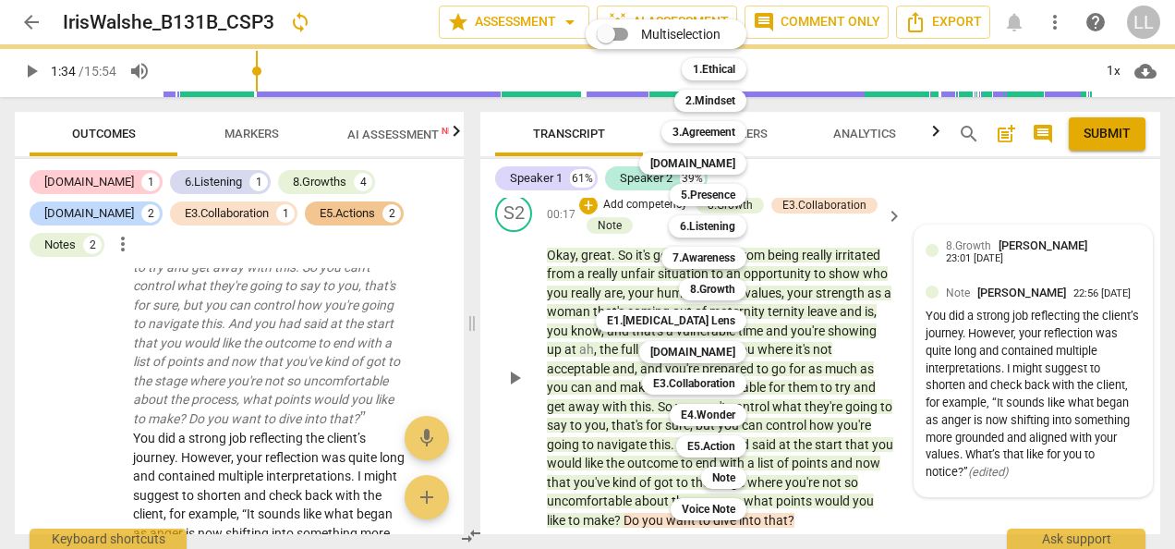
scroll to position [192, 0]
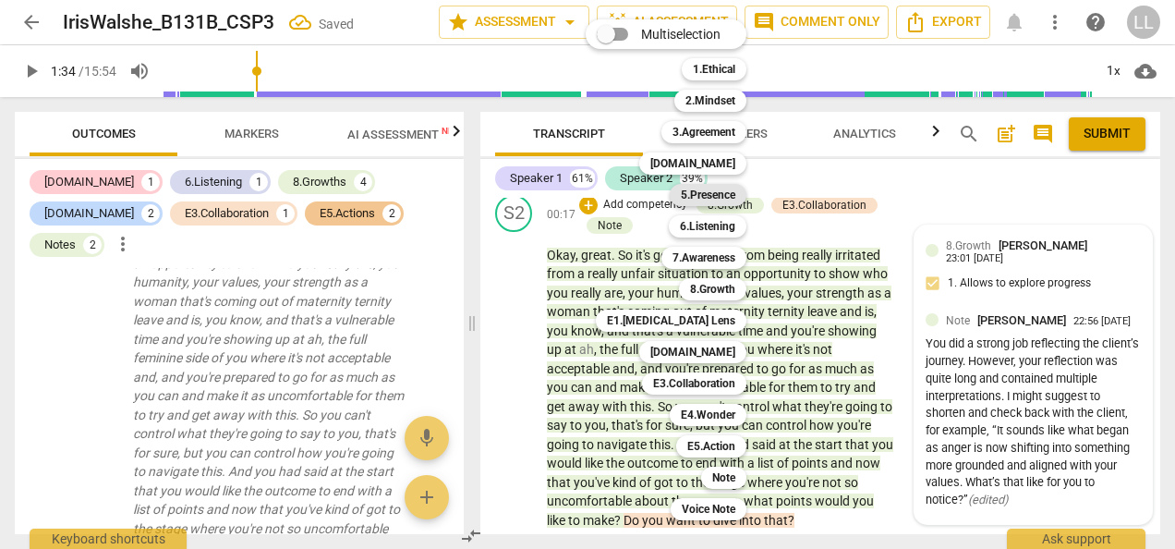
click at [723, 195] on b "5.Presence" at bounding box center [708, 195] width 55 height 22
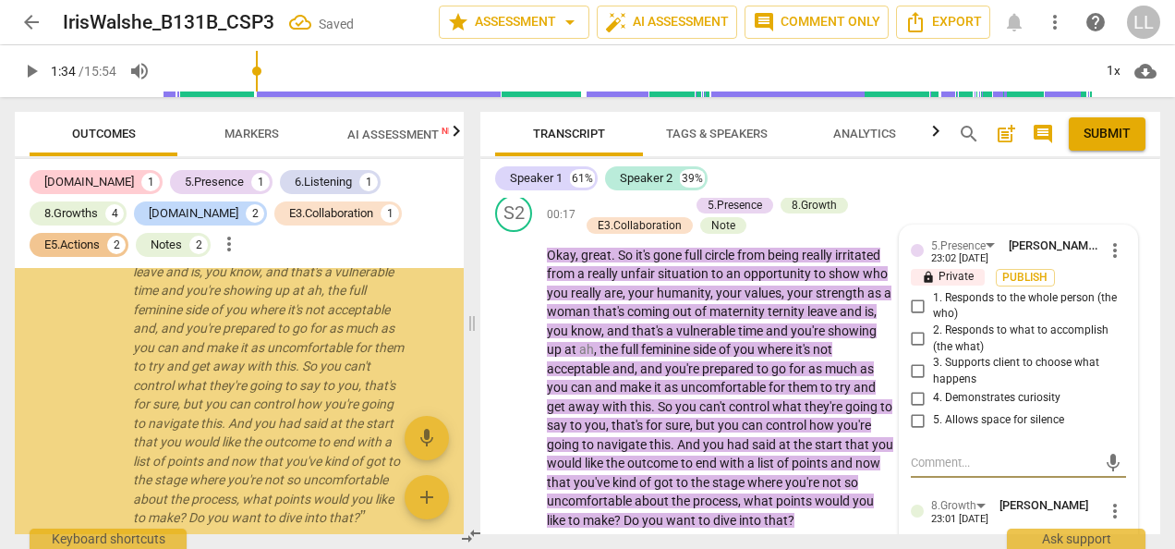
scroll to position [1224, 0]
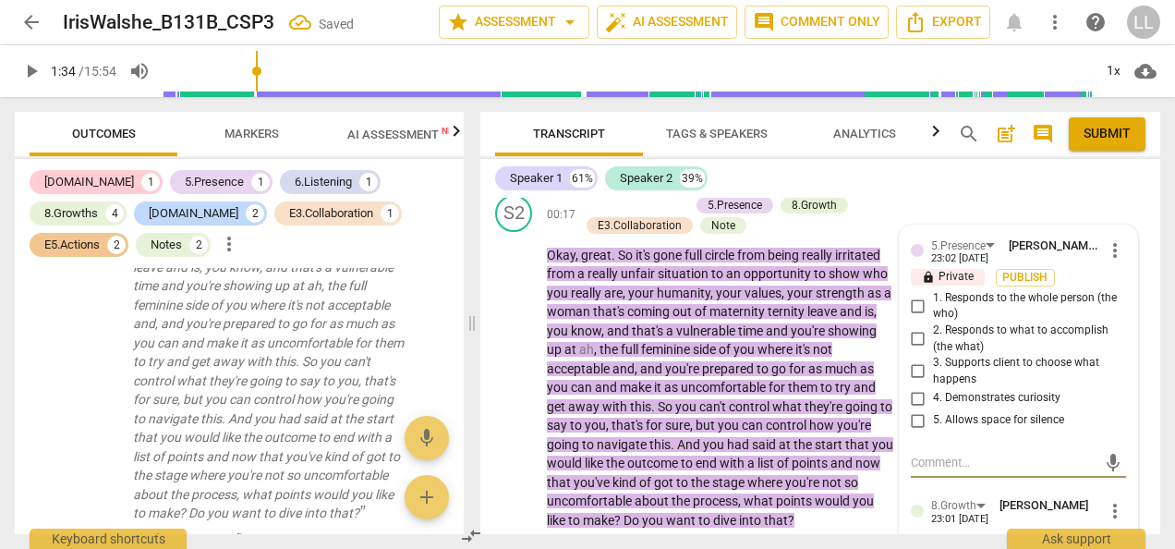
click at [918, 373] on input "3. Supports client to choose what happens" at bounding box center [919, 371] width 30 height 22
click at [1023, 278] on span "Publish" at bounding box center [1026, 278] width 28 height 16
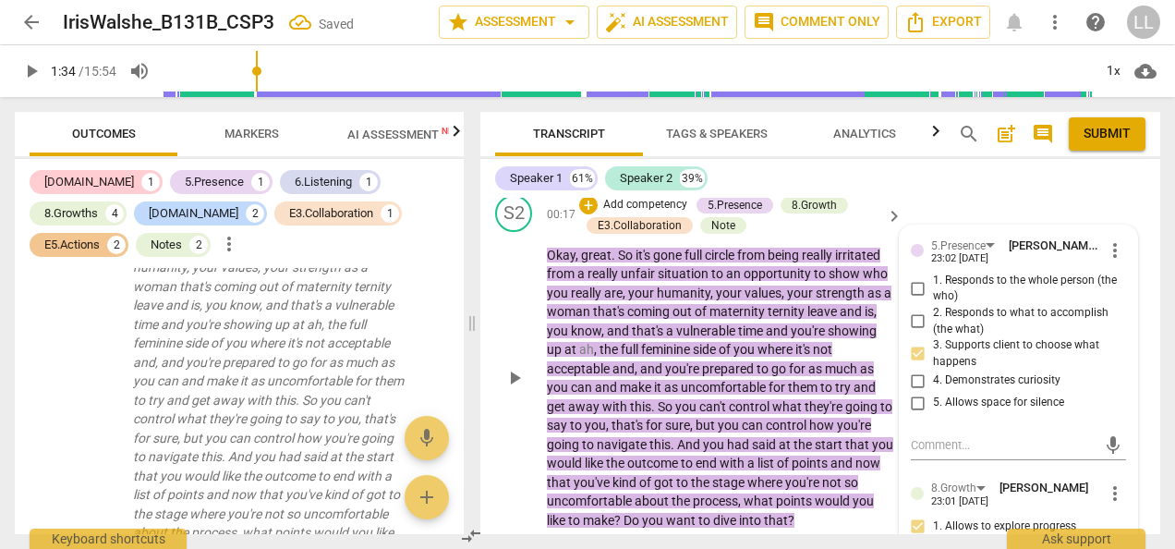
scroll to position [500, 0]
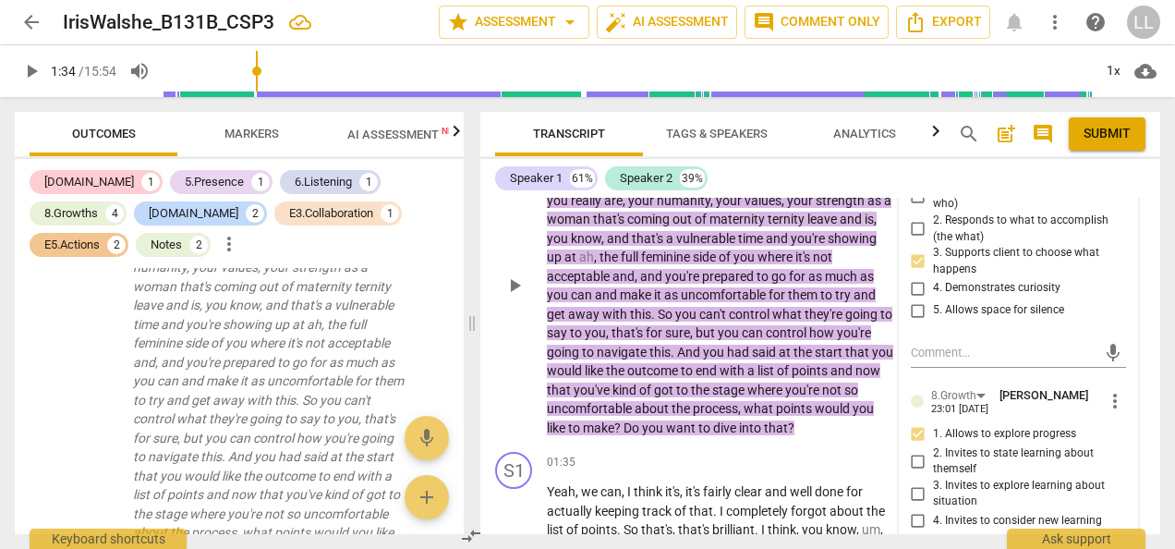
click at [857, 431] on p "Okay , great . So it's gone full circle from being really irritated from a real…" at bounding box center [720, 295] width 346 height 285
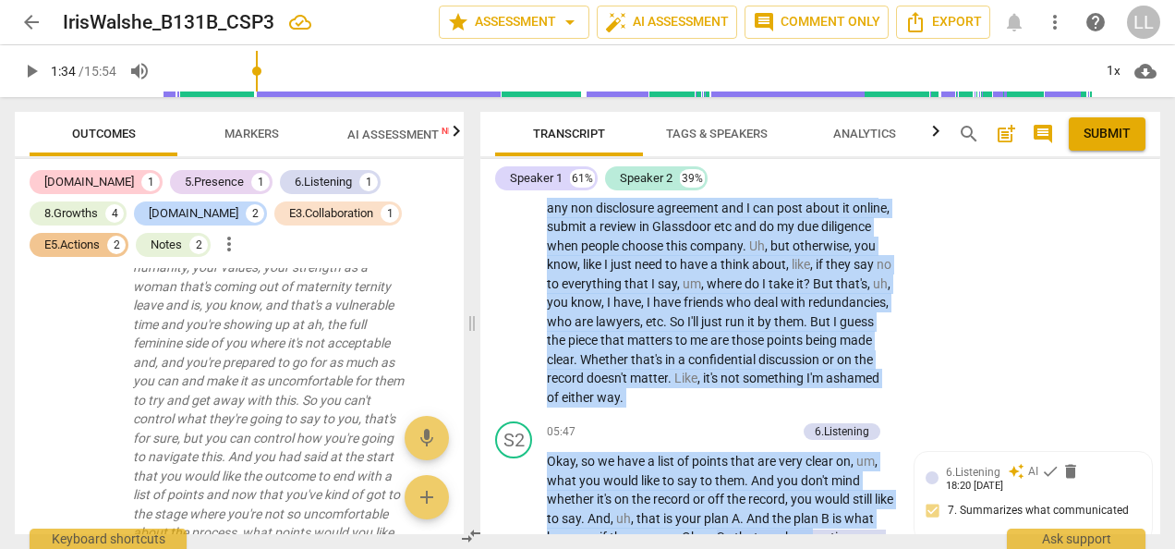
scroll to position [2031, 0]
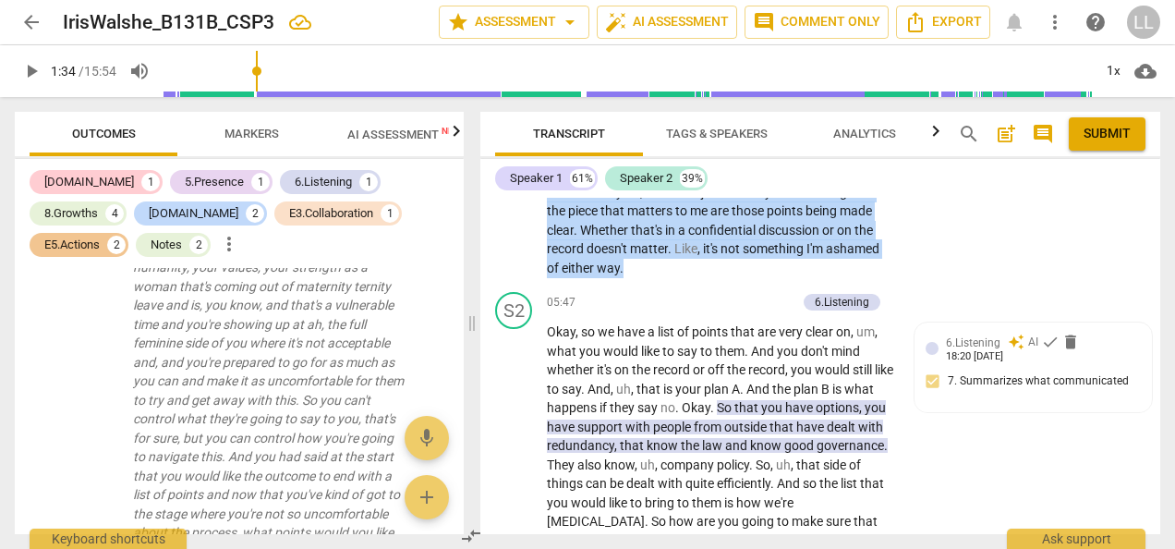
drag, startPoint x: 548, startPoint y: 303, endPoint x: 869, endPoint y: 286, distance: 321.1
copy p "Yeah , we can , I think it's , it's fairly clear and well done for actually kee…"
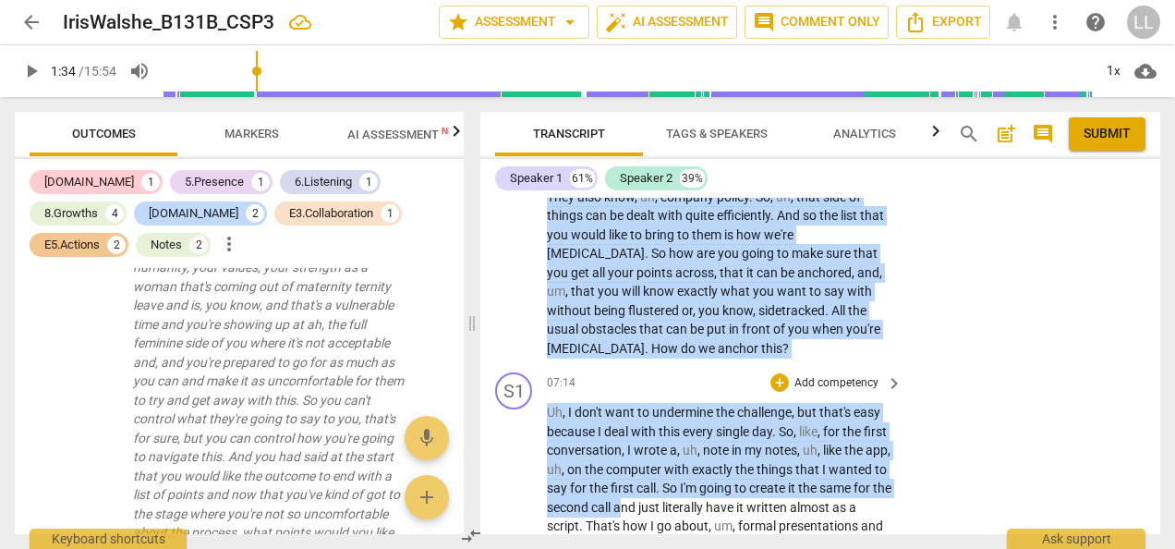
scroll to position [2304, 0]
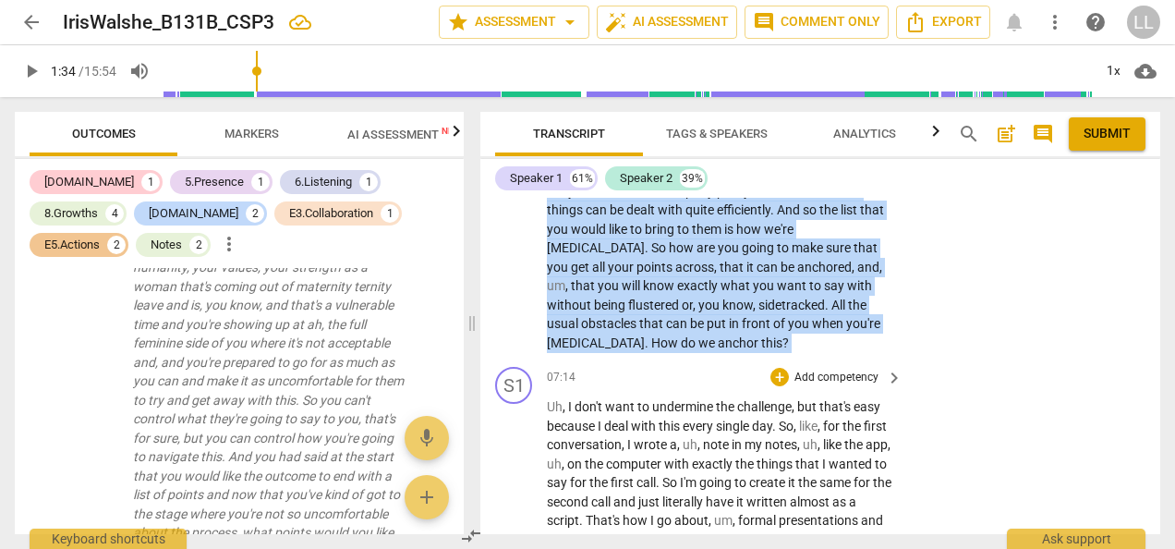
drag, startPoint x: 547, startPoint y: 255, endPoint x: 704, endPoint y: 393, distance: 208.9
click at [704, 393] on div "[PERSON_NAME] Summary: This is the last part of a coaching session where the to…" at bounding box center [820, 366] width 680 height 336
copy div "Okay , so we have a list of points that are very clear on , um , what you would…"
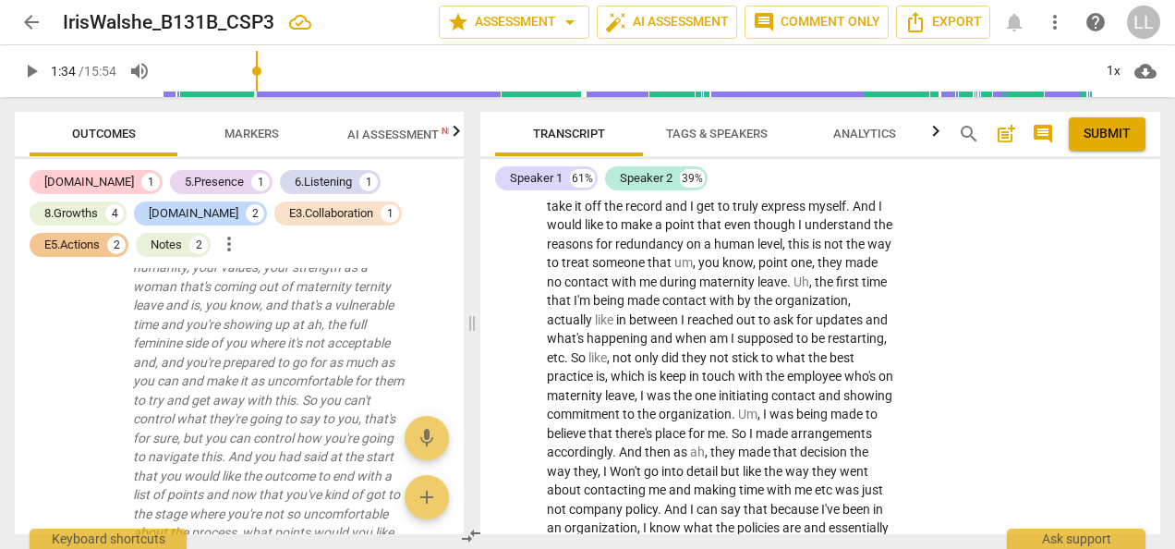
scroll to position [456, 0]
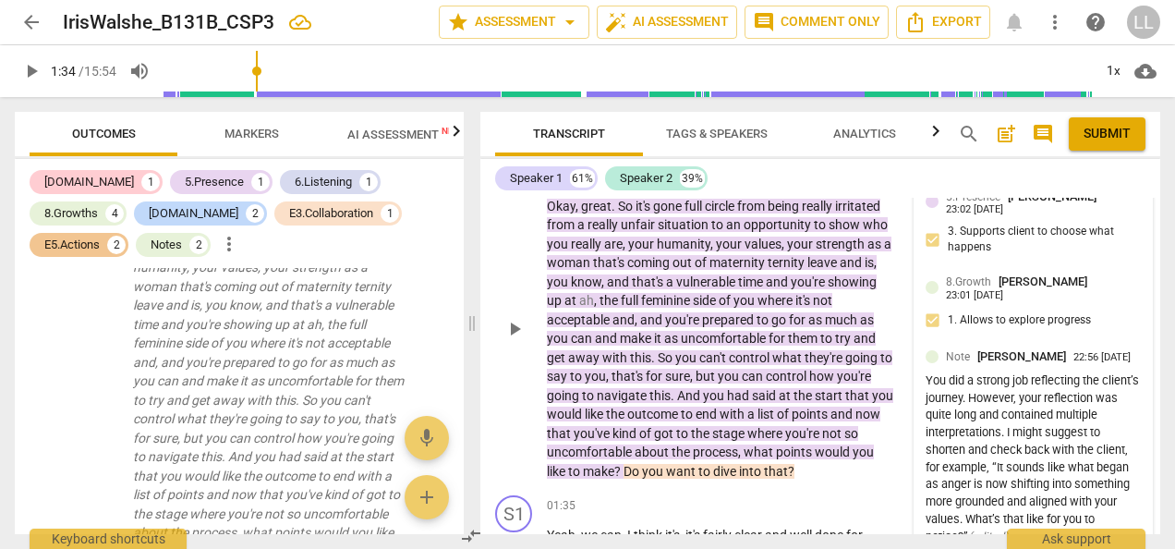
click at [893, 303] on div "Okay , great . So it's gone full circle from being really irritated from a real…" at bounding box center [726, 339] width 358 height 285
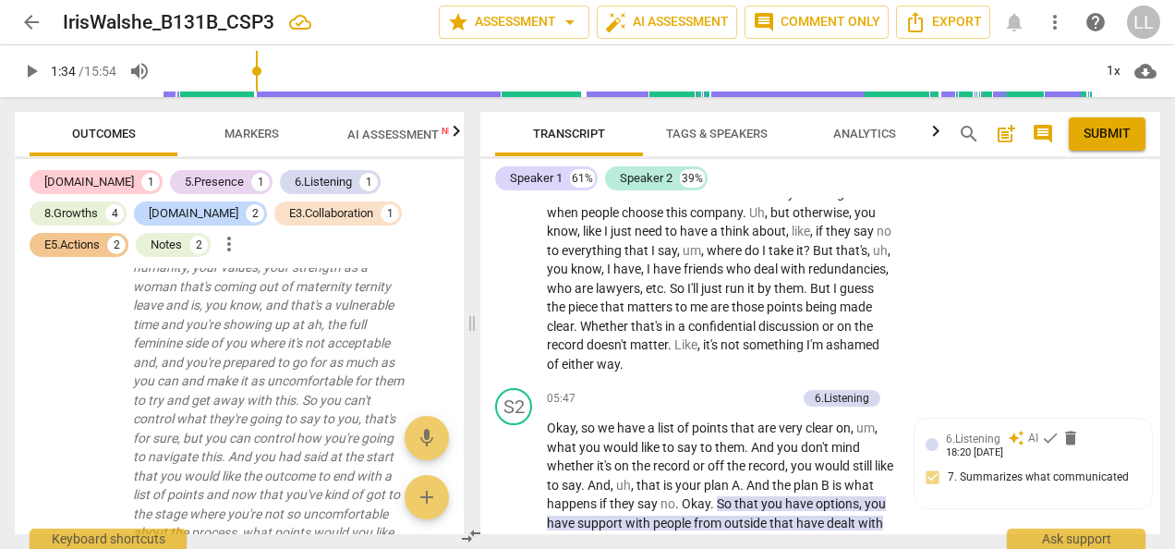
scroll to position [2027, 0]
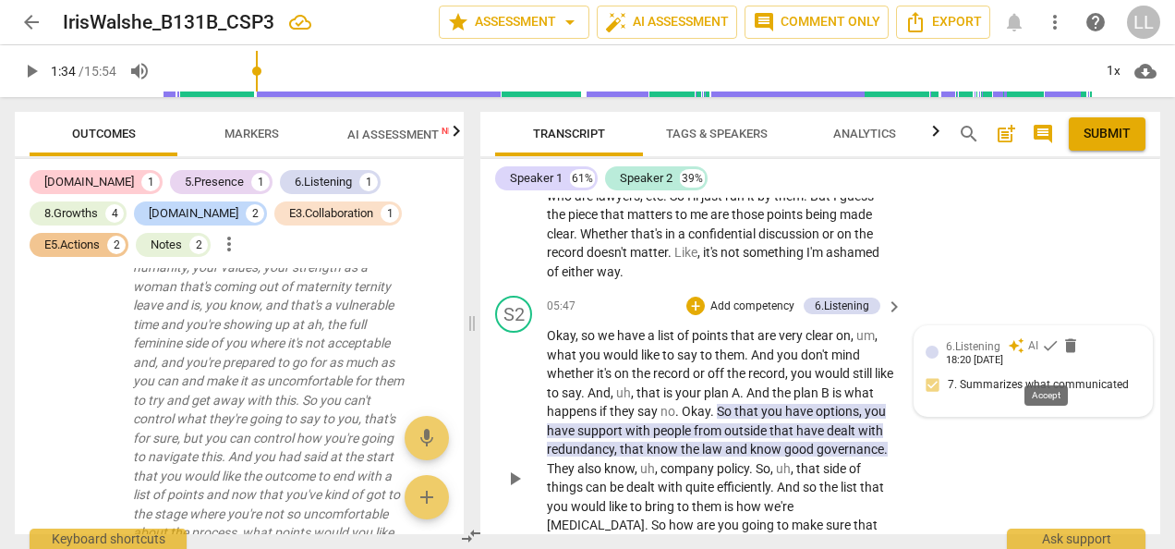
click at [1043, 355] on span "check" at bounding box center [1050, 345] width 18 height 18
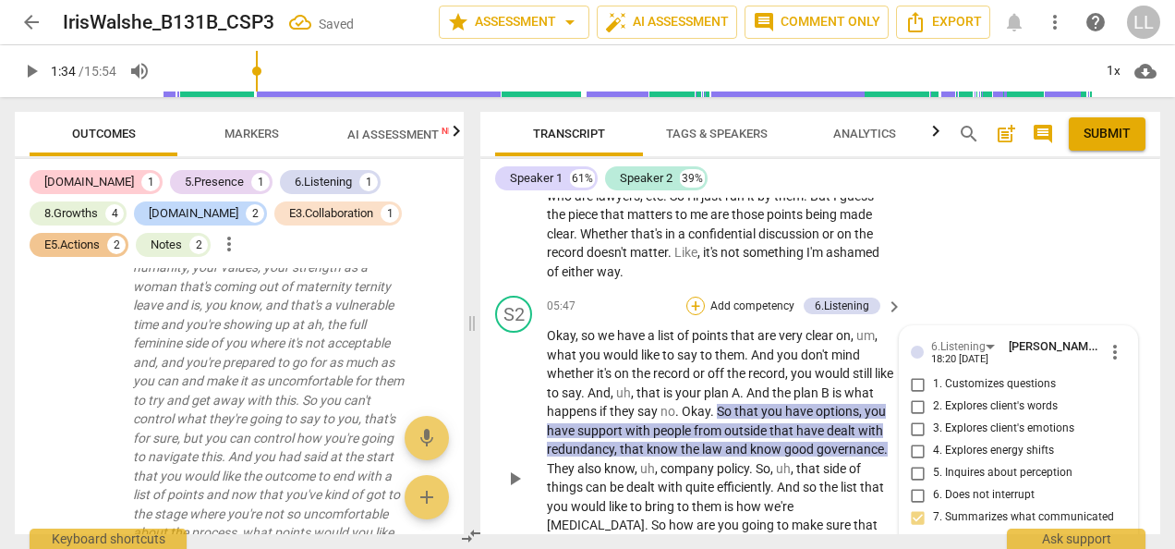
click at [690, 315] on div "+" at bounding box center [696, 306] width 18 height 18
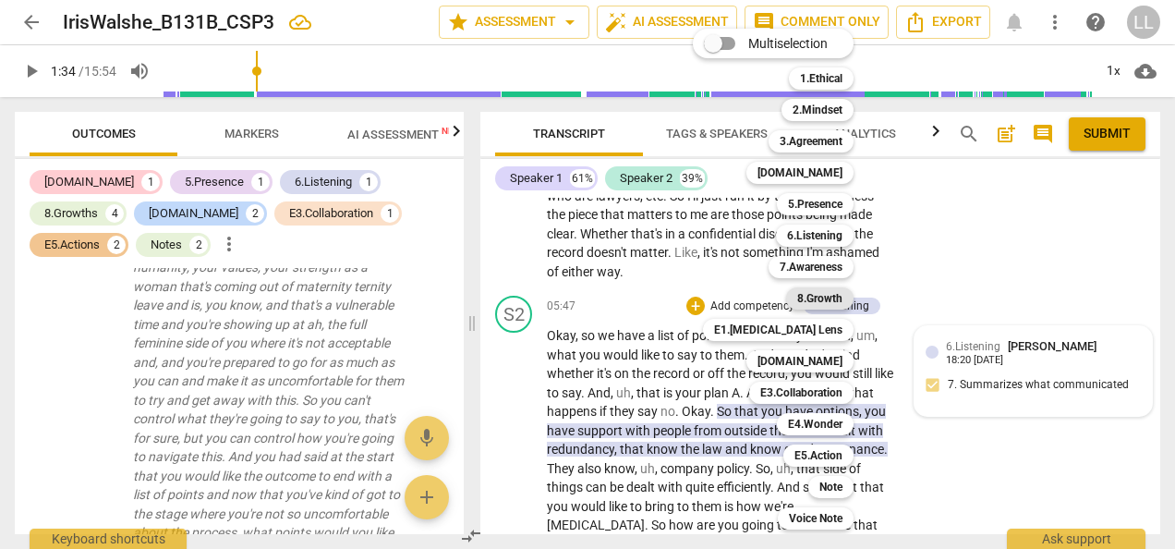
click at [818, 296] on b "8.Growth" at bounding box center [819, 298] width 45 height 22
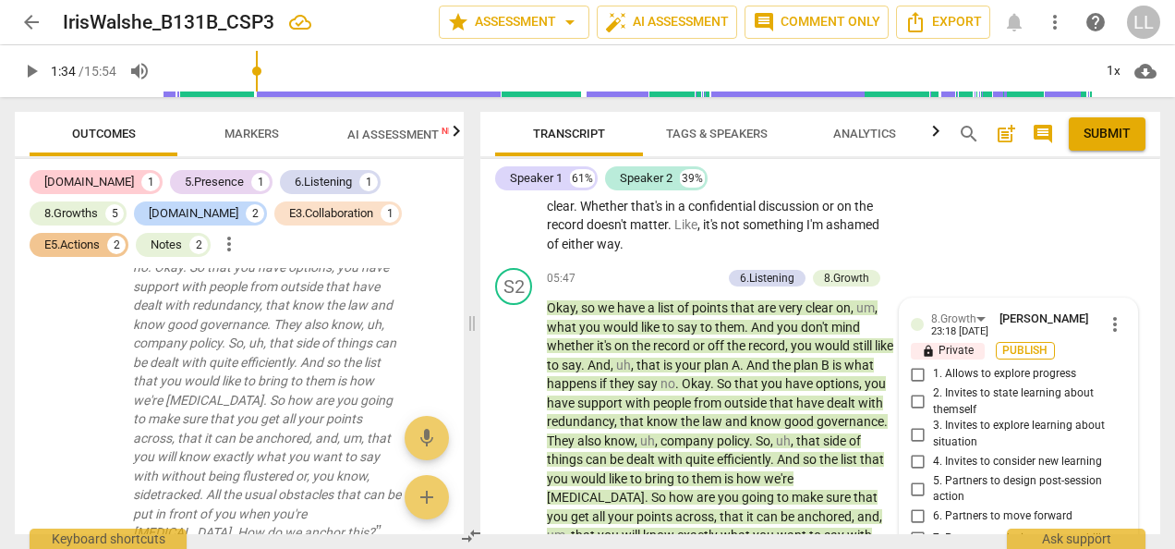
scroll to position [2147, 0]
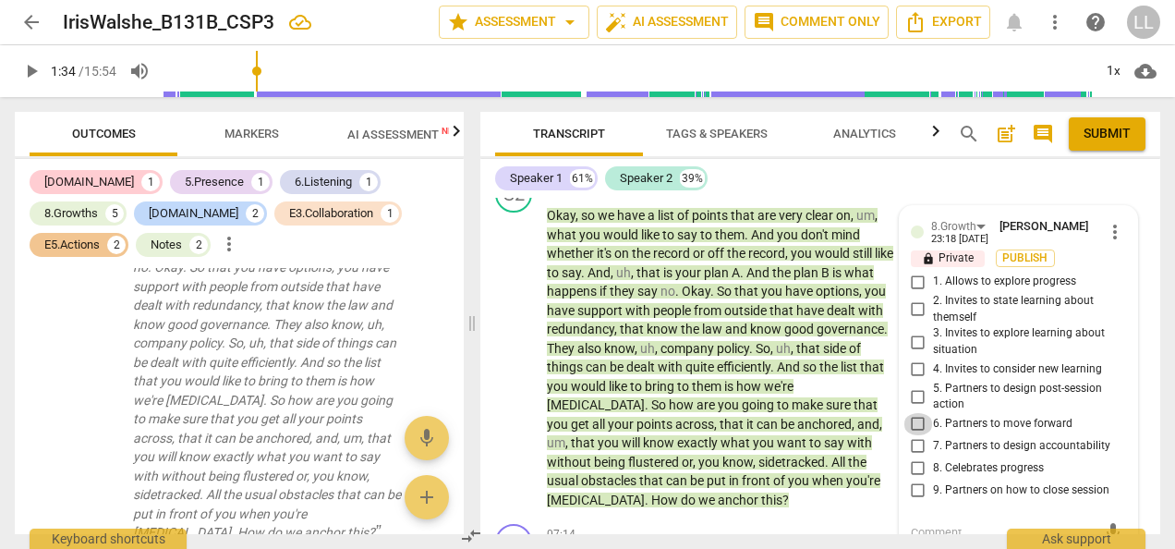
click at [916, 435] on input "6. Partners to move forward" at bounding box center [919, 424] width 30 height 22
click at [917, 407] on input "5. Partners to design post-session action" at bounding box center [919, 396] width 30 height 22
click at [1023, 266] on span "Publish" at bounding box center [1026, 258] width 28 height 16
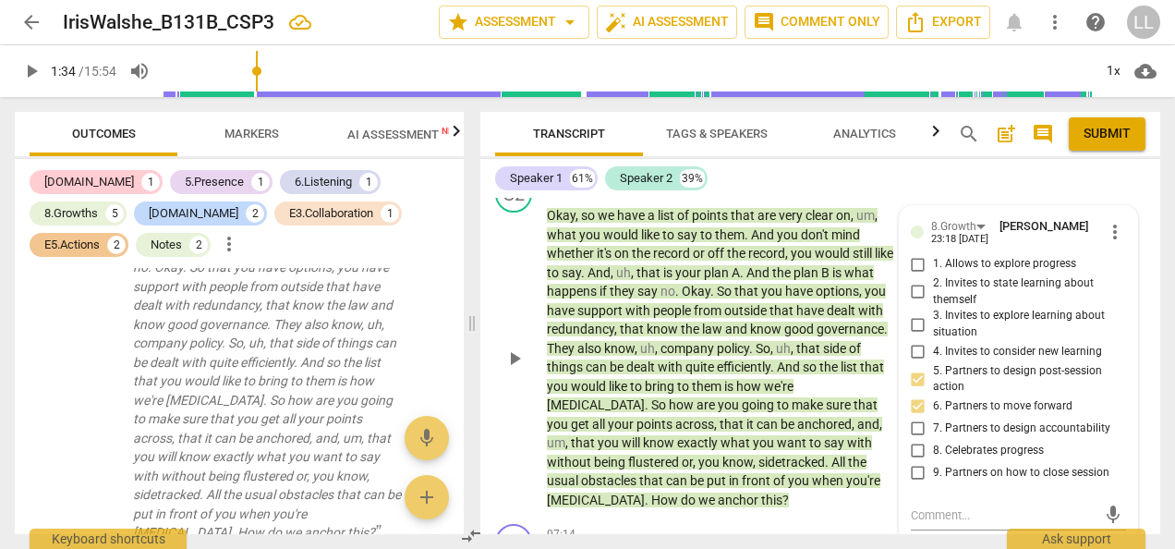
click at [621, 195] on div "+" at bounding box center [621, 185] width 18 height 18
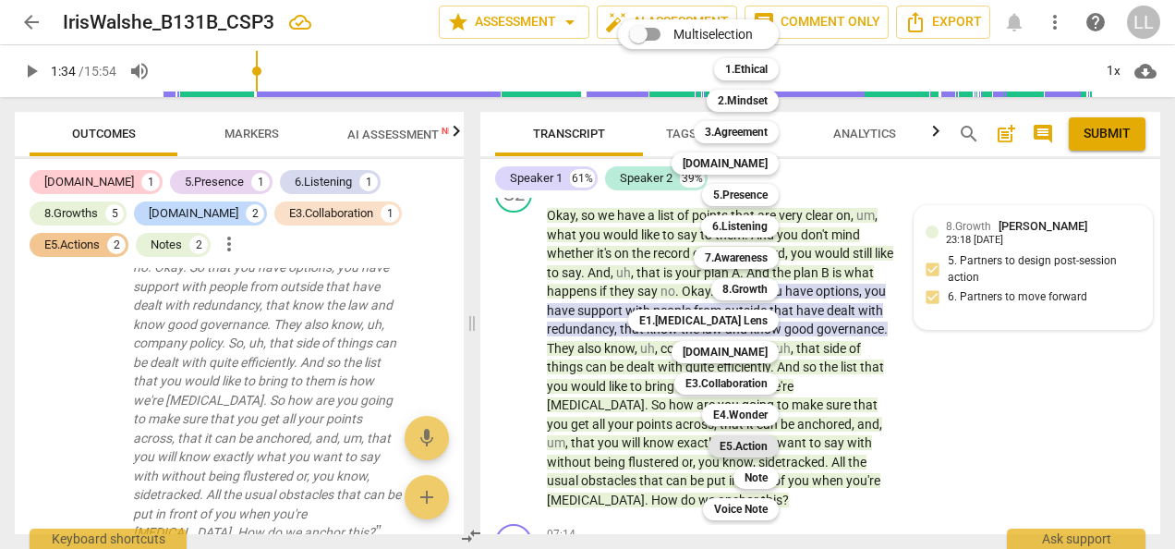
click at [760, 451] on b "E5.Action" at bounding box center [744, 446] width 48 height 22
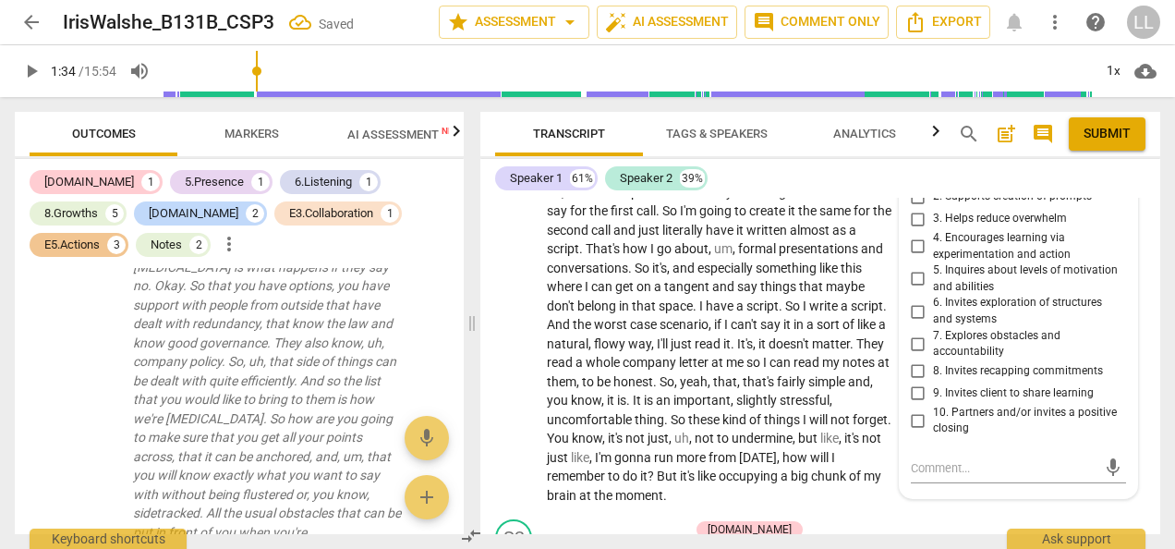
scroll to position [2616, 0]
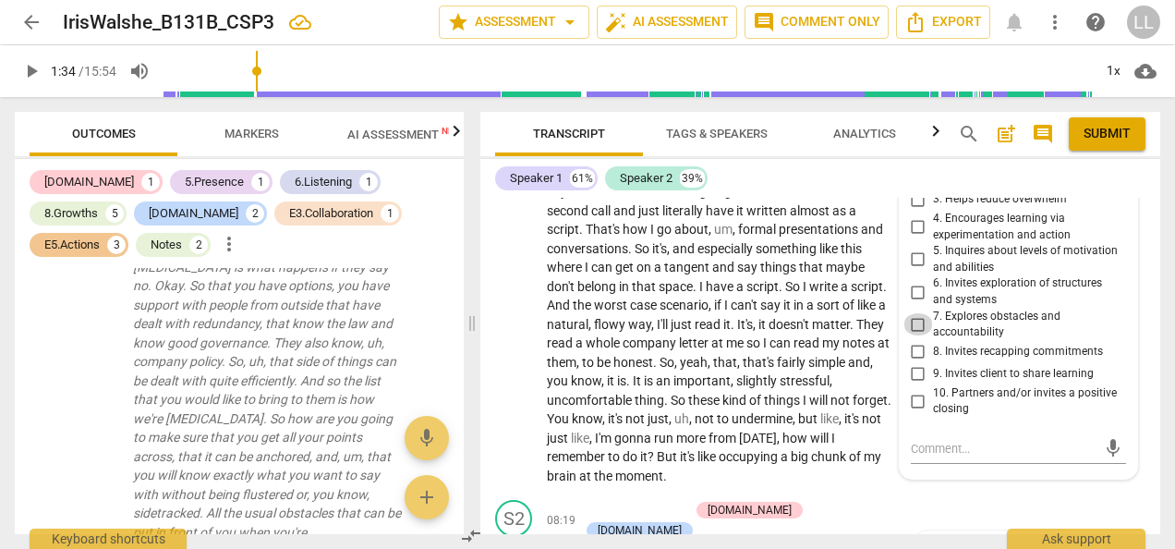
click at [909, 335] on input "7. Explores obstacles and accountability" at bounding box center [919, 324] width 30 height 22
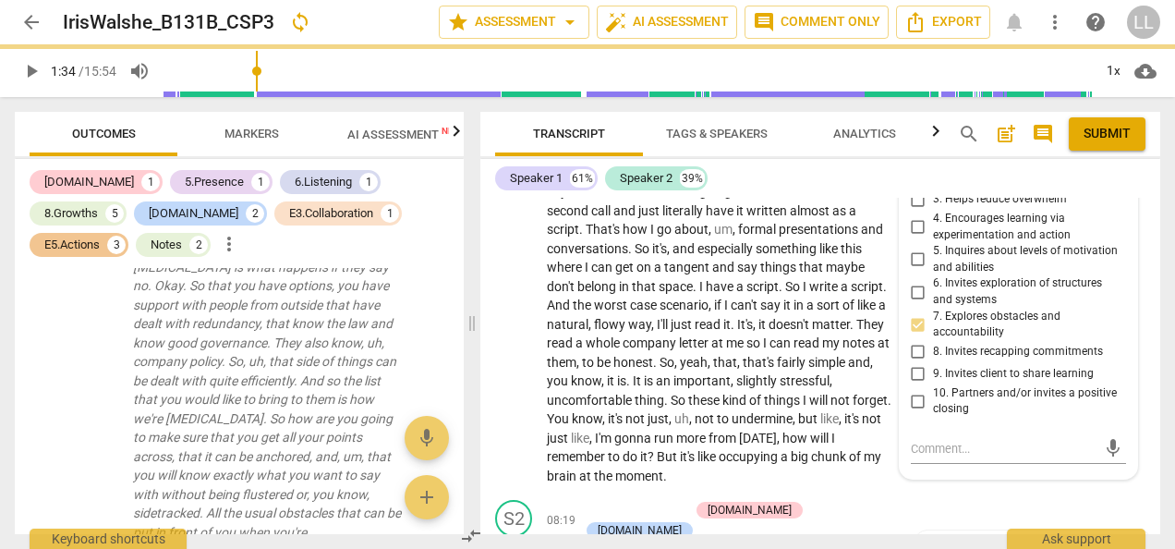
click at [917, 363] on input "8. Invites recapping commitments" at bounding box center [919, 352] width 30 height 22
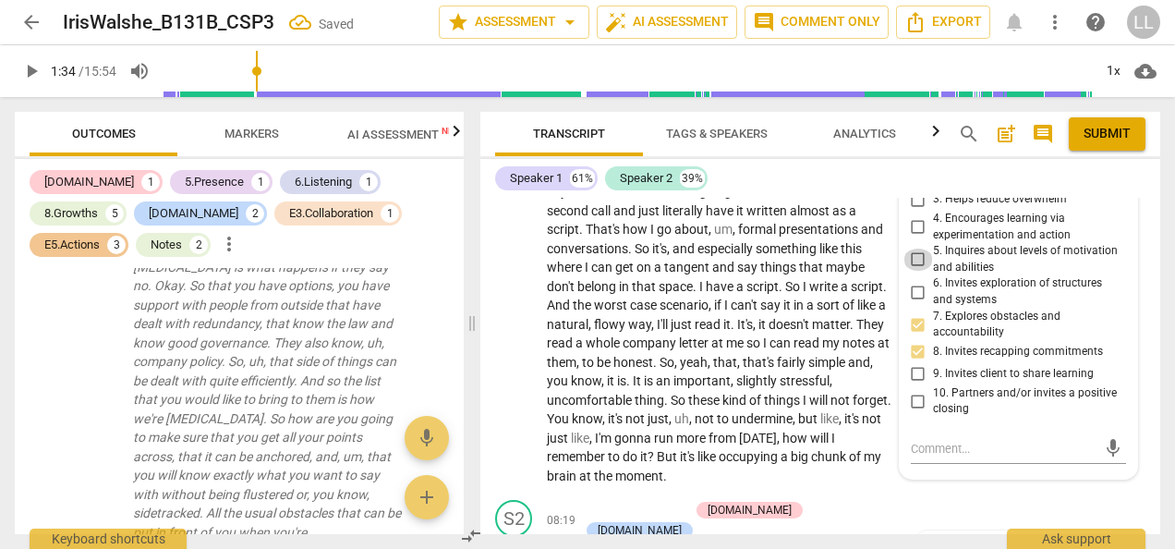
click at [917, 271] on input "5. Inquires about levels of motivation and abilities" at bounding box center [919, 260] width 30 height 22
click at [914, 303] on input "6. Invites exploration of structures and systems" at bounding box center [919, 292] width 30 height 22
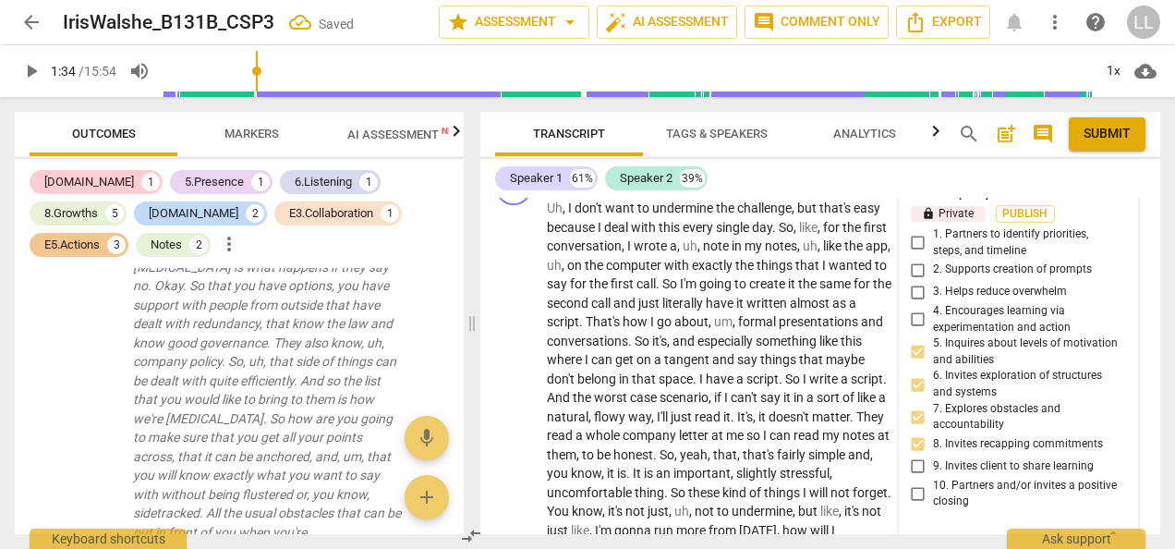
click at [915, 281] on input "2. Supports creation of prompts" at bounding box center [919, 270] width 30 height 22
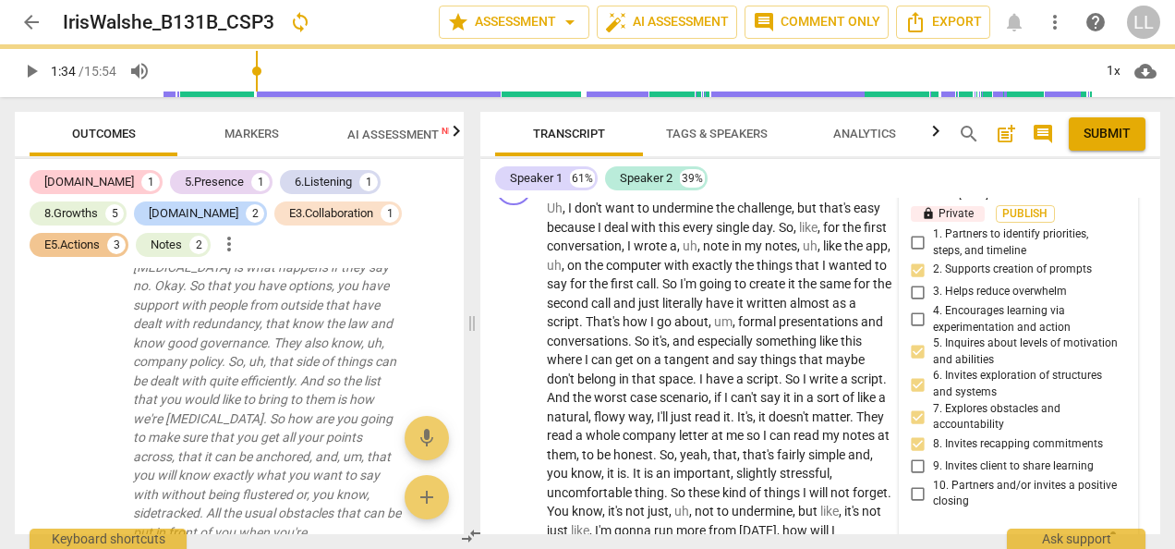
click at [920, 254] on input "1. Partners to identify priorities, steps, and timeline" at bounding box center [919, 243] width 30 height 22
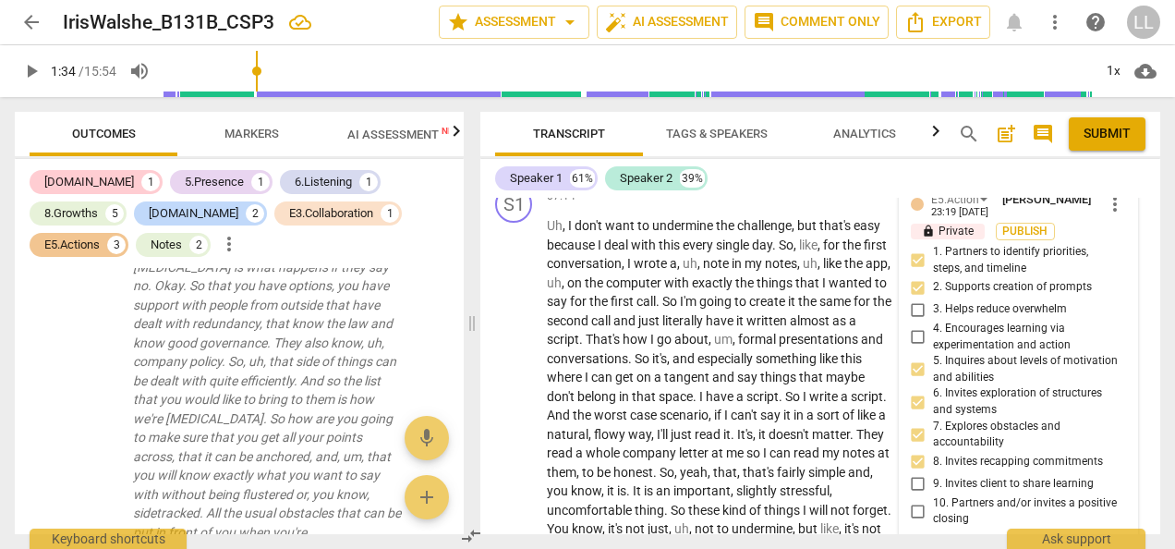
scroll to position [2431, 0]
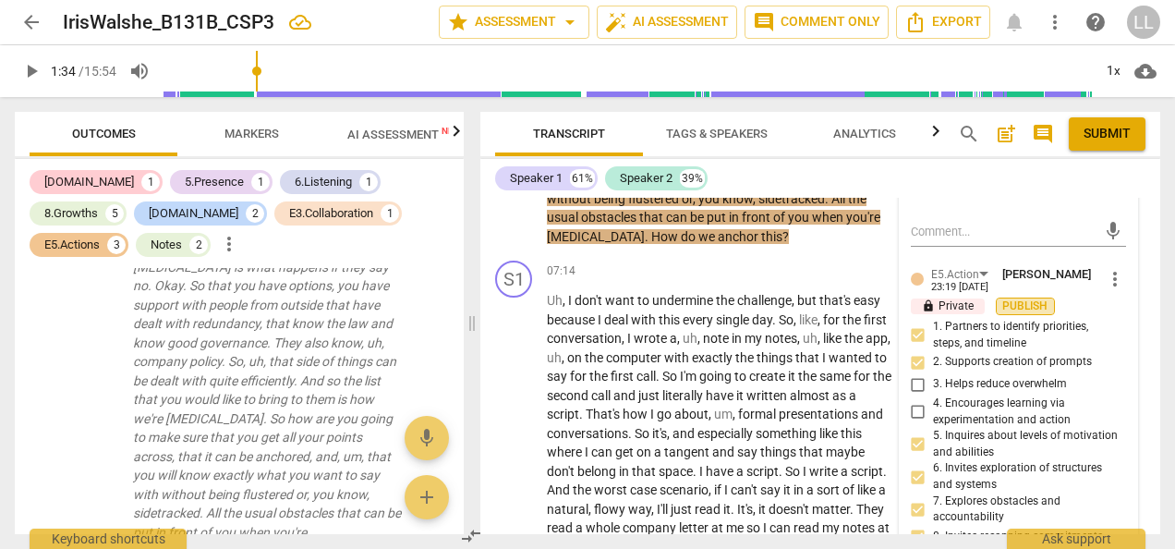
click at [1034, 314] on span "Publish" at bounding box center [1026, 306] width 28 height 16
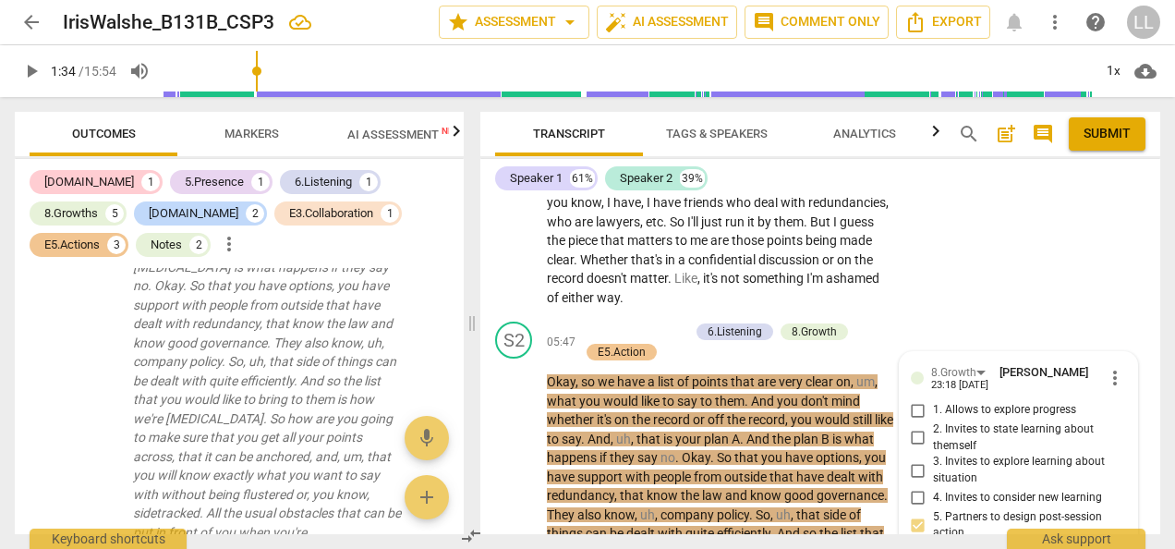
scroll to position [1969, 0]
